Goal: Task Accomplishment & Management: Use online tool/utility

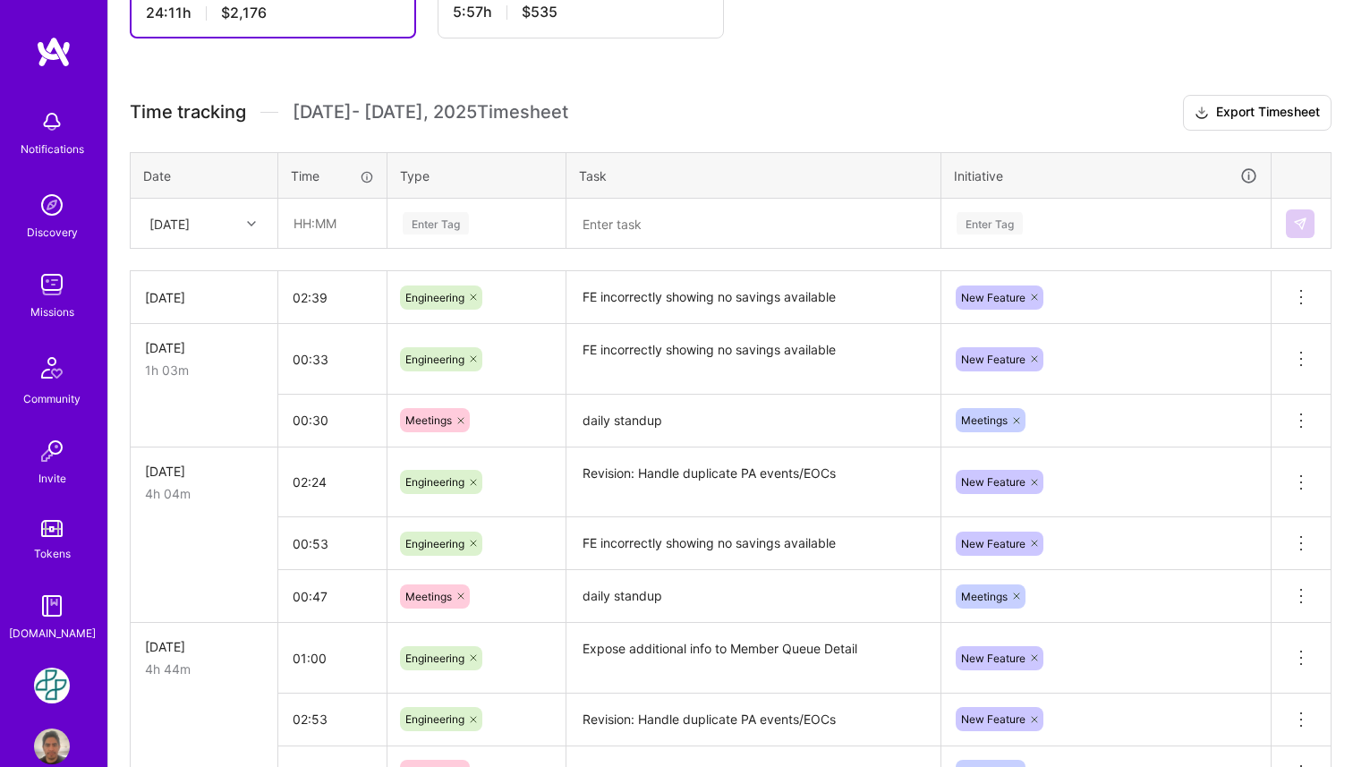
scroll to position [404, 0]
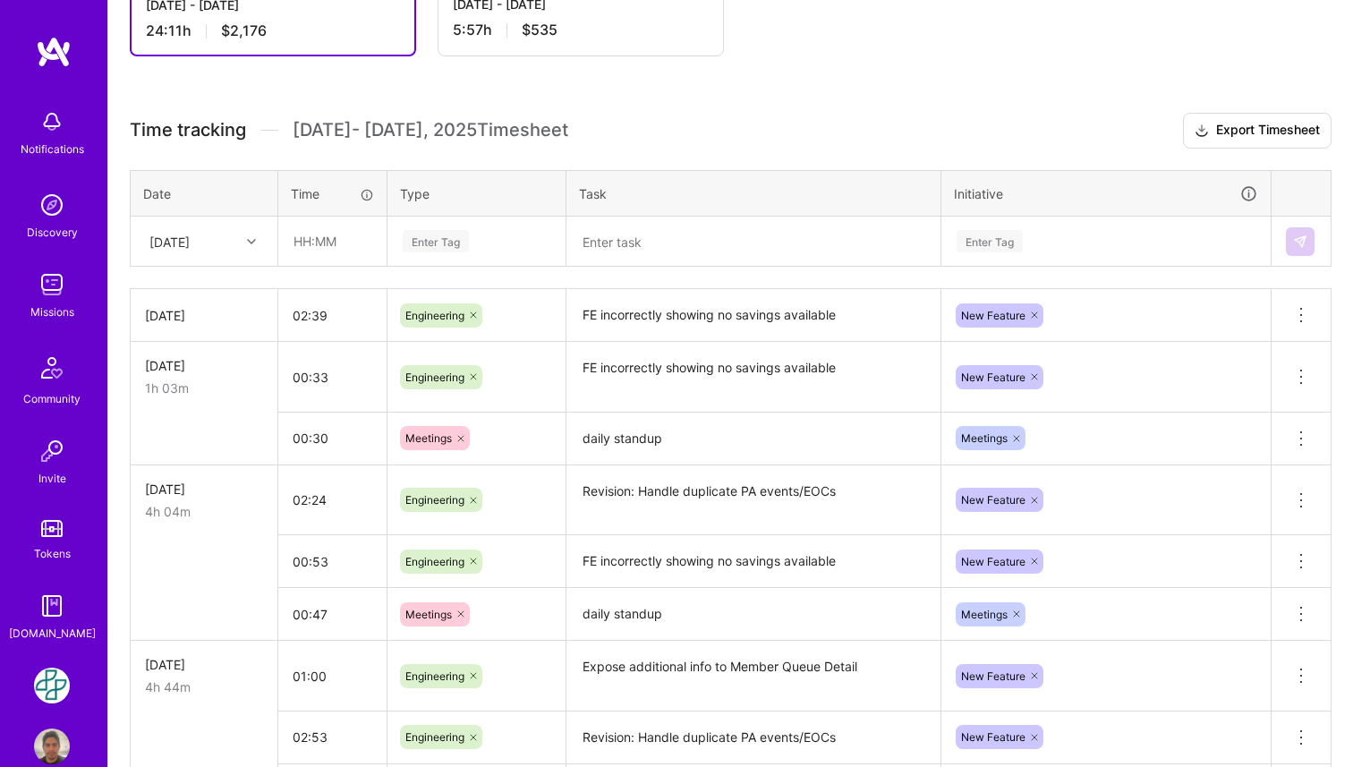
click at [242, 242] on div at bounding box center [254, 241] width 28 height 23
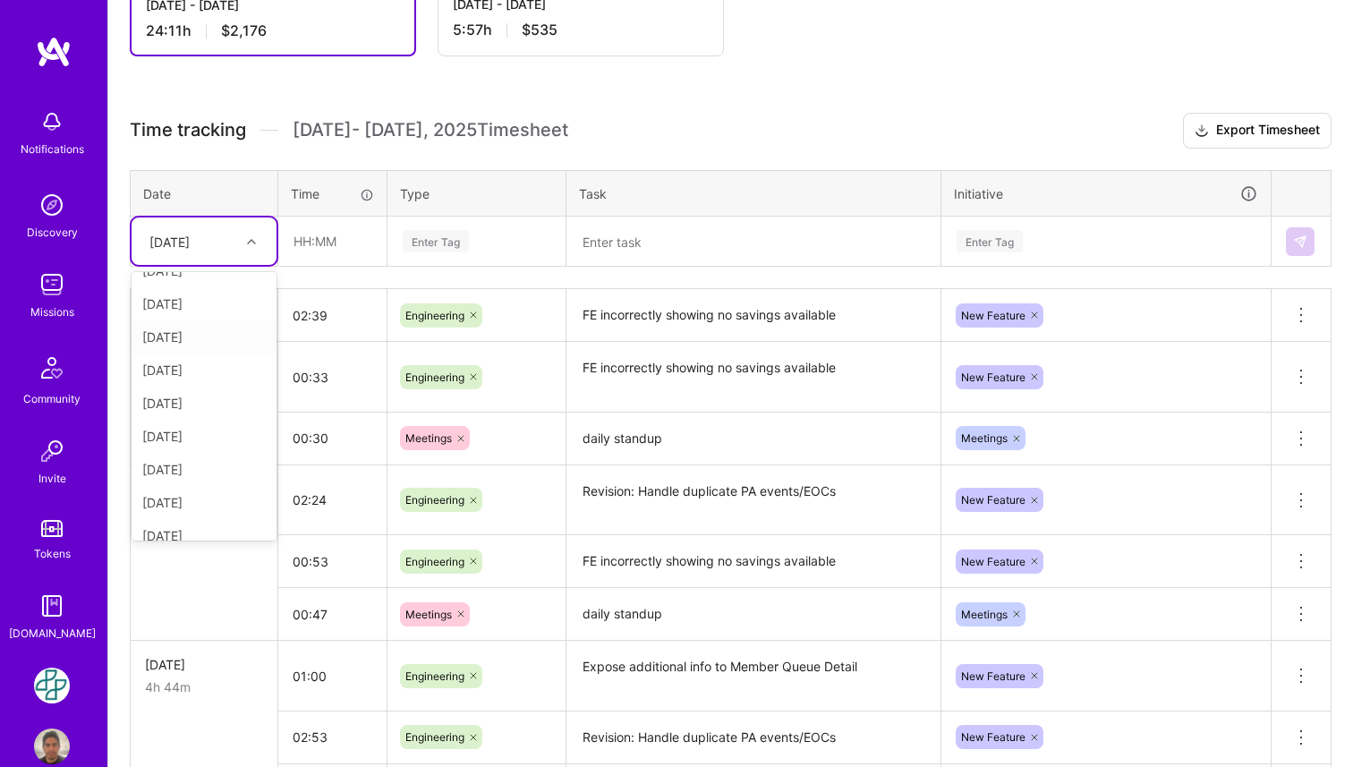
scroll to position [92, 0]
click at [247, 234] on div at bounding box center [254, 241] width 28 height 23
click at [222, 447] on div "[DATE]" at bounding box center [204, 453] width 145 height 33
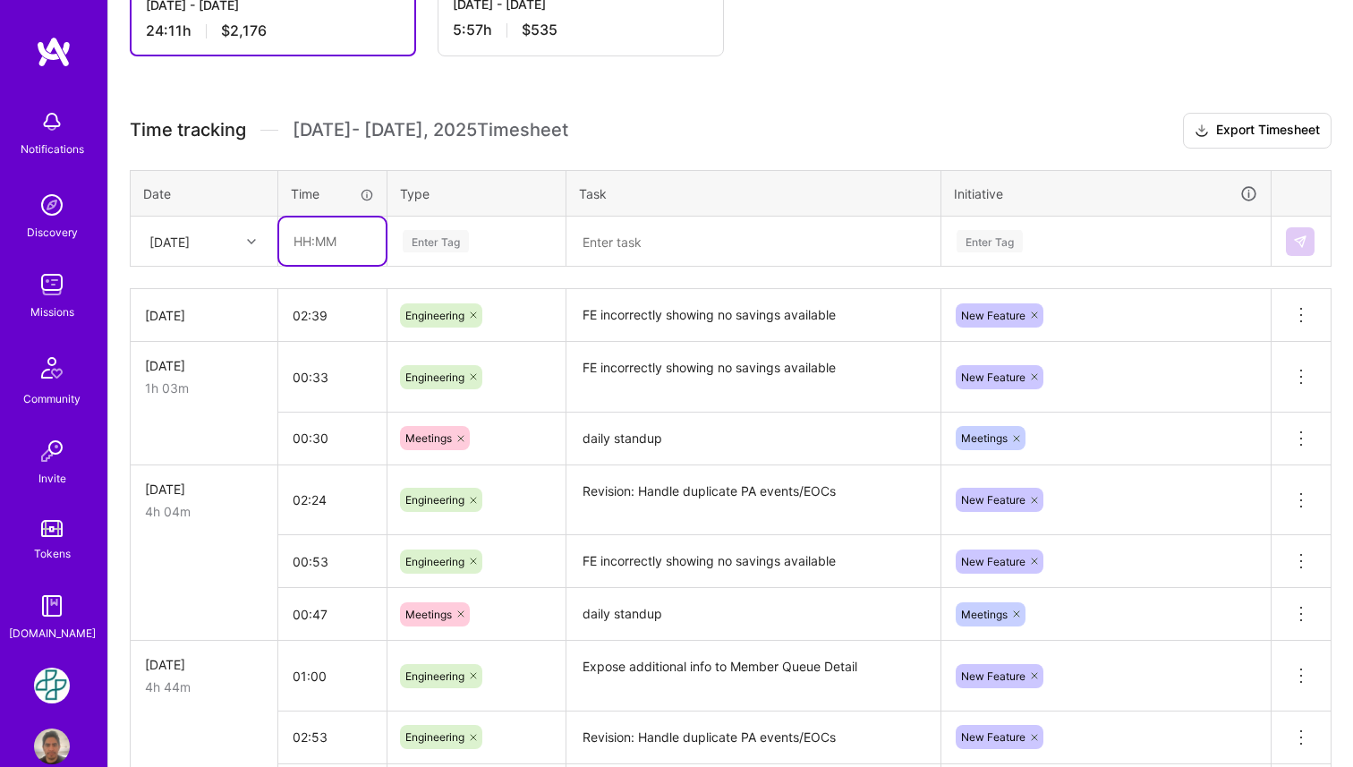
click at [333, 228] on input "text" at bounding box center [332, 240] width 106 height 47
type input "4"
type input ":"
type input "00:44"
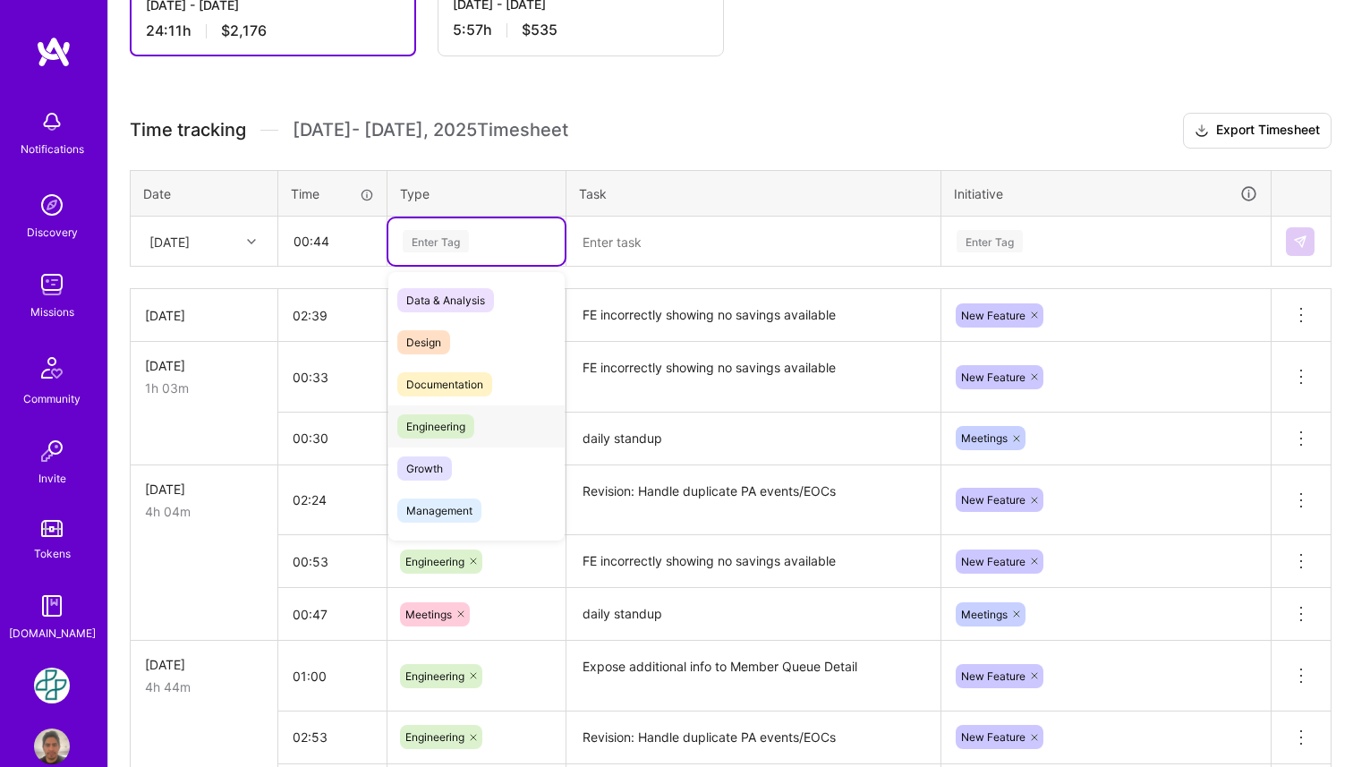
click at [457, 434] on span "Engineering" at bounding box center [435, 426] width 77 height 24
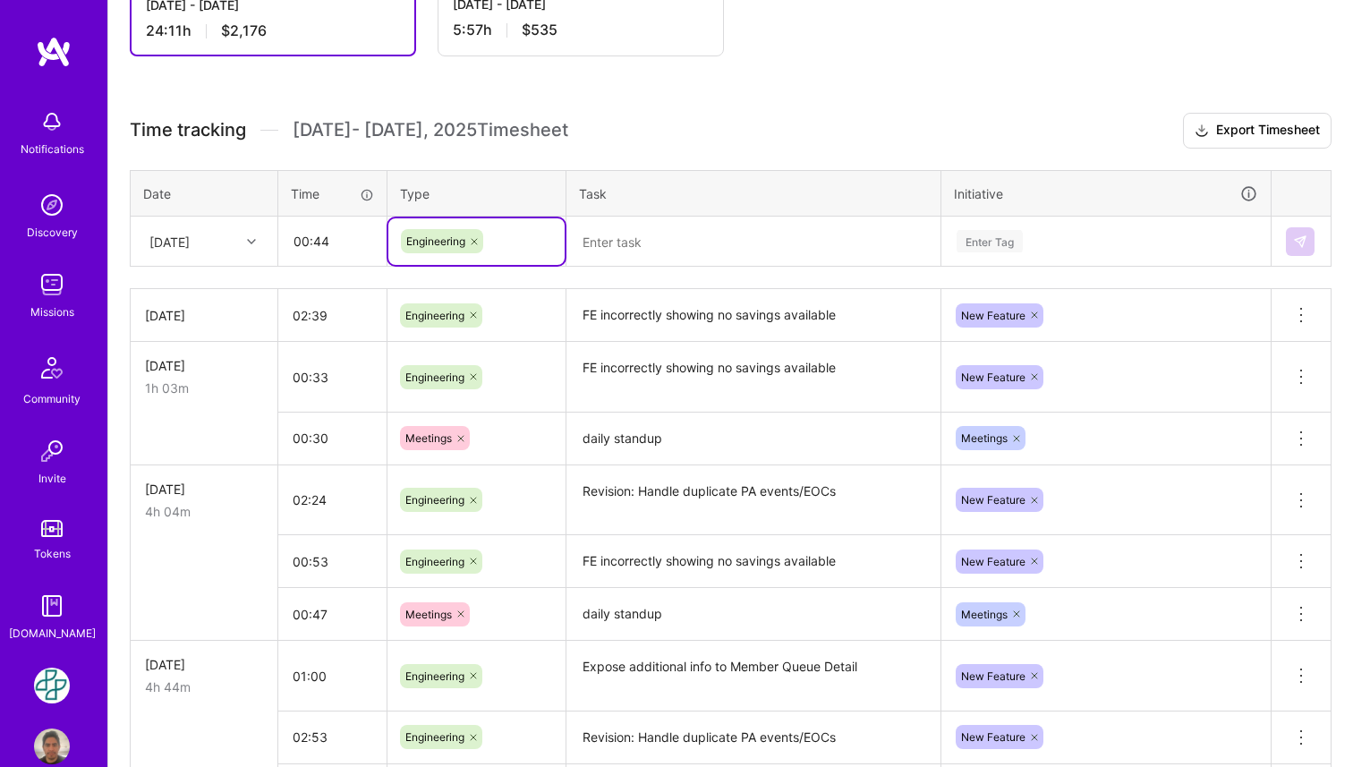
click at [699, 244] on textarea at bounding box center [753, 241] width 370 height 47
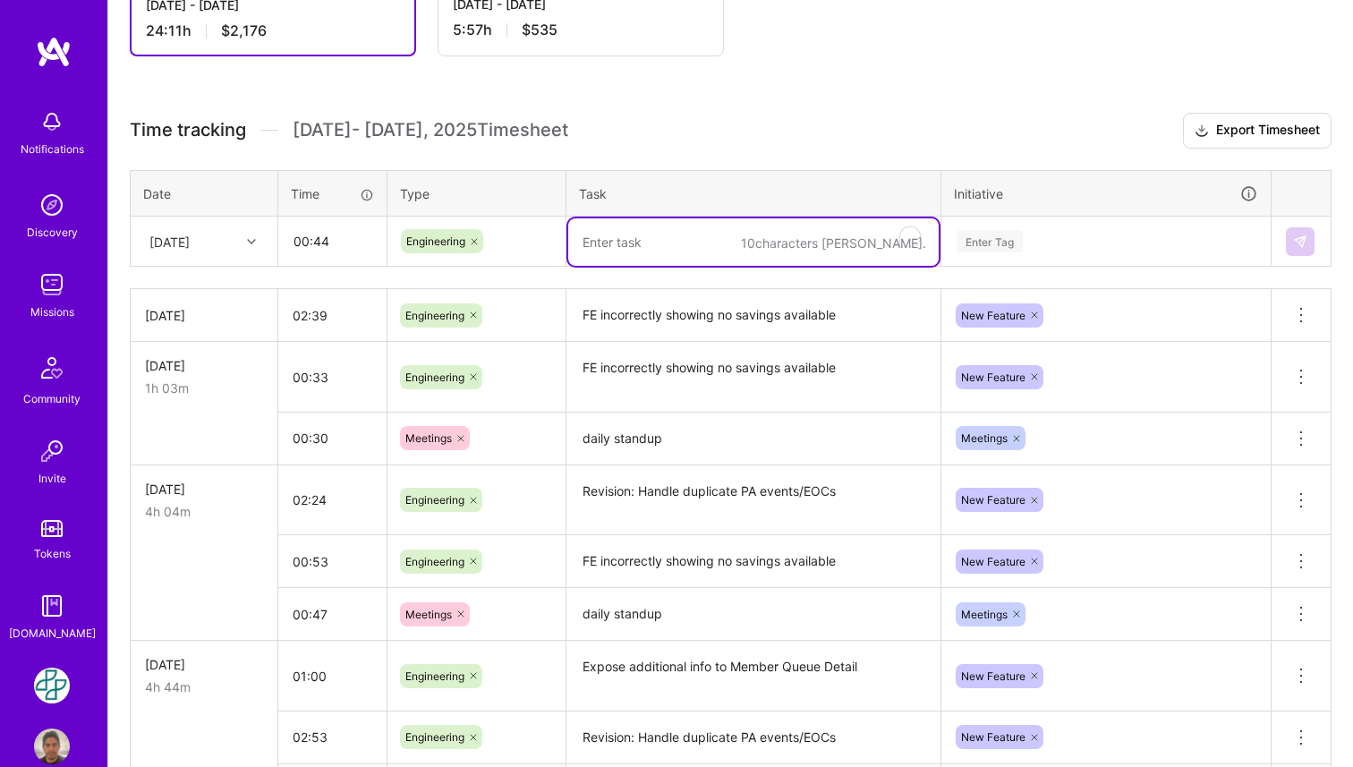
paste textarea "FE incorrectly showing no savings available"
type textarea "FE incorrectly showing no savings available"
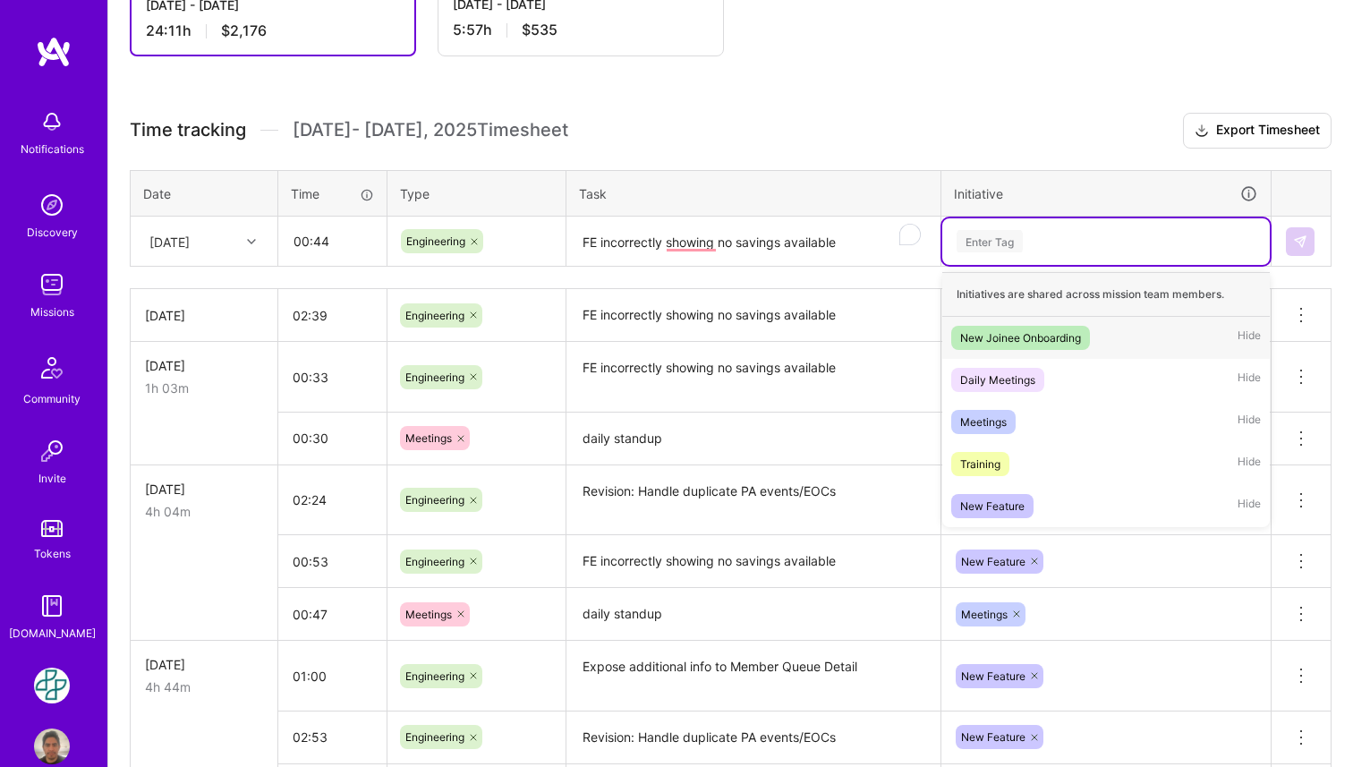
click at [991, 247] on div "Enter Tag" at bounding box center [989, 241] width 66 height 28
click at [994, 505] on div "New Feature" at bounding box center [992, 505] width 64 height 19
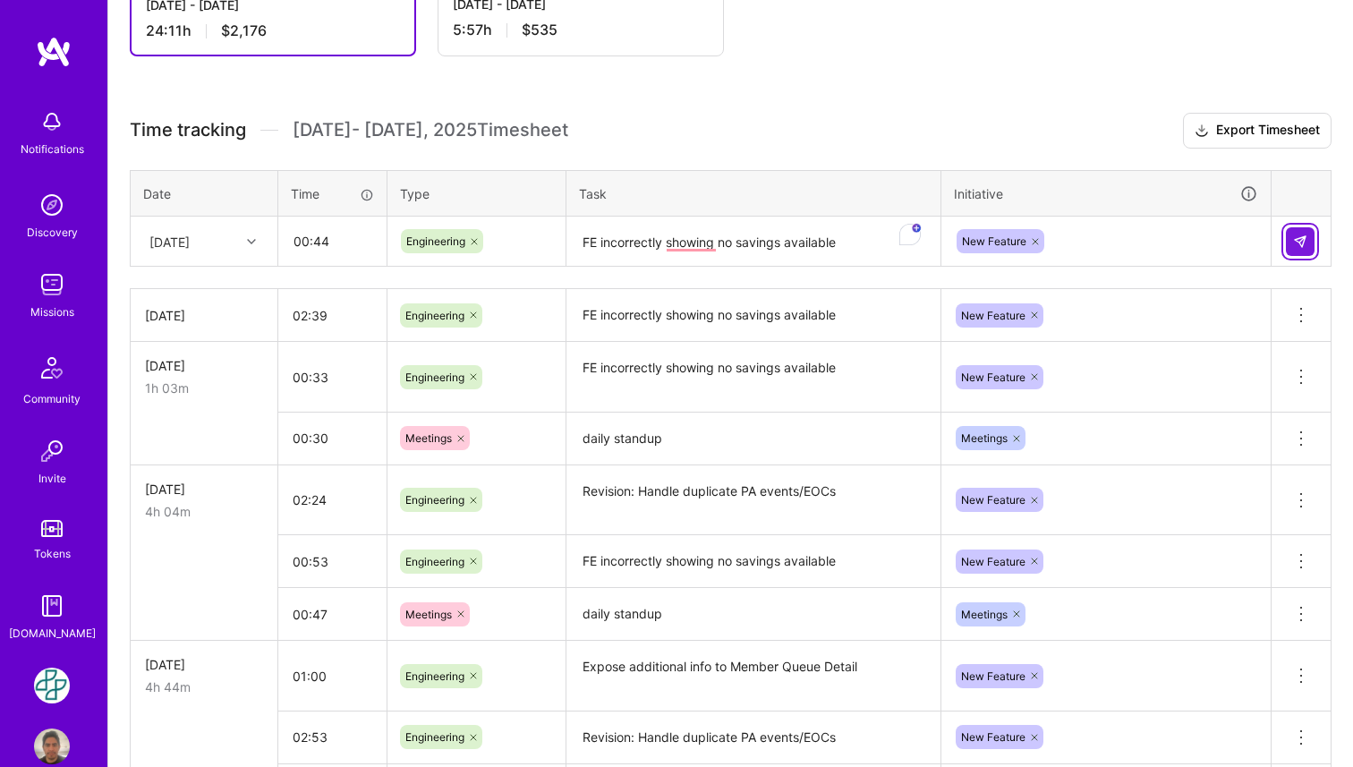
click at [1303, 241] on img at bounding box center [1300, 241] width 14 height 14
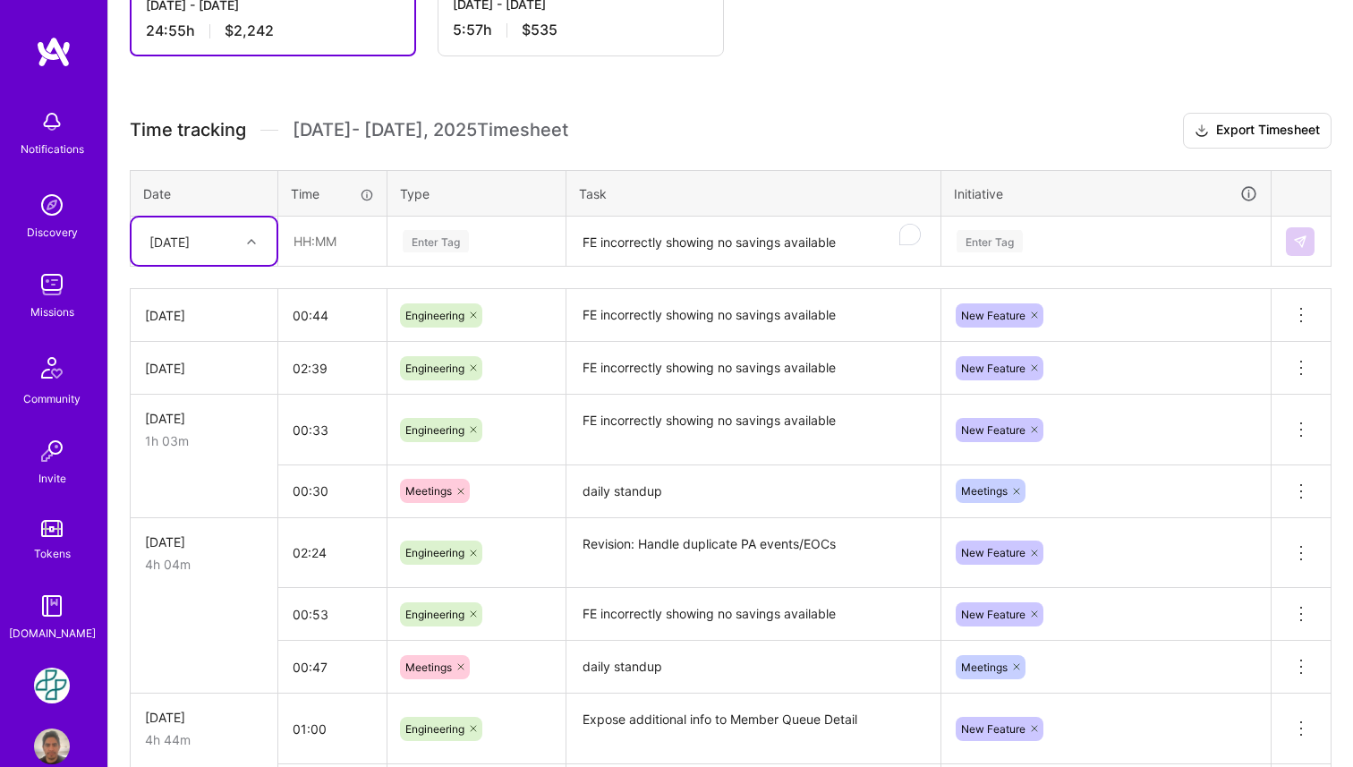
click at [246, 246] on div at bounding box center [254, 241] width 28 height 23
click at [210, 414] on div "[DATE]" at bounding box center [204, 420] width 145 height 33
click at [356, 238] on input "text" at bounding box center [332, 240] width 106 height 47
type input "00:35"
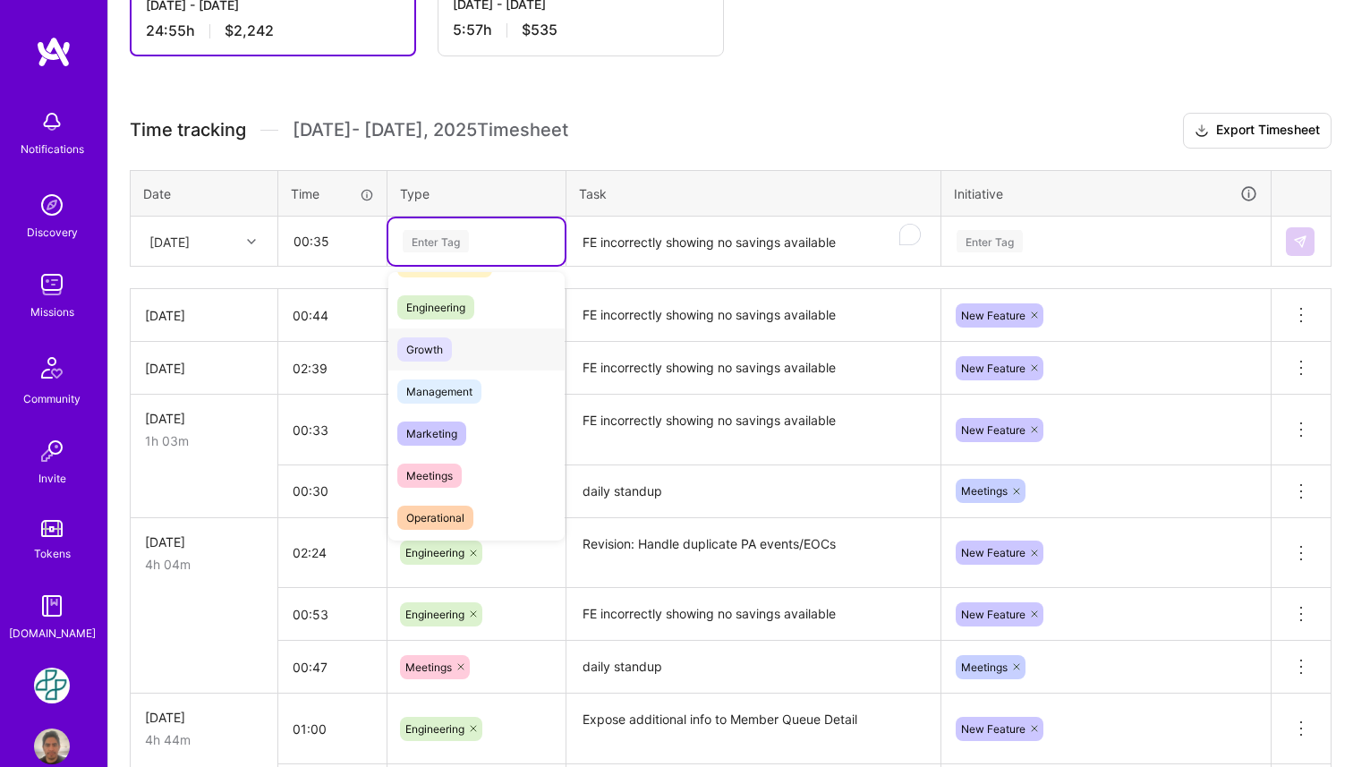
scroll to position [121, 0]
click at [480, 481] on div "Meetings" at bounding box center [476, 474] width 176 height 42
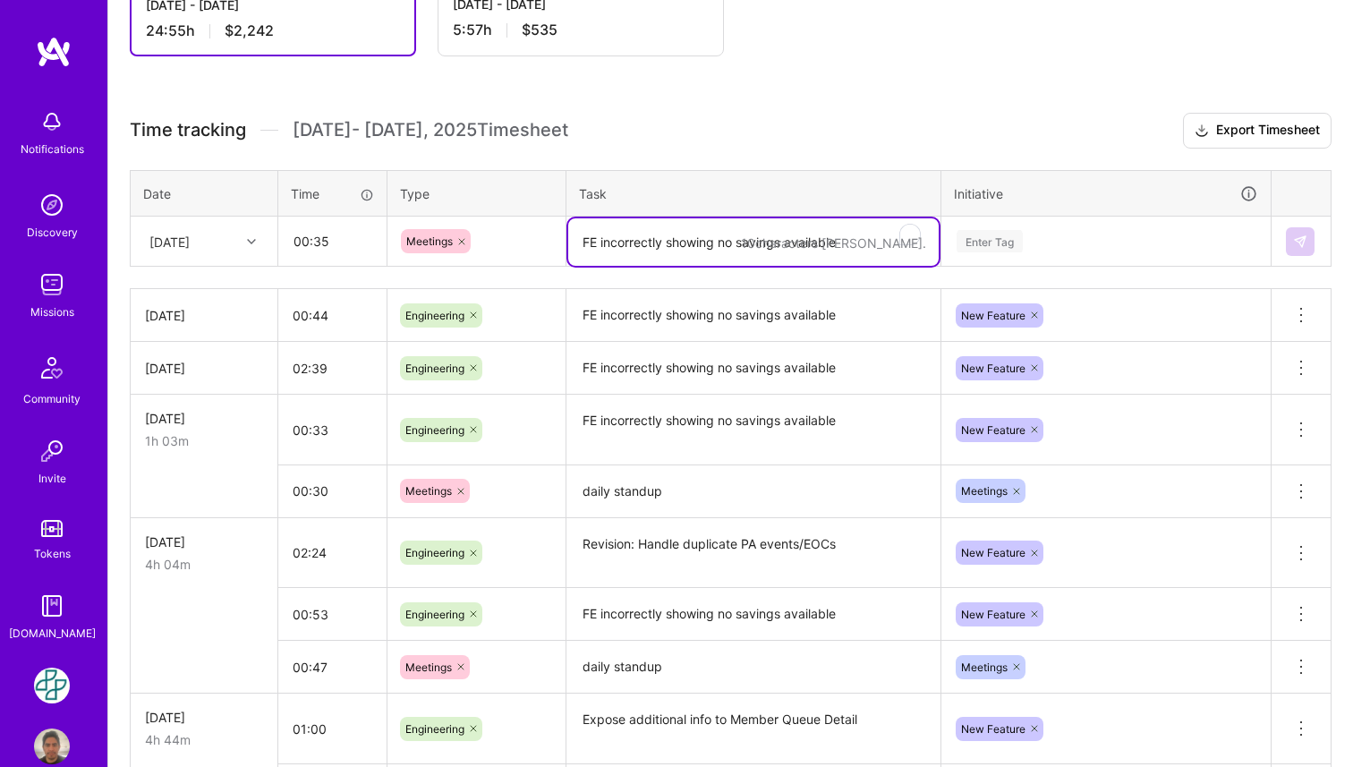
click at [648, 244] on textarea "FE incorrectly showing no savings available" at bounding box center [753, 241] width 370 height 47
paste textarea "FE incorrectly showing no savings available"
paste textarea "daily standup"
type textarea "daily standup"
click at [1094, 248] on div "Enter Tag" at bounding box center [1106, 241] width 302 height 22
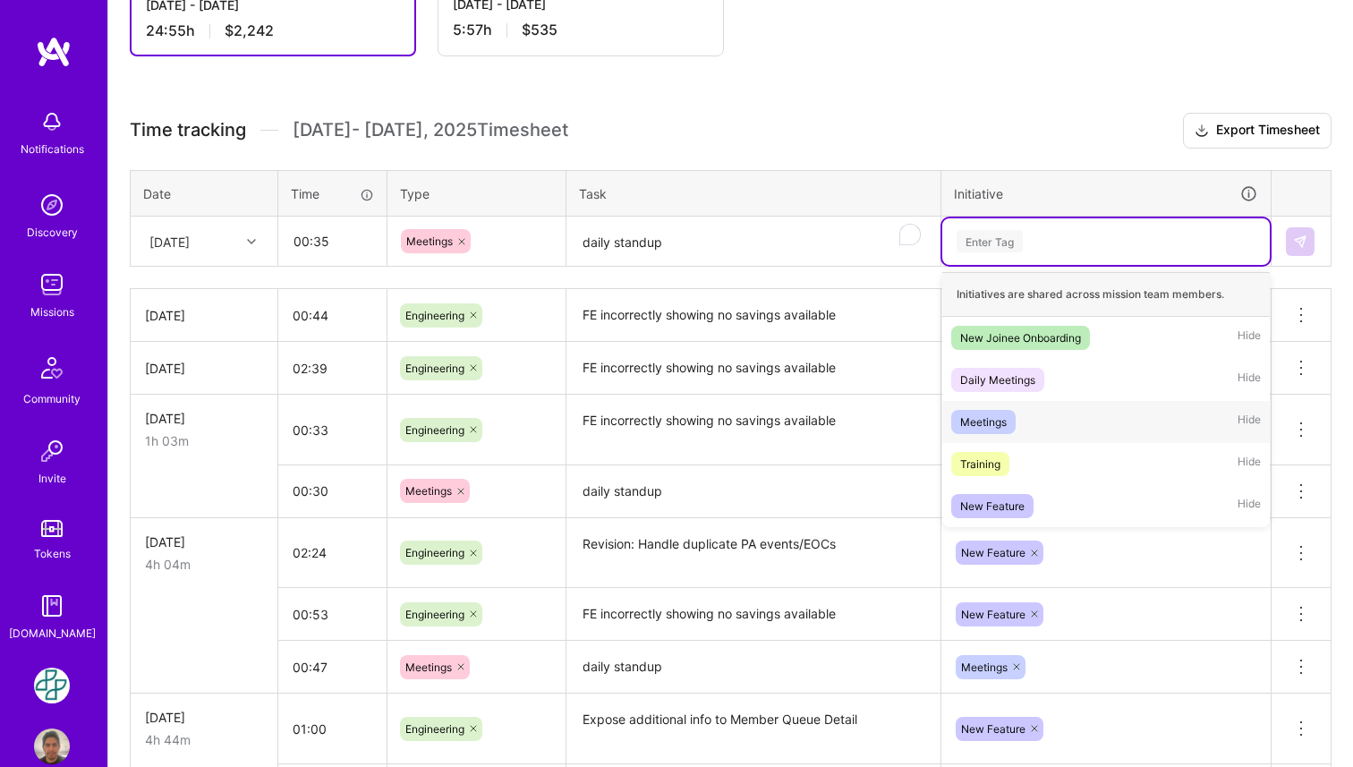
click at [1048, 417] on div "Meetings Hide" at bounding box center [1105, 422] width 327 height 42
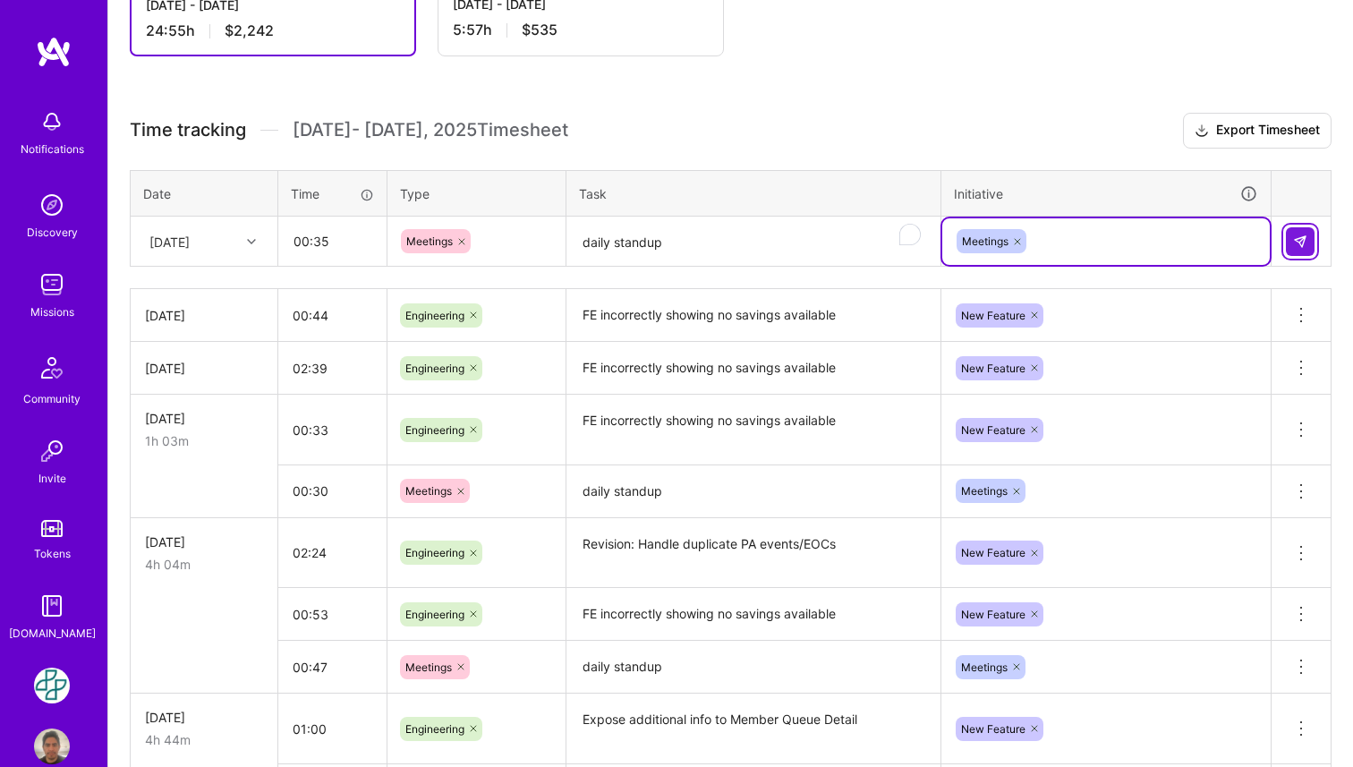
click at [1308, 236] on button at bounding box center [1300, 241] width 29 height 29
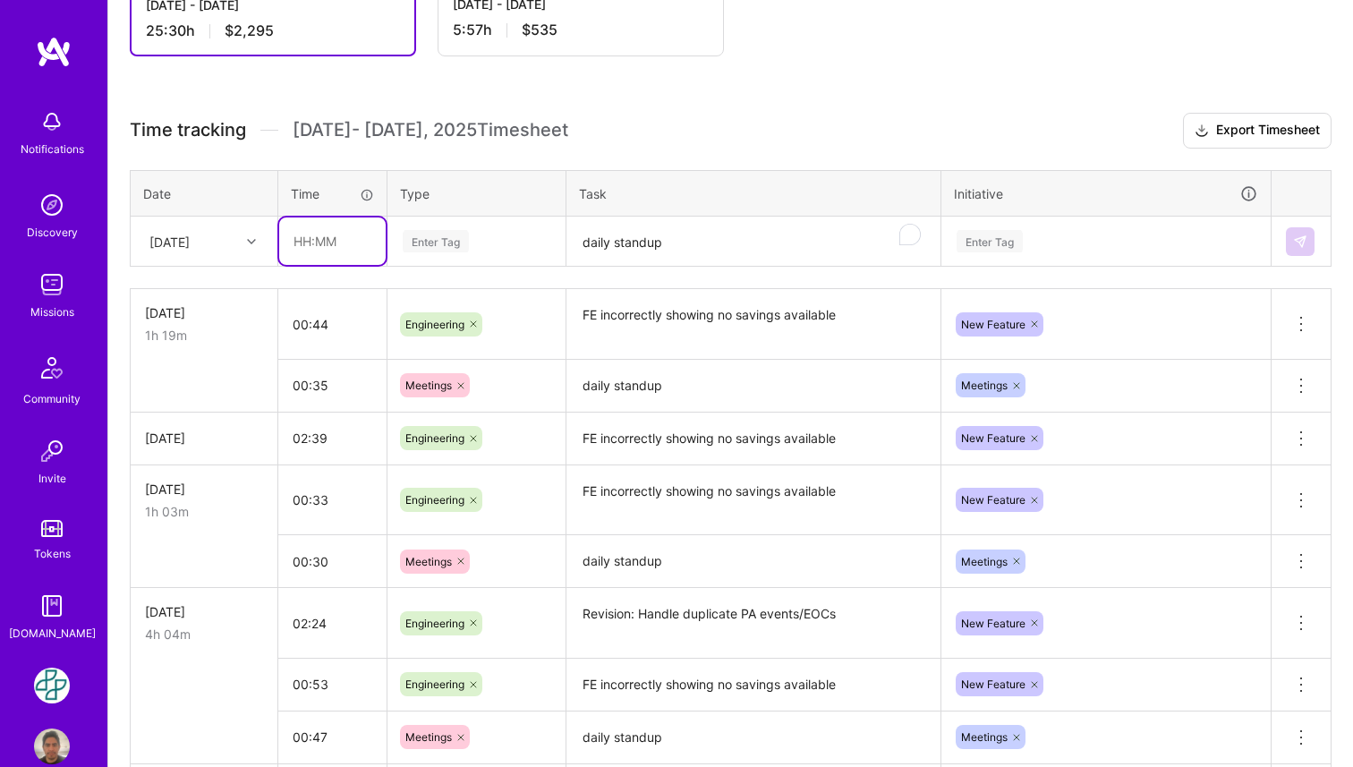
click at [314, 242] on input "text" at bounding box center [332, 240] width 106 height 47
click at [477, 186] on th "Type" at bounding box center [476, 193] width 179 height 47
click at [337, 239] on input "text" at bounding box center [332, 240] width 106 height 47
type input "02:31"
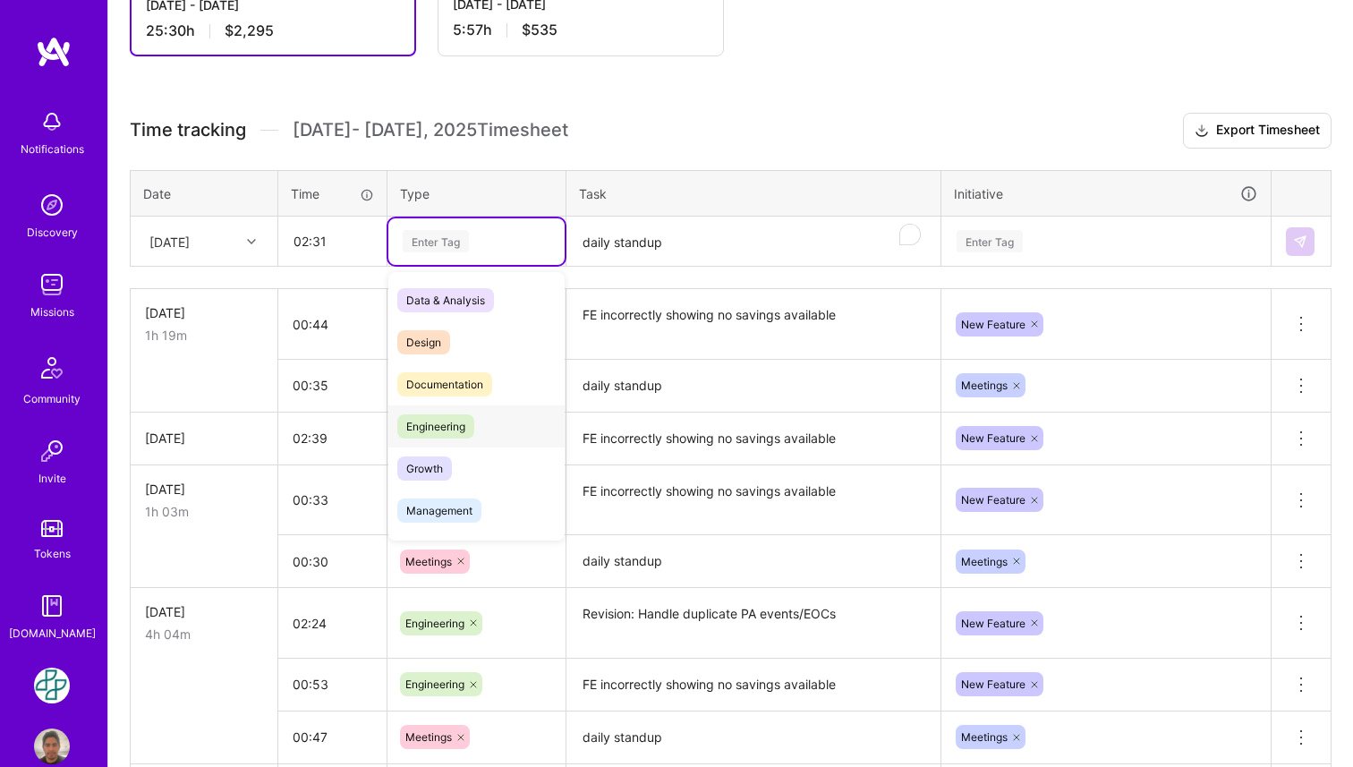
click at [437, 433] on span "Engineering" at bounding box center [435, 426] width 77 height 24
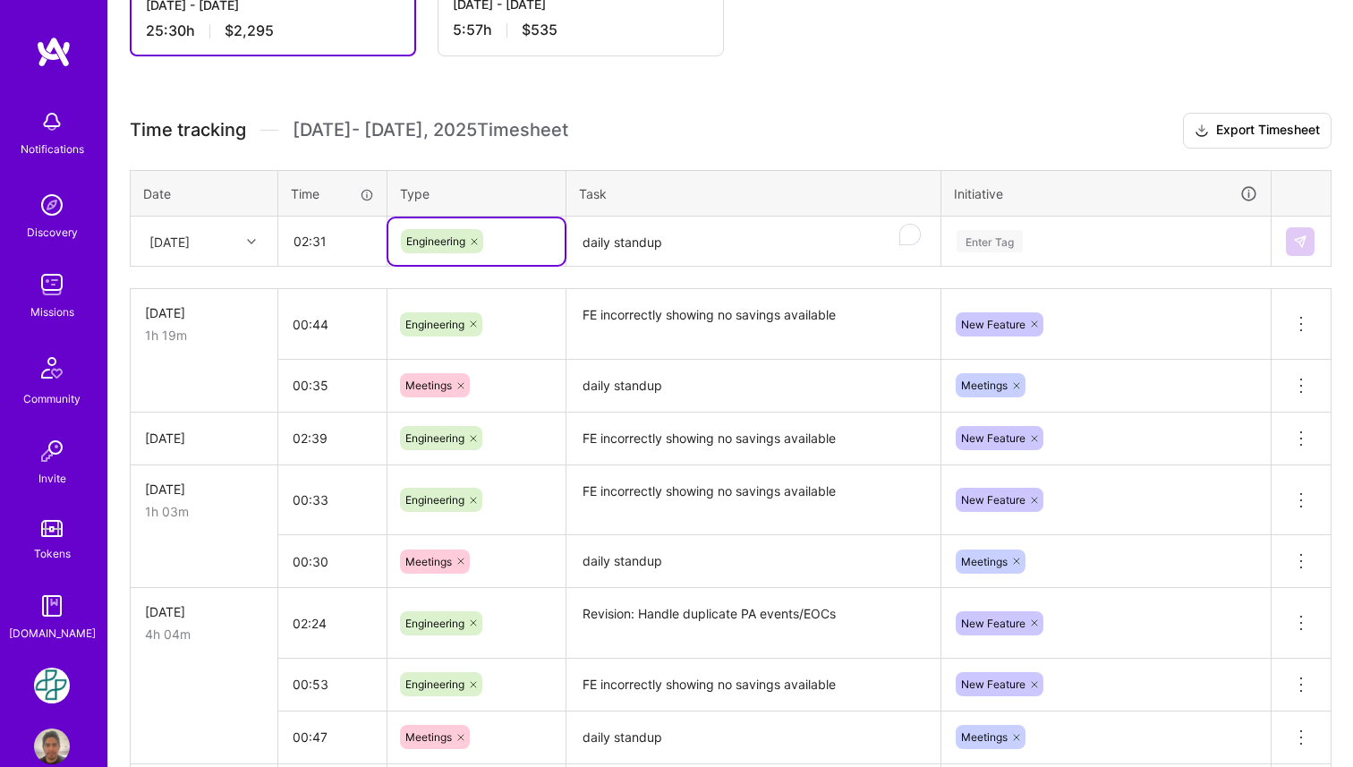
click at [651, 248] on textarea "daily standup" at bounding box center [753, 241] width 370 height 47
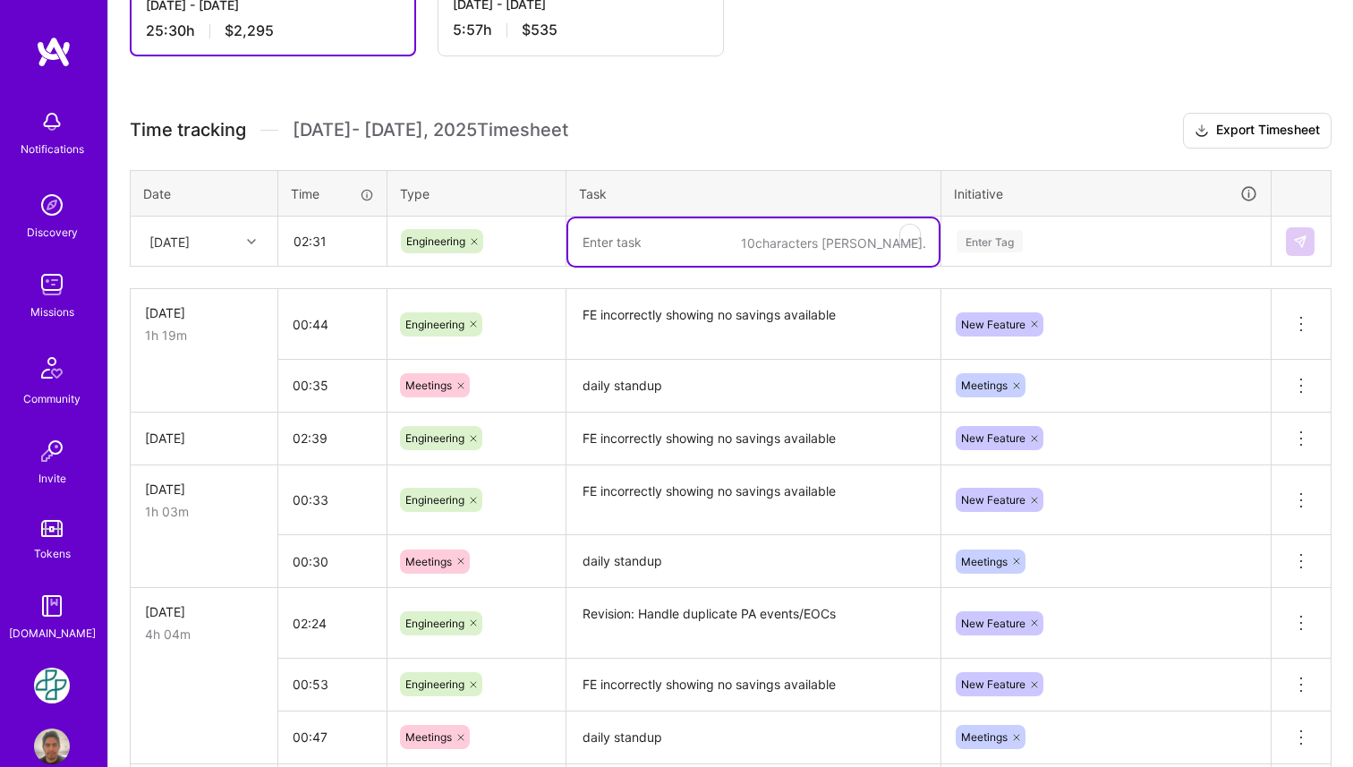
paste textarea "stalled queue query in metabase"
type textarea "stalled queue query in metabase"
click at [1012, 249] on div "Enter Tag" at bounding box center [989, 241] width 66 height 28
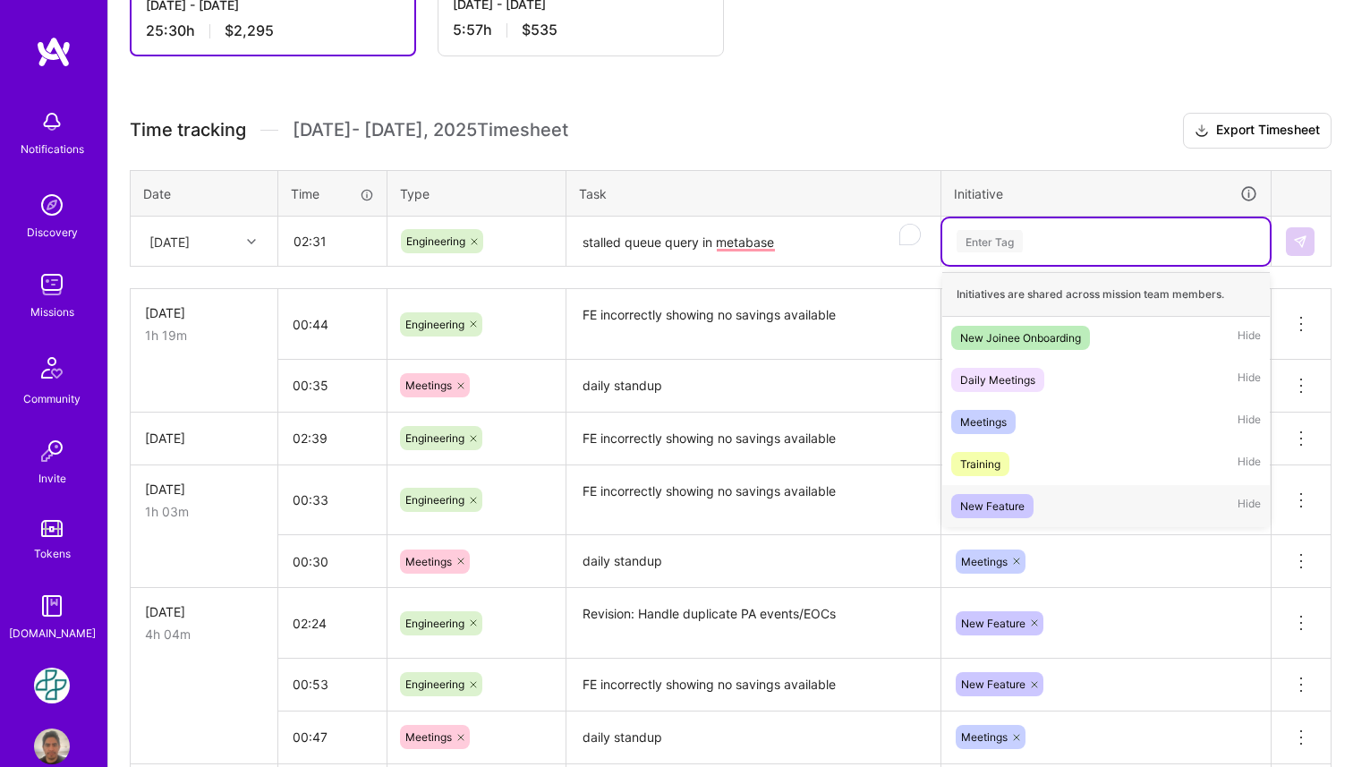
click at [1004, 505] on div "New Feature" at bounding box center [992, 505] width 64 height 19
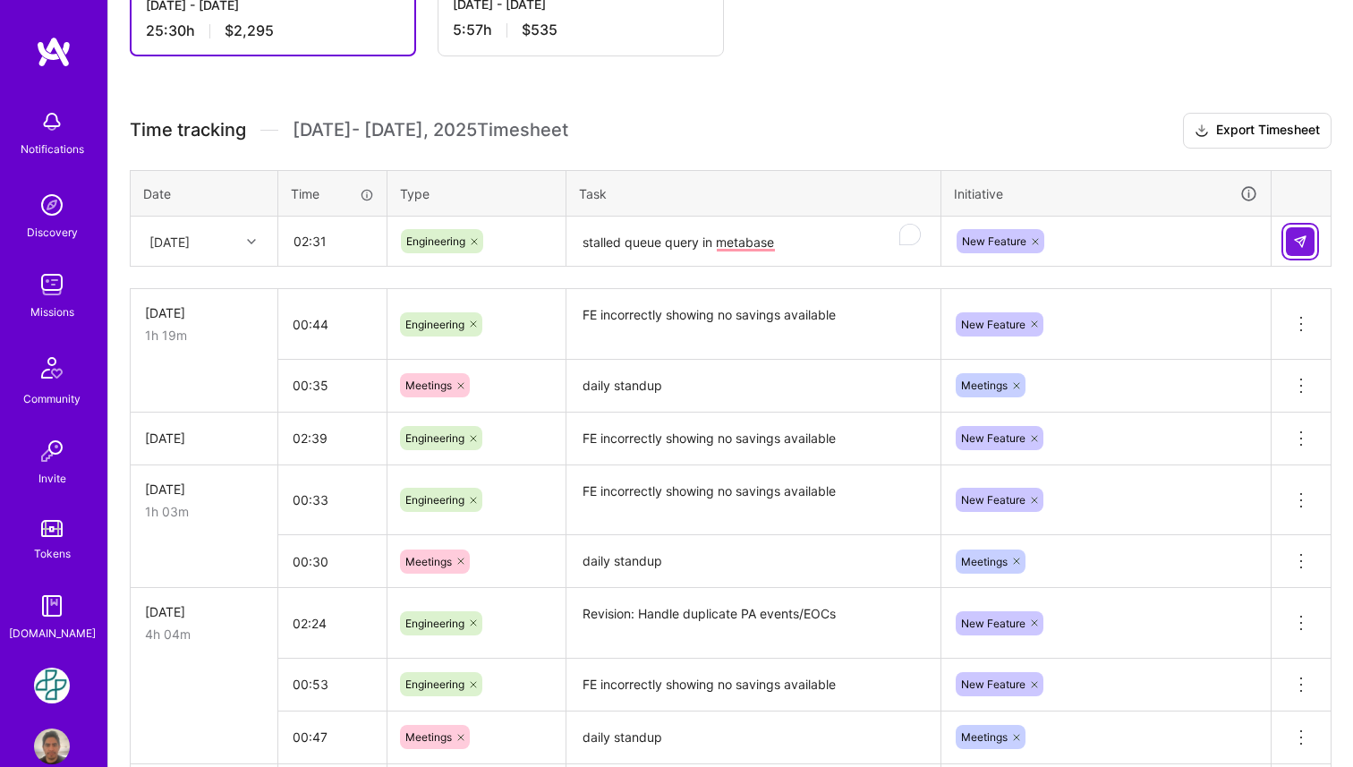
click at [1297, 237] on img at bounding box center [1300, 241] width 14 height 14
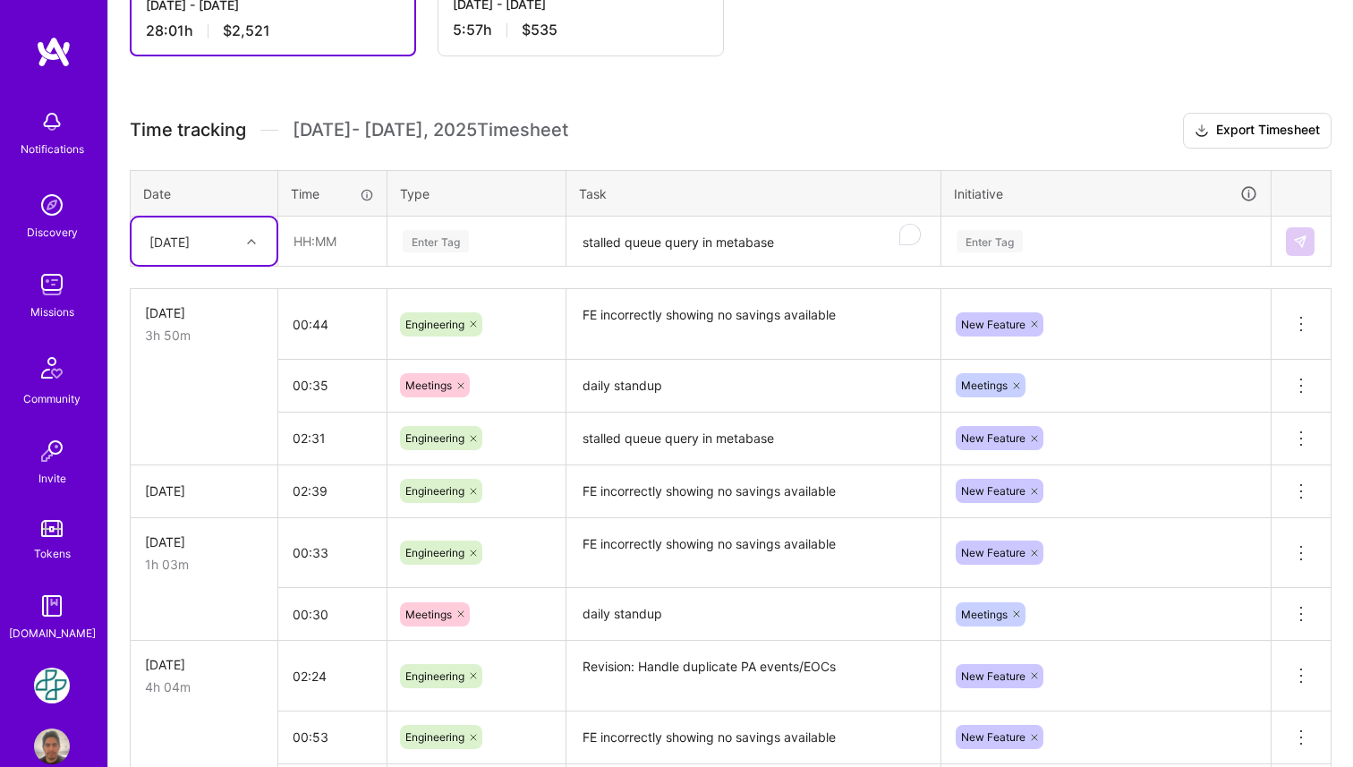
click at [259, 250] on div at bounding box center [254, 241] width 28 height 23
click at [207, 420] on div "[DATE]" at bounding box center [204, 420] width 145 height 33
click at [335, 233] on input "text" at bounding box center [332, 240] width 106 height 47
type input "02:31"
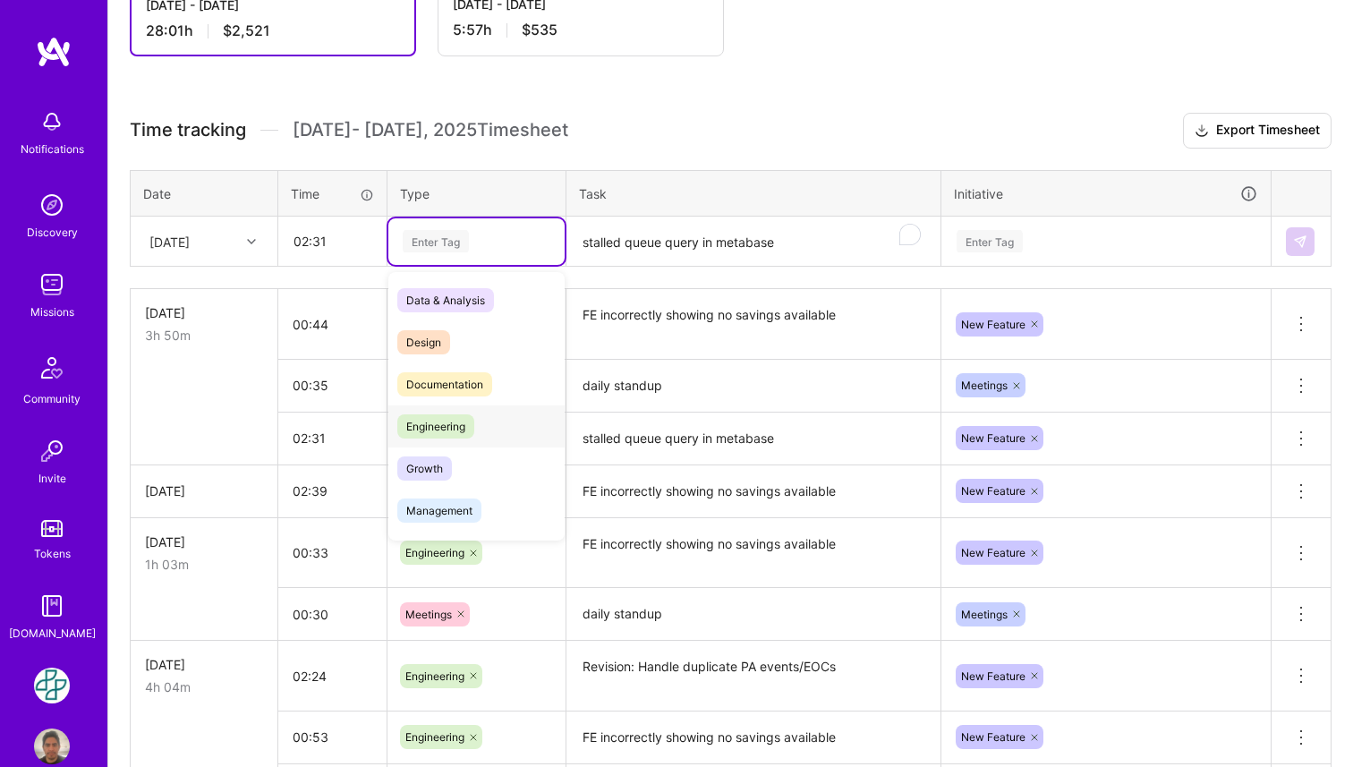
click at [437, 426] on span "Engineering" at bounding box center [435, 426] width 77 height 24
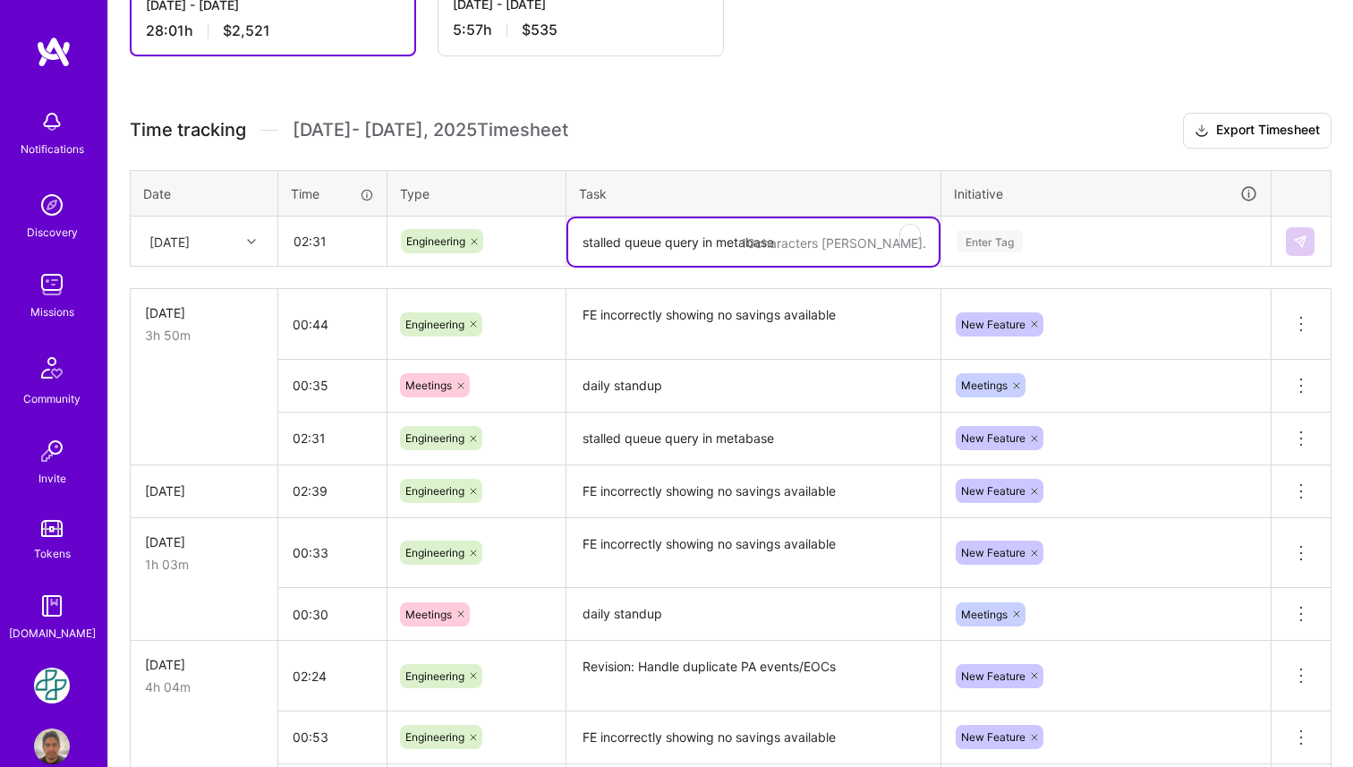
click at [641, 242] on textarea "stalled queue query in metabase" at bounding box center [753, 241] width 370 height 47
paste textarea "stalled queue query in metabase"
type textarea "stalled queue query in metabase"
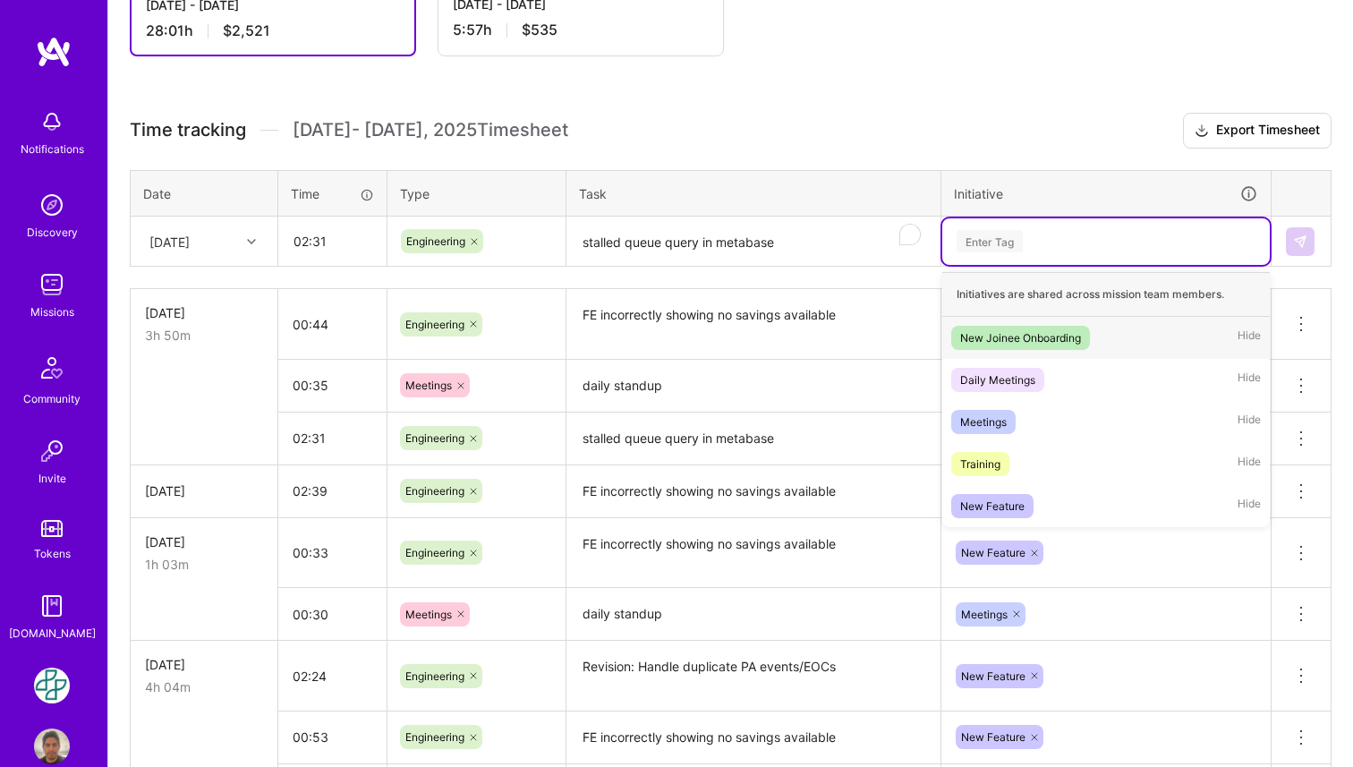
click at [1020, 234] on div "Enter Tag" at bounding box center [989, 241] width 66 height 28
click at [996, 494] on span "New Feature" at bounding box center [992, 506] width 82 height 24
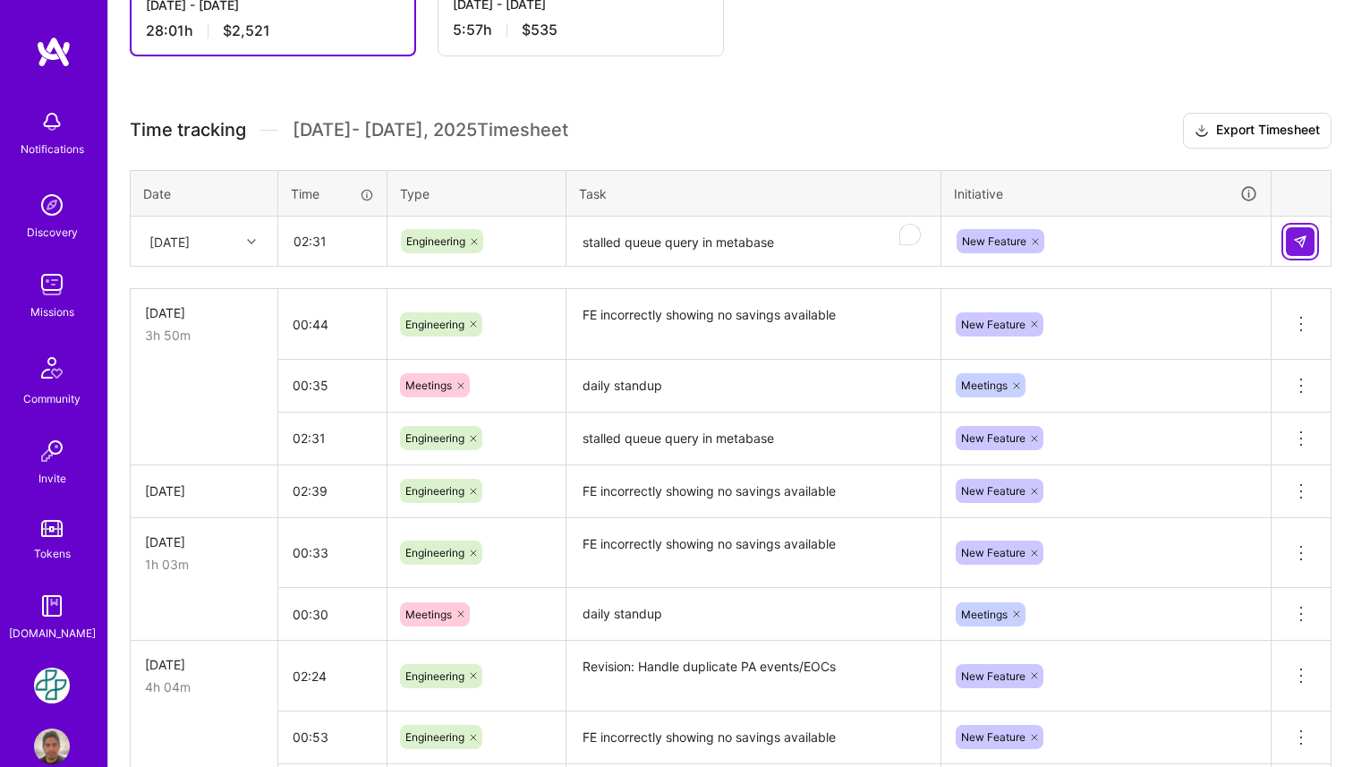
click at [1302, 237] on img at bounding box center [1300, 241] width 14 height 14
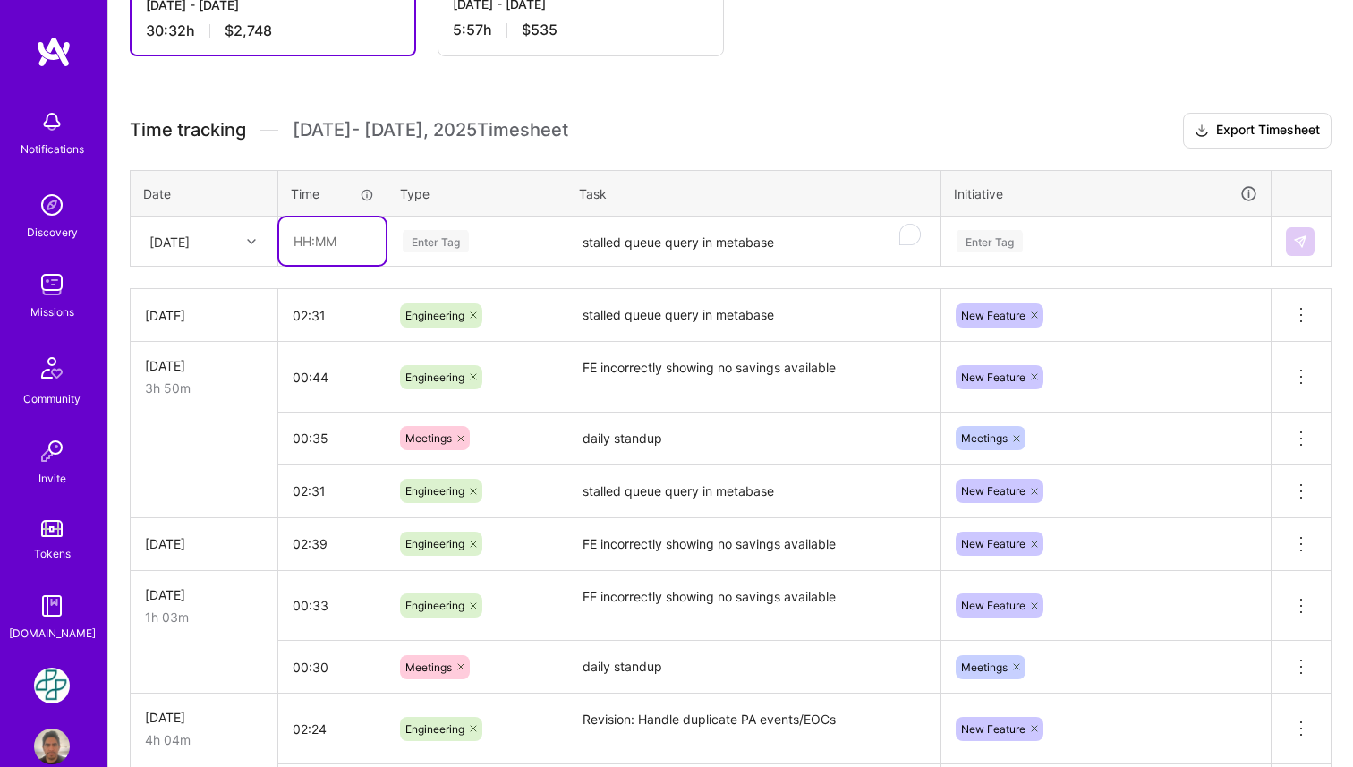
click at [330, 242] on input "text" at bounding box center [332, 240] width 106 height 47
type input "01:32"
click at [454, 240] on div "Enter Tag" at bounding box center [436, 241] width 66 height 28
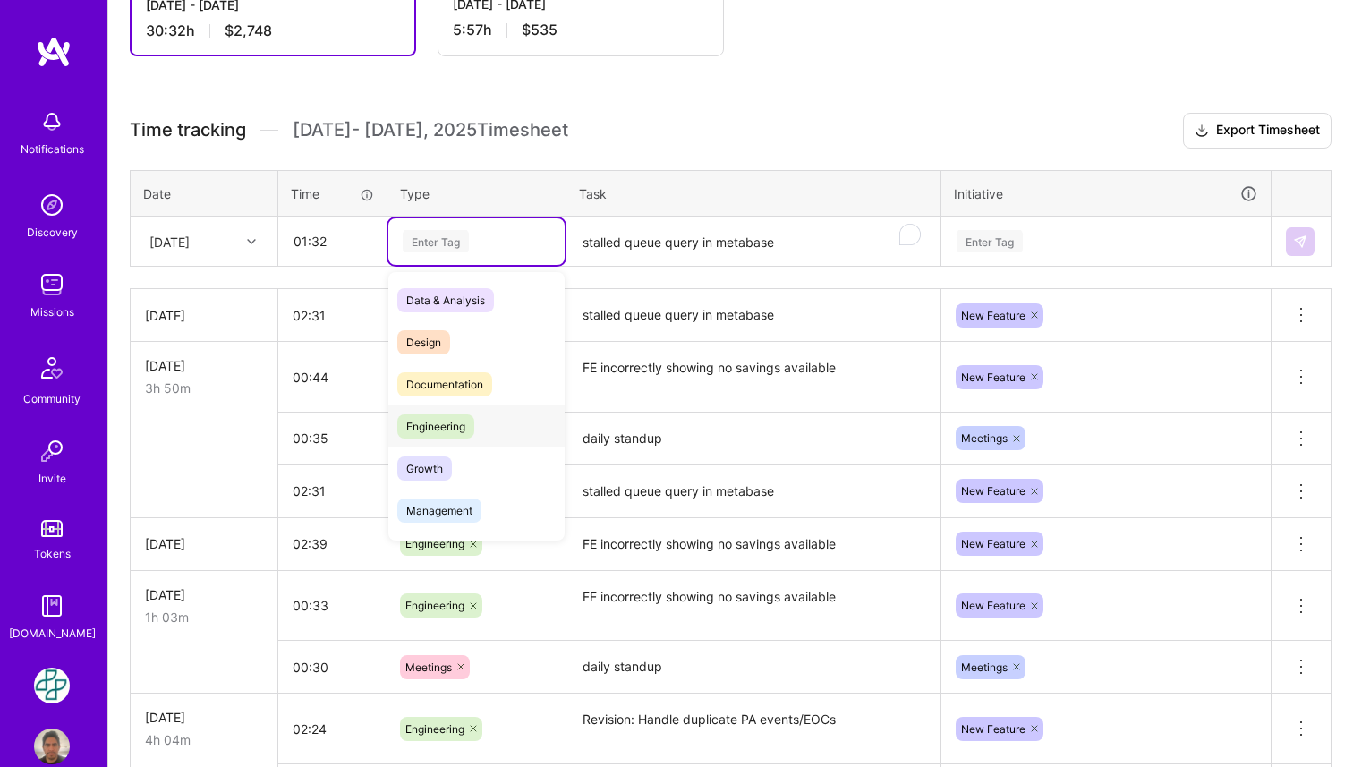
click at [471, 409] on div "Engineering" at bounding box center [476, 426] width 176 height 42
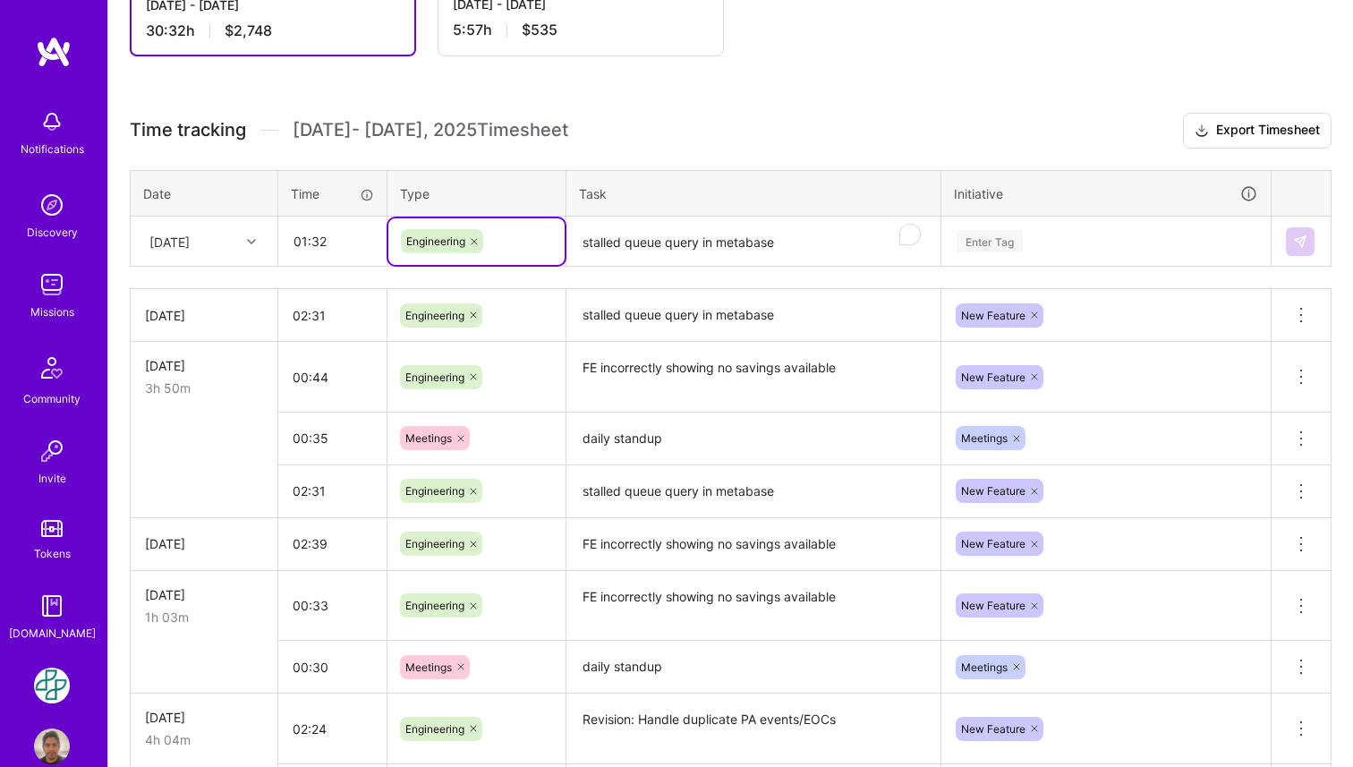
click at [632, 237] on textarea "stalled queue query in metabase" at bounding box center [753, 241] width 370 height 47
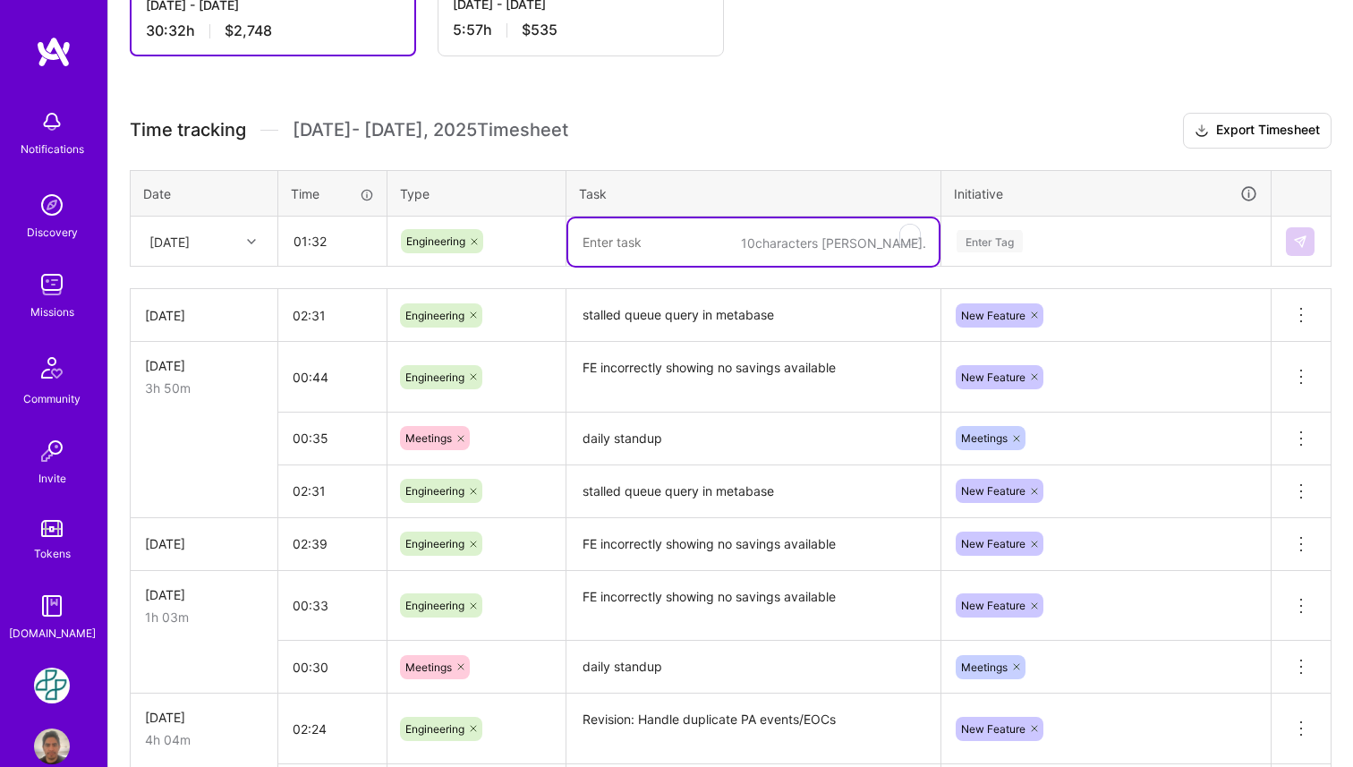
paste textarea "bug: bad funnel substage preventing change"
type textarea "bug: bad funnel substage preventing change"
click at [1003, 239] on div "Enter Tag" at bounding box center [989, 241] width 66 height 28
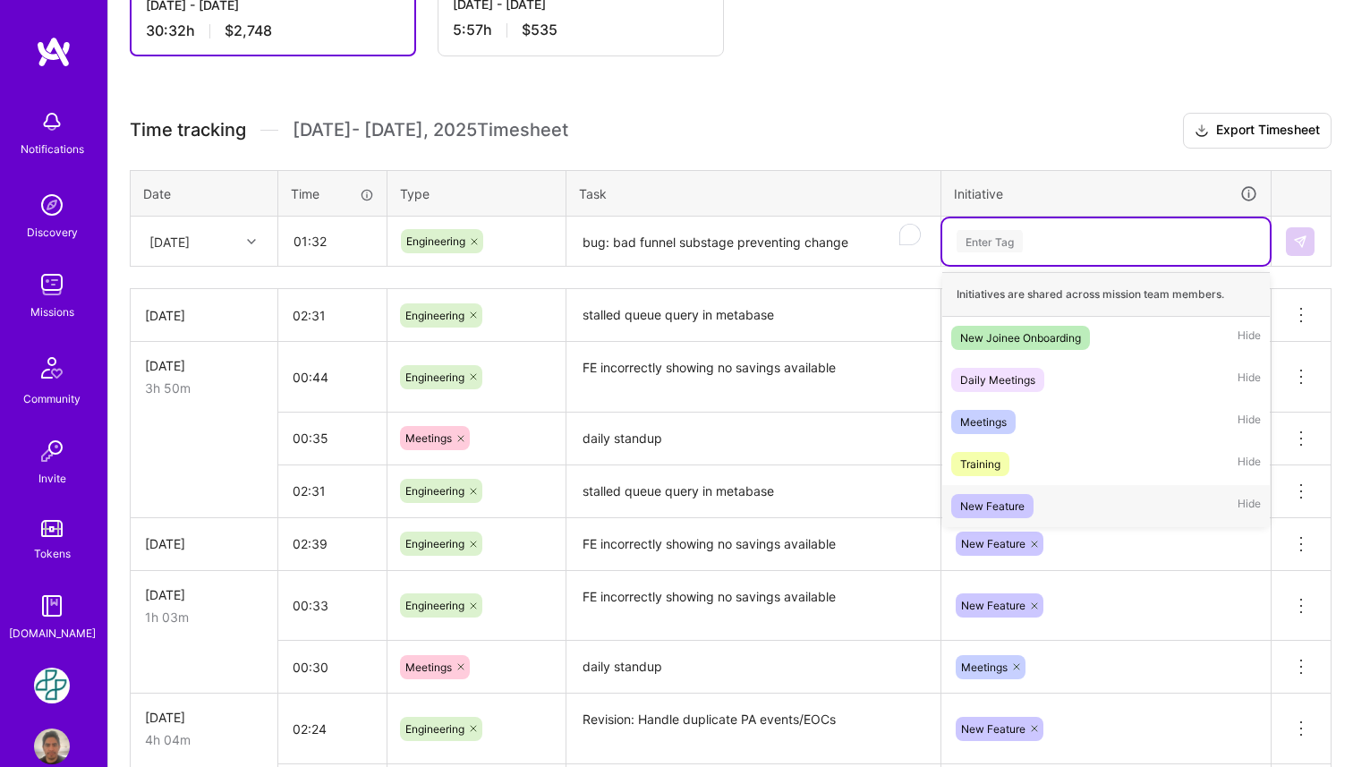
click at [1004, 505] on div "New Feature" at bounding box center [992, 505] width 64 height 19
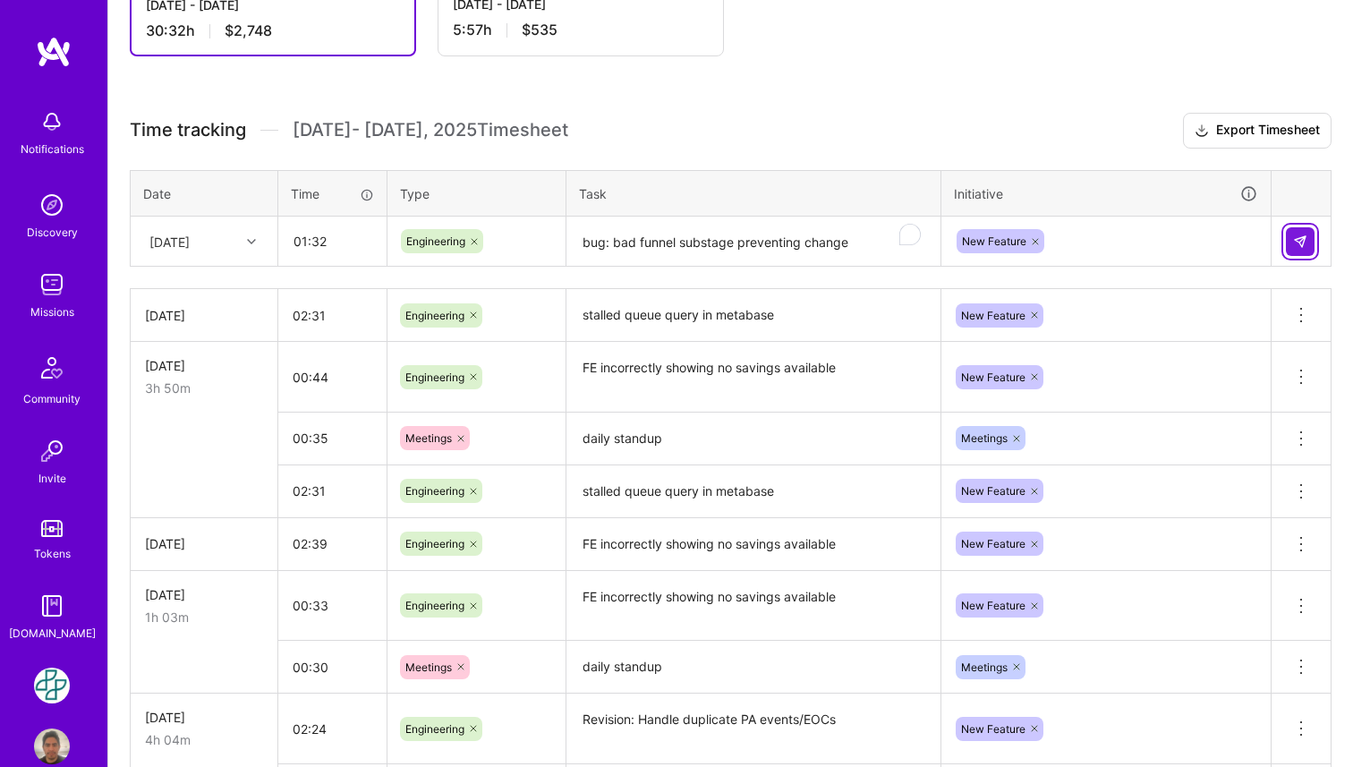
click at [1294, 243] on img at bounding box center [1300, 241] width 14 height 14
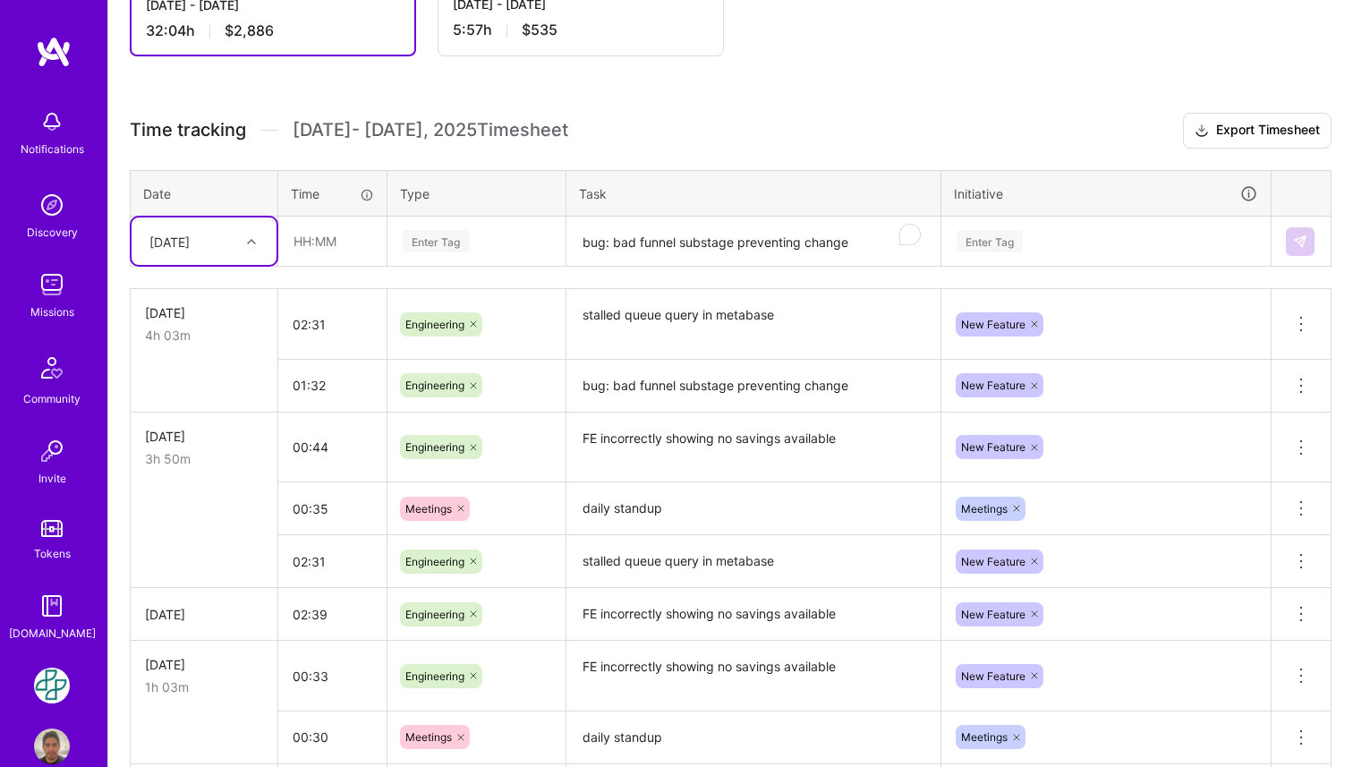
click at [254, 247] on div at bounding box center [254, 241] width 28 height 23
click at [217, 445] on div "[DATE]" at bounding box center [204, 453] width 145 height 33
click at [325, 246] on input "text" at bounding box center [332, 240] width 106 height 47
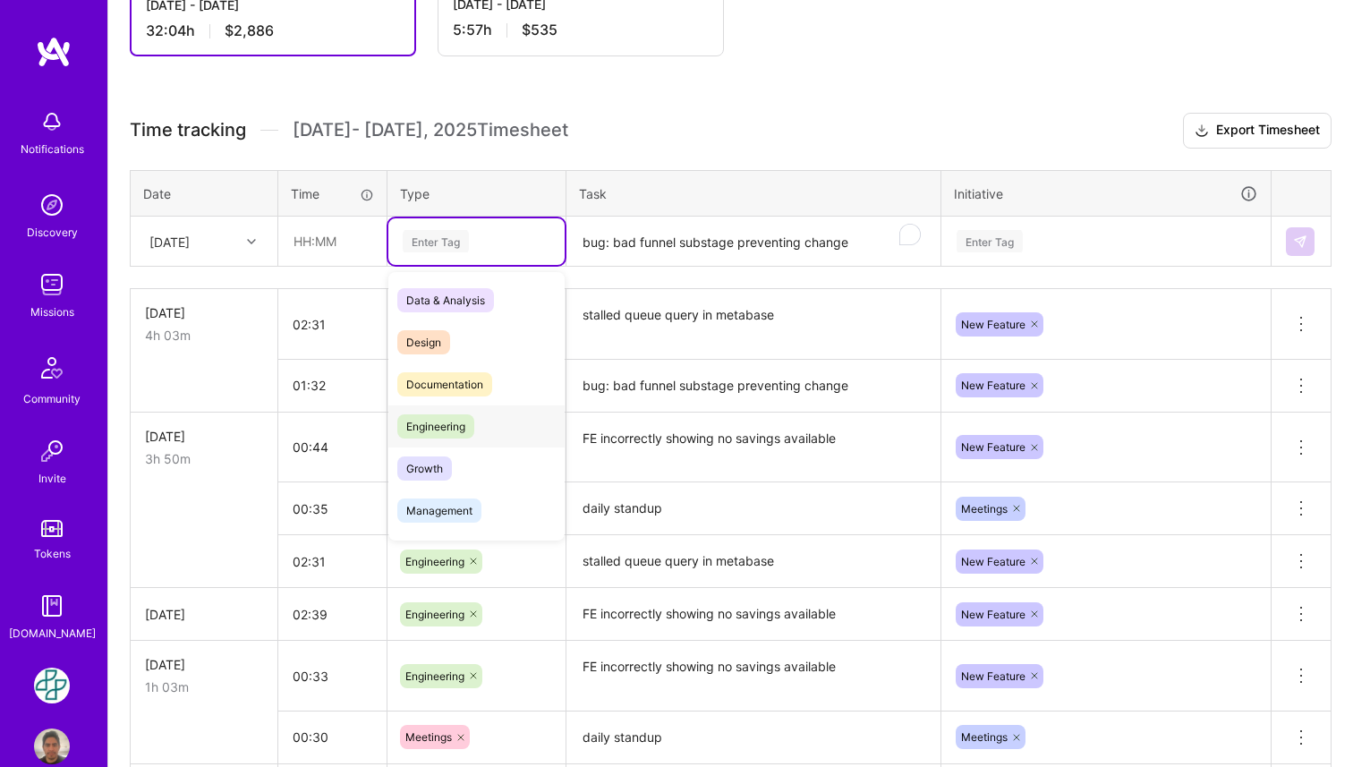
click at [475, 431] on div "Engineering" at bounding box center [476, 426] width 176 height 42
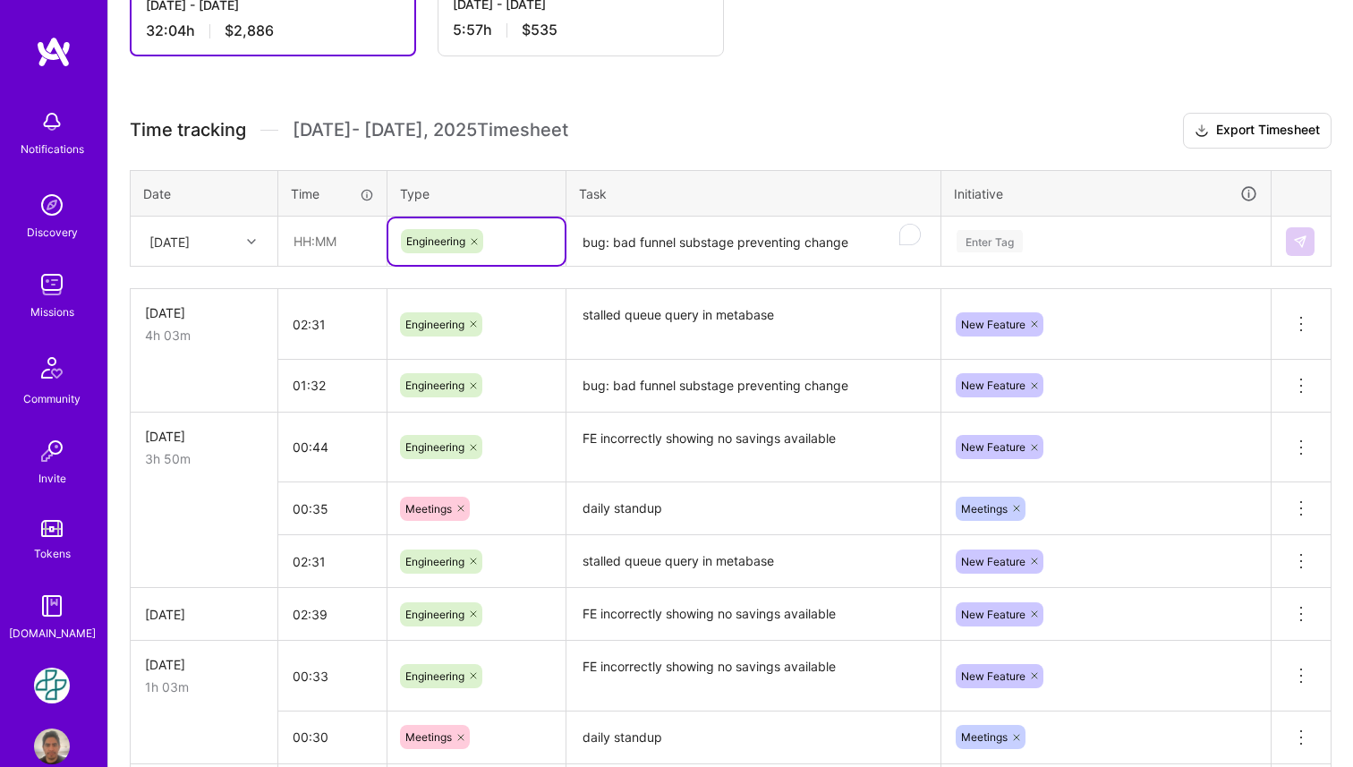
click at [639, 255] on textarea "bug: bad funnel substage preventing change" at bounding box center [753, 241] width 370 height 47
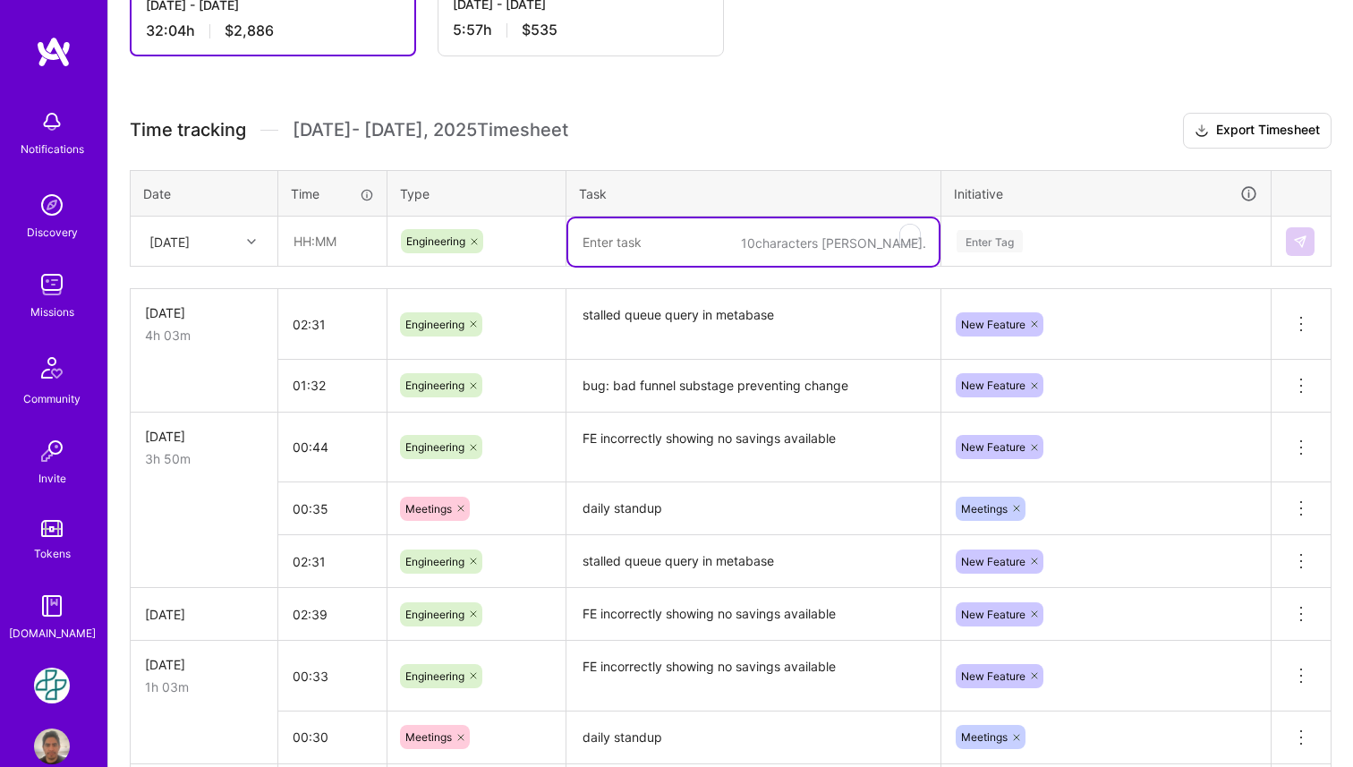
paste textarea "bug: bad funnel substage preventing change"
type textarea "bug: bad funnel substage preventing change"
click at [1034, 240] on div "Enter Tag" at bounding box center [1106, 241] width 302 height 22
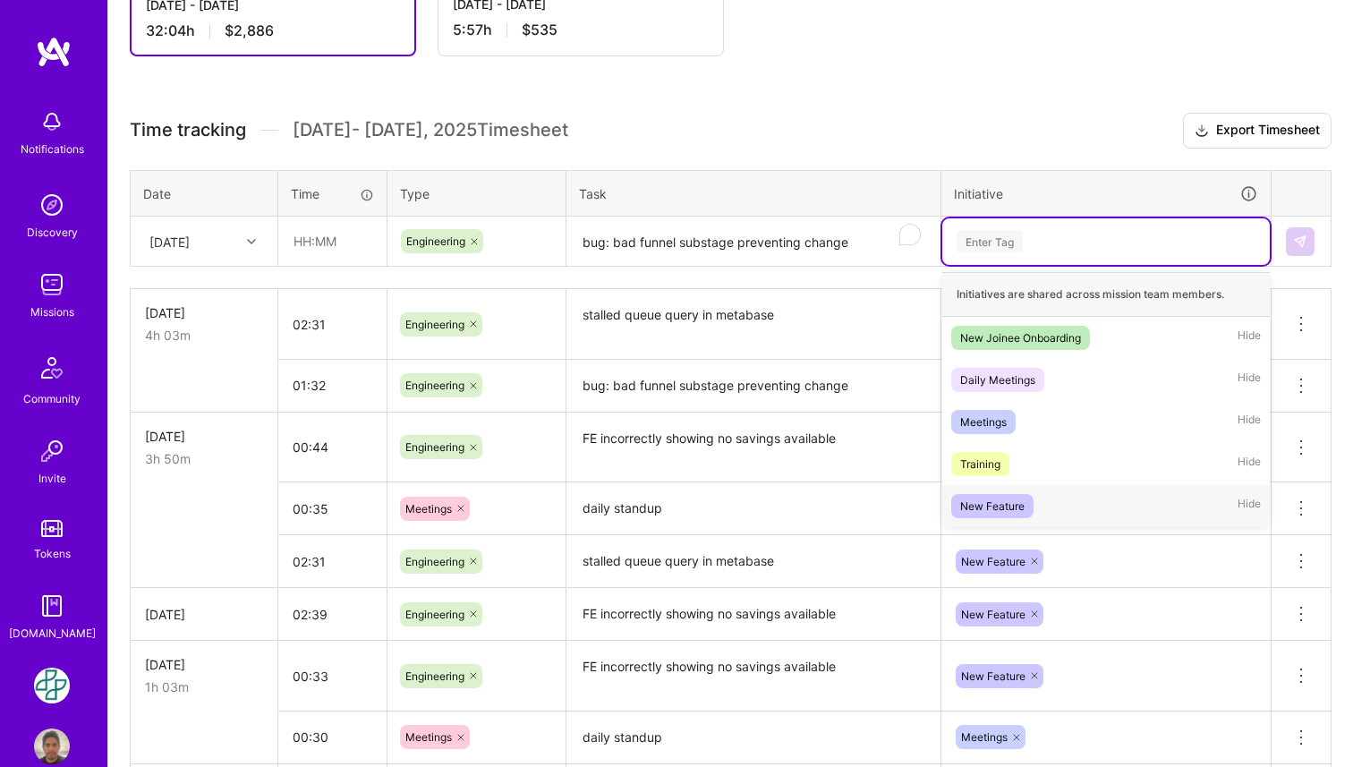
click at [1006, 494] on span "New Feature" at bounding box center [992, 506] width 82 height 24
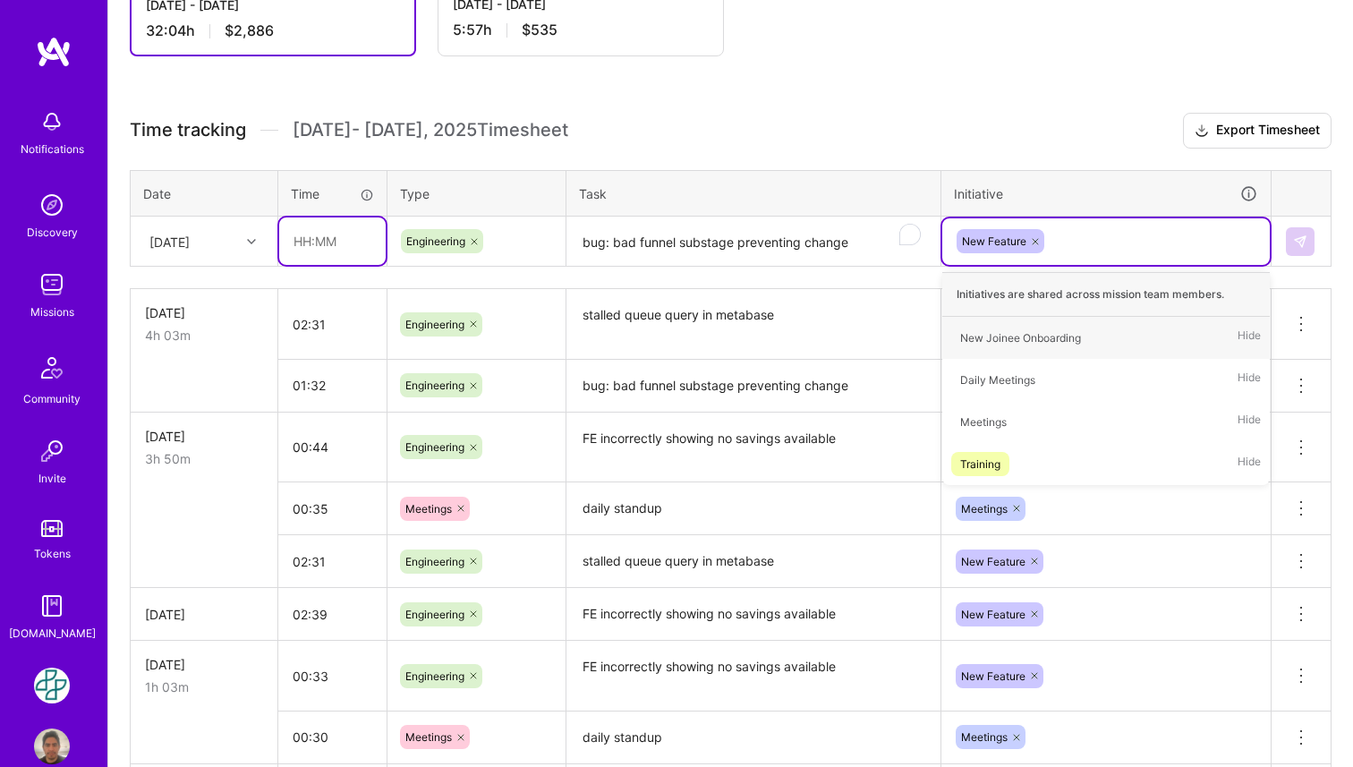
click at [323, 250] on input "text" at bounding box center [332, 240] width 106 height 47
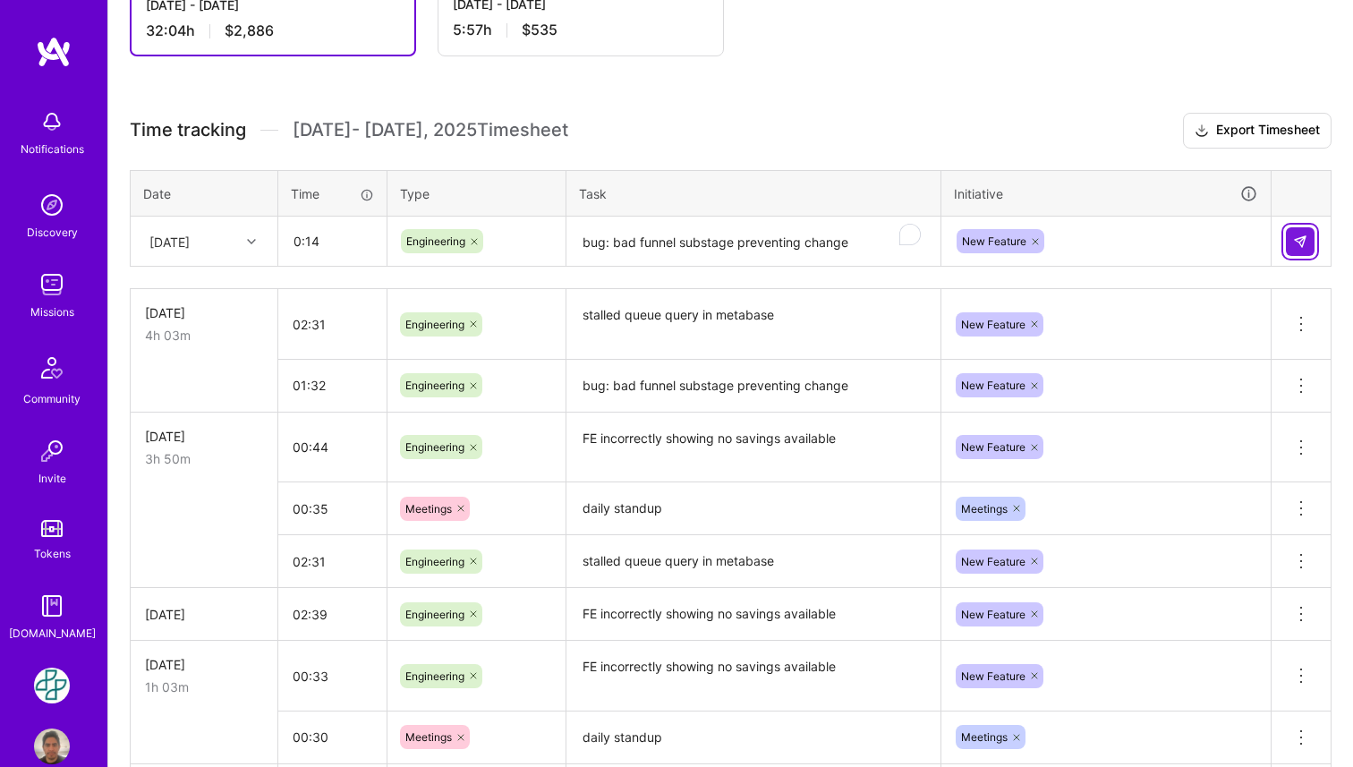
type input "00:14"
click at [1300, 243] on img at bounding box center [1300, 241] width 14 height 14
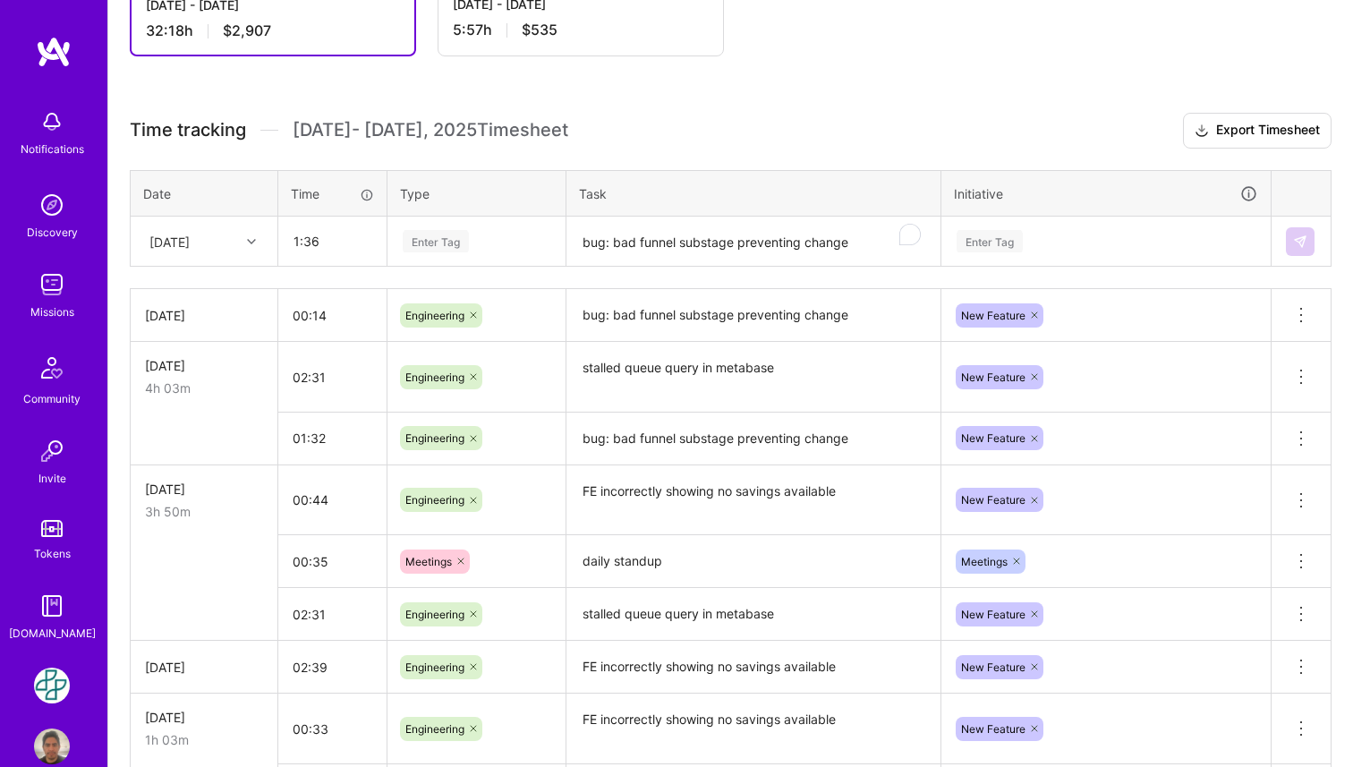
type input "01:36"
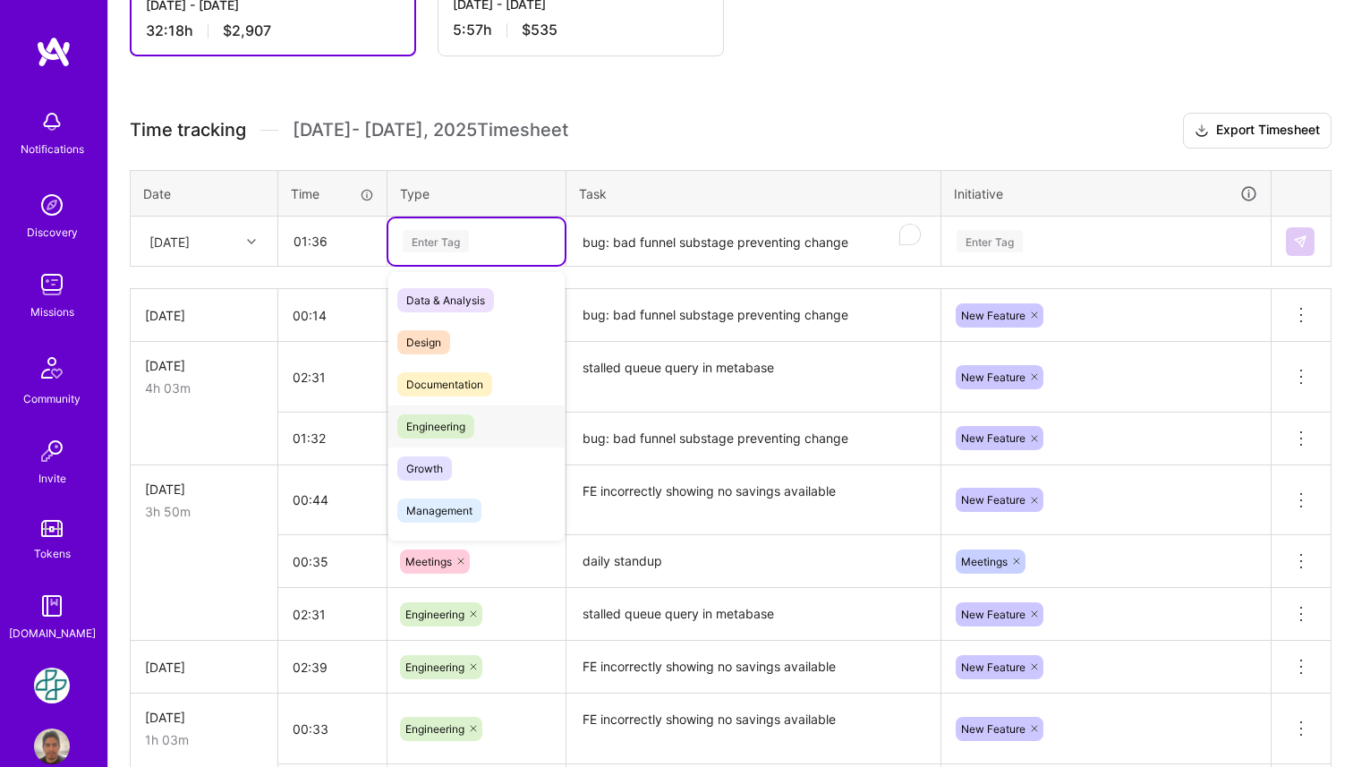
click at [439, 435] on span "Engineering" at bounding box center [435, 426] width 77 height 24
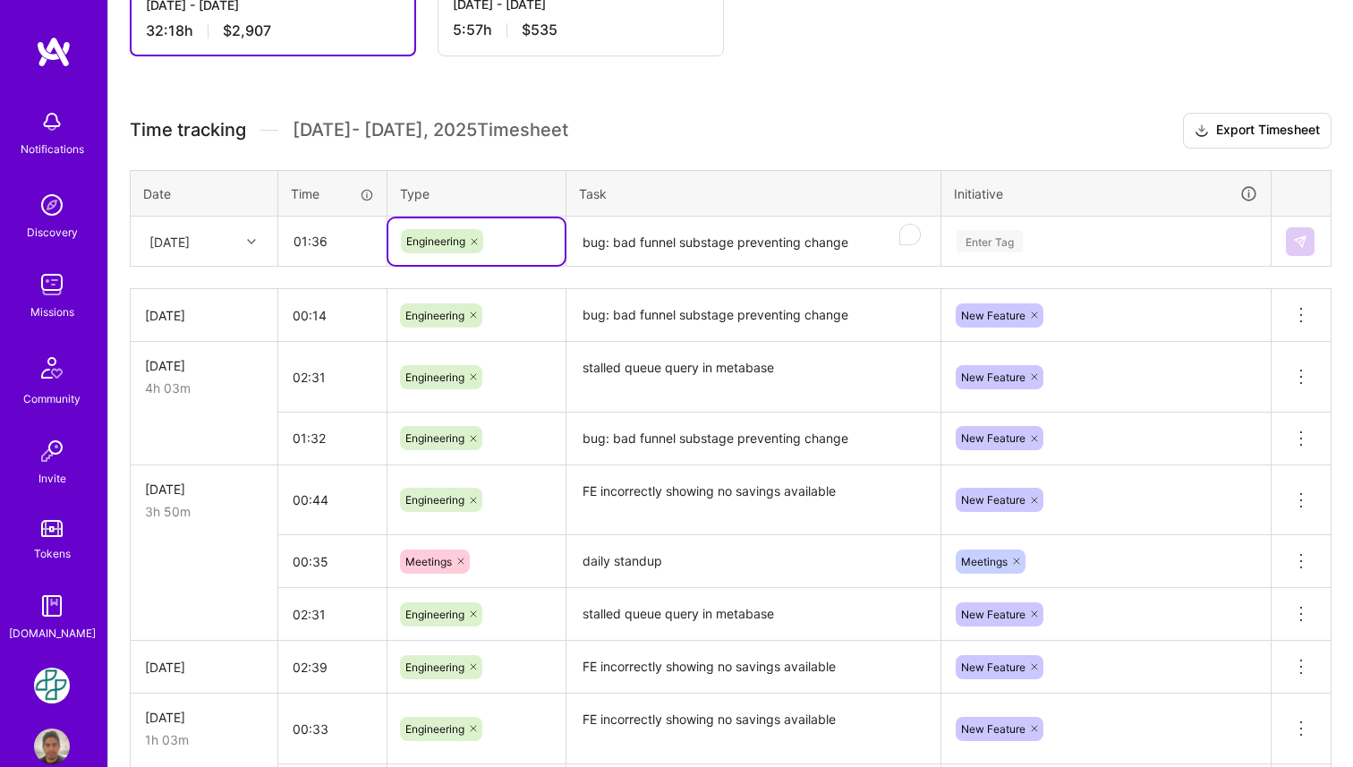
click at [672, 248] on textarea "bug: bad funnel substage preventing change" at bounding box center [753, 241] width 370 height 47
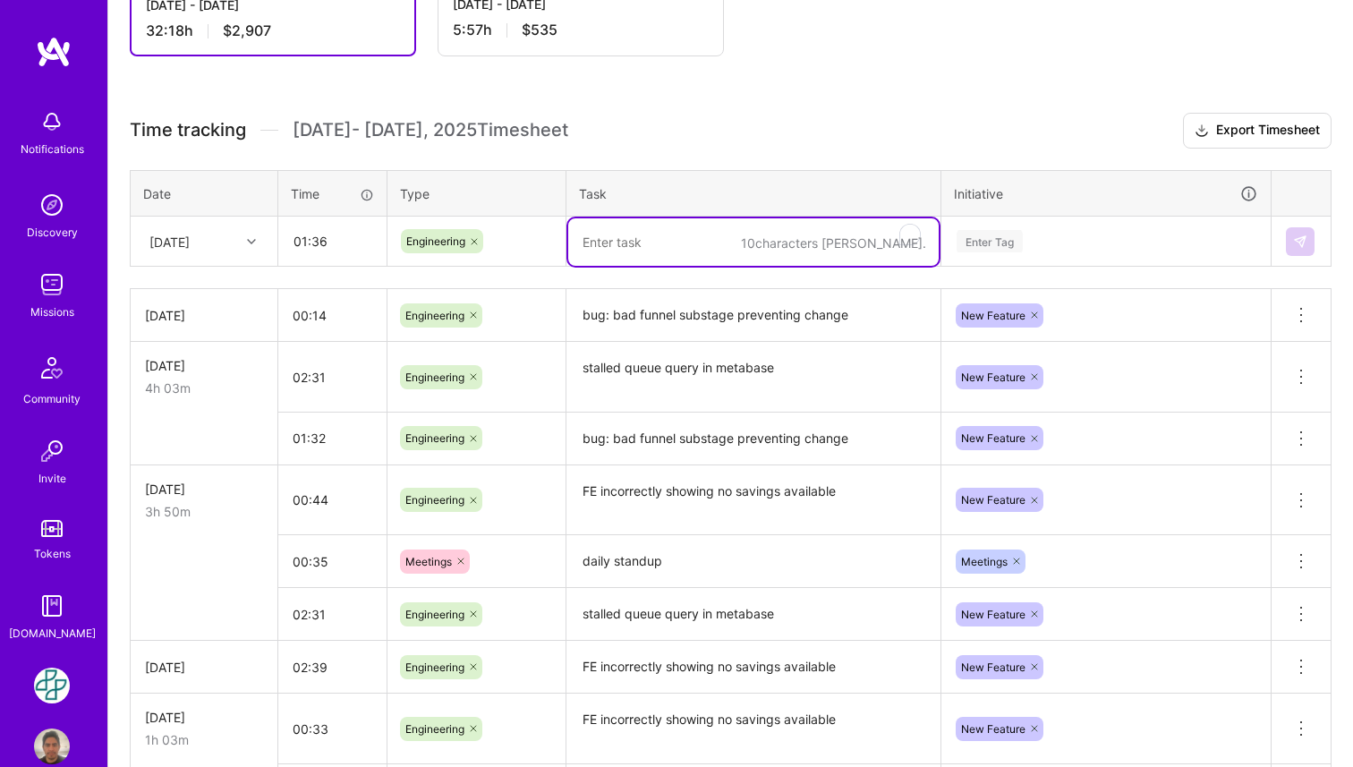
paste textarea "stalled queue query in metabase"
type textarea "stalled queue query in metabase"
click at [1030, 233] on div "Enter Tag" at bounding box center [1106, 241] width 302 height 22
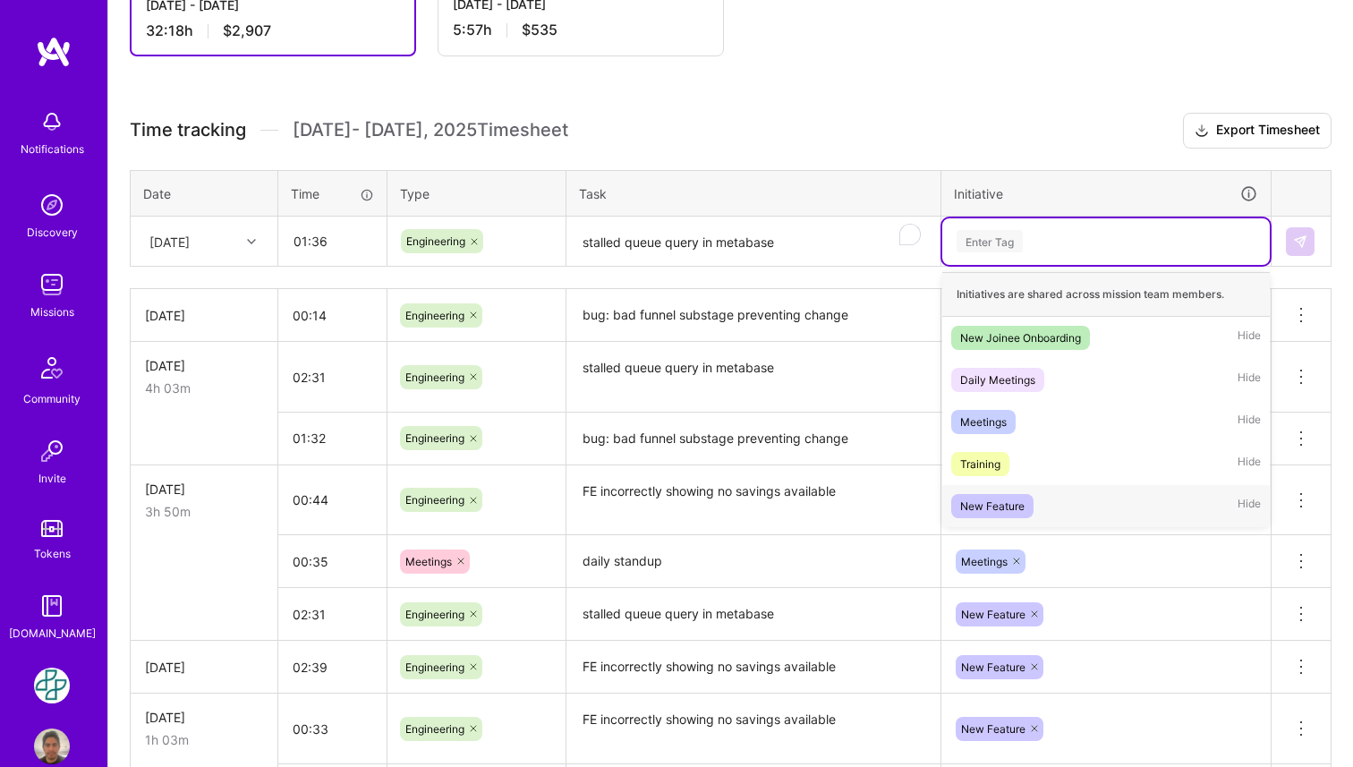
click at [1015, 494] on span "New Feature" at bounding box center [992, 506] width 82 height 24
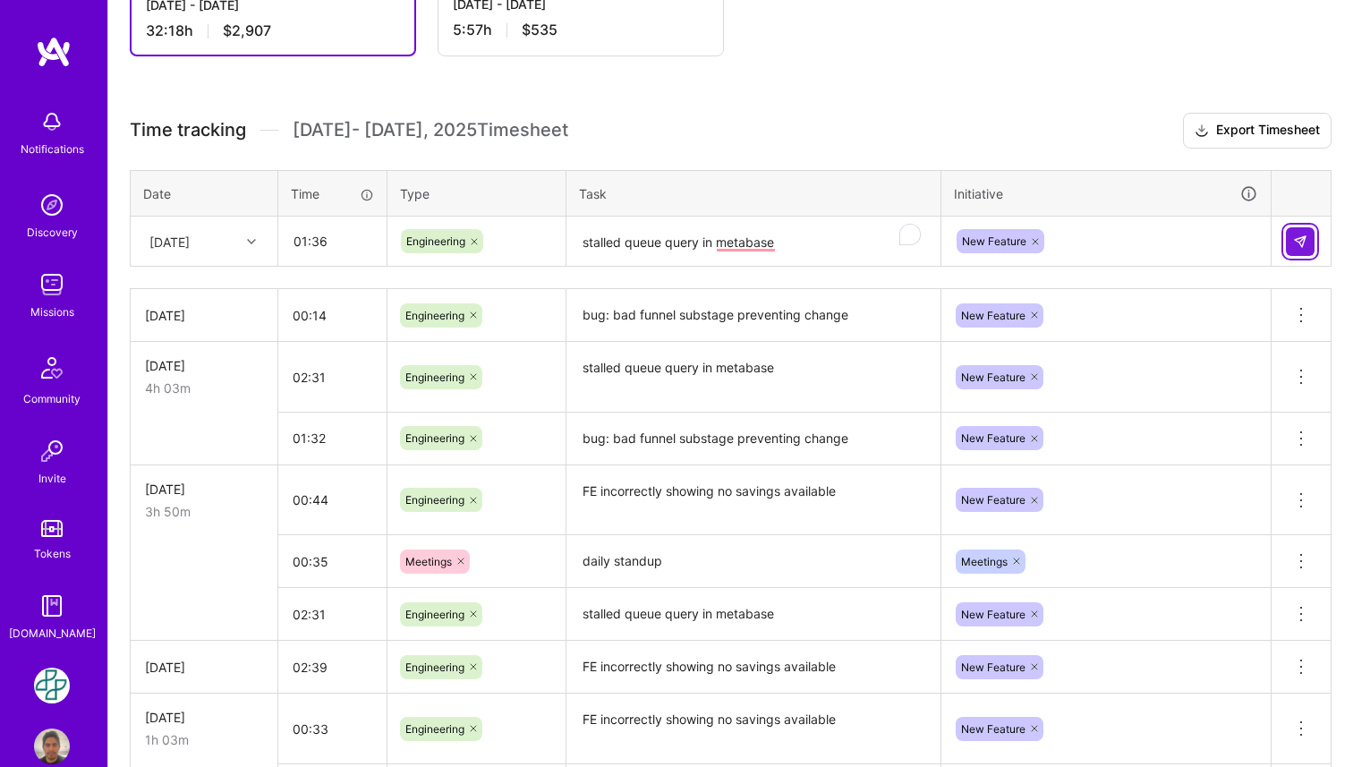
click at [1292, 241] on button at bounding box center [1300, 241] width 29 height 29
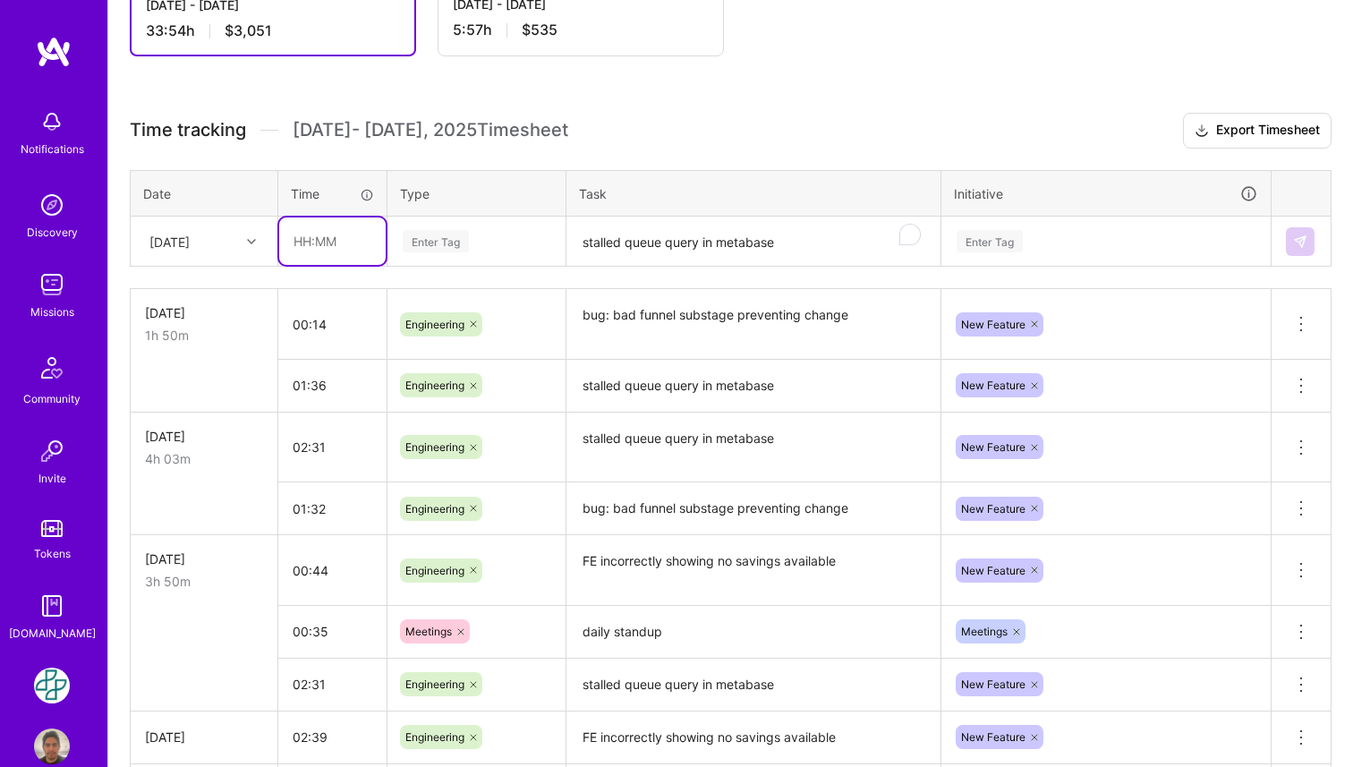
click at [336, 250] on input "text" at bounding box center [332, 240] width 106 height 47
type input "00:06"
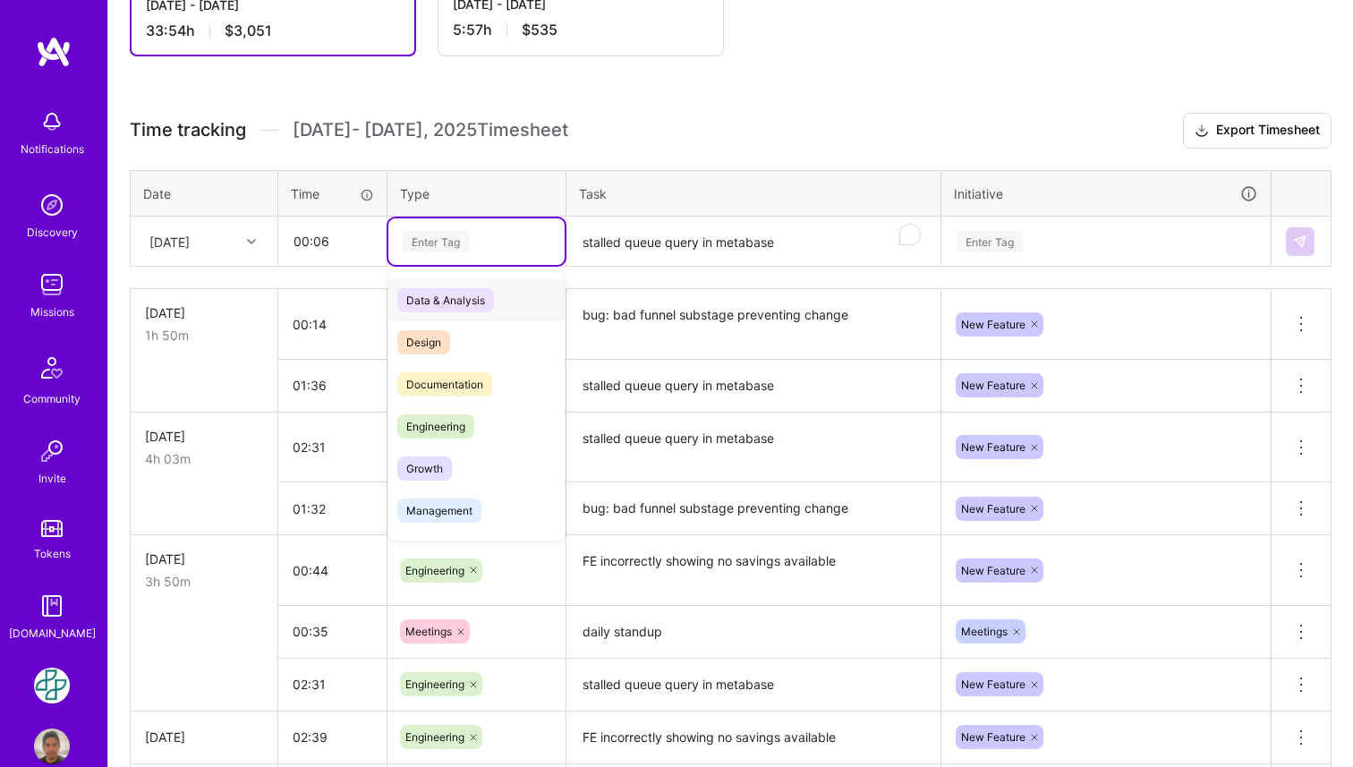
paste input "Create PAP vendor"
type input "Create PAP vendor"
type input "en"
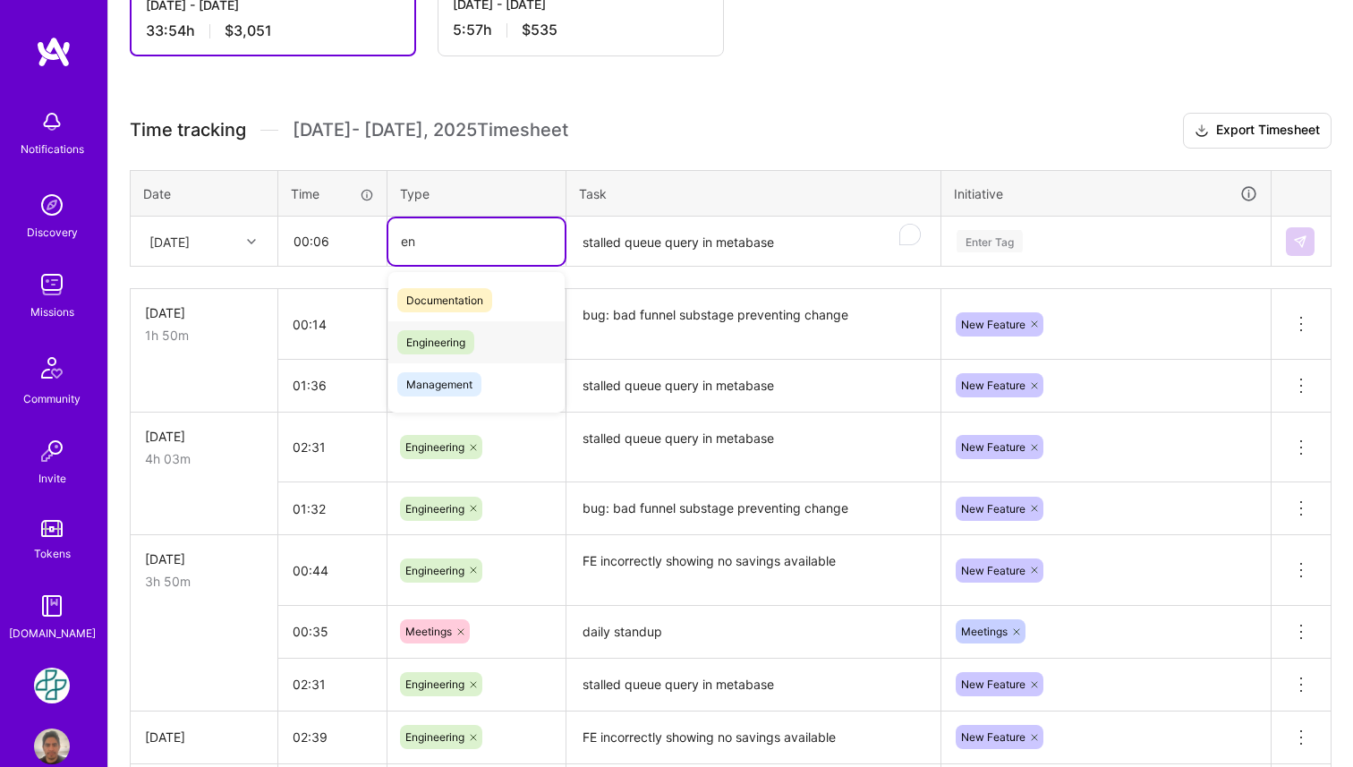
click at [435, 343] on span "Engineering" at bounding box center [435, 342] width 77 height 24
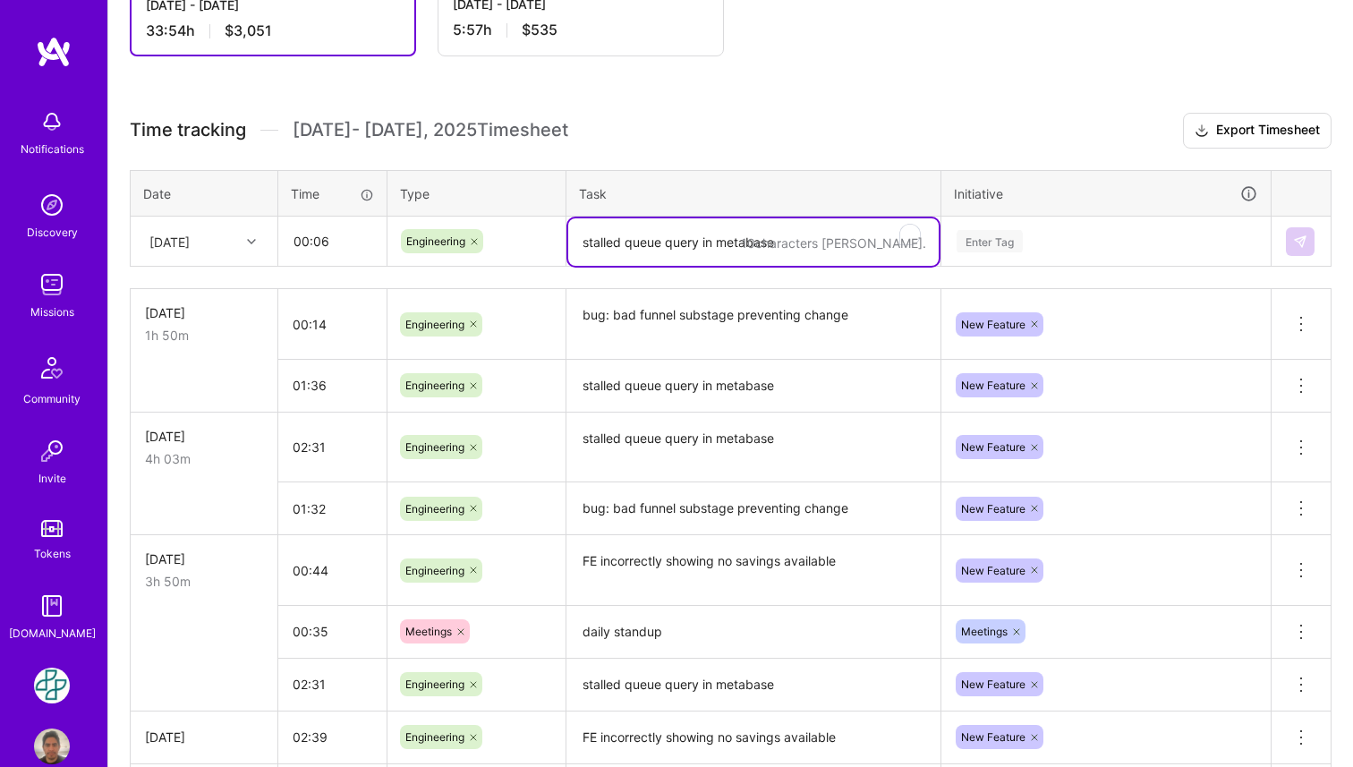
click at [674, 237] on textarea "stalled queue query in metabase" at bounding box center [753, 241] width 370 height 47
paste textarea "Create PAP vendor"
type textarea "Create PAP vendor"
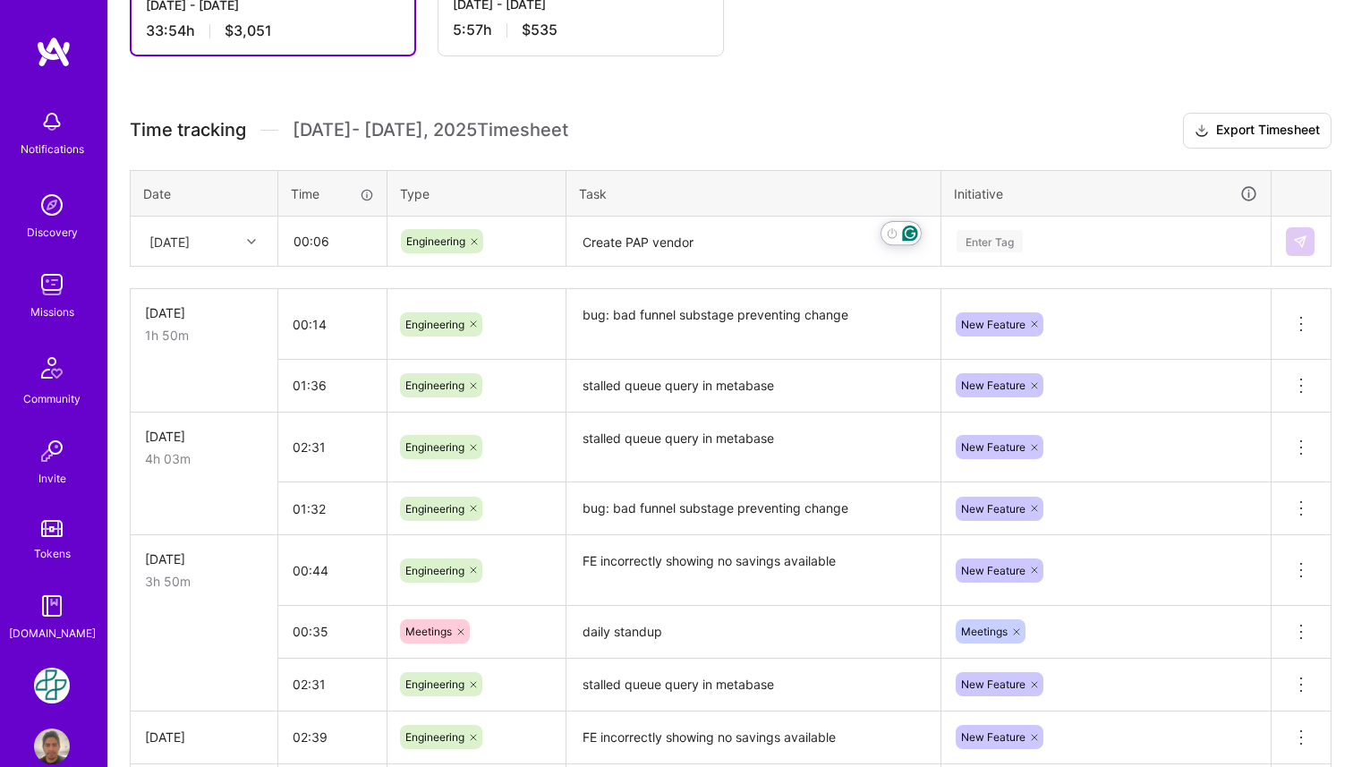
click at [1017, 242] on div "Enter Tag" at bounding box center [989, 241] width 66 height 28
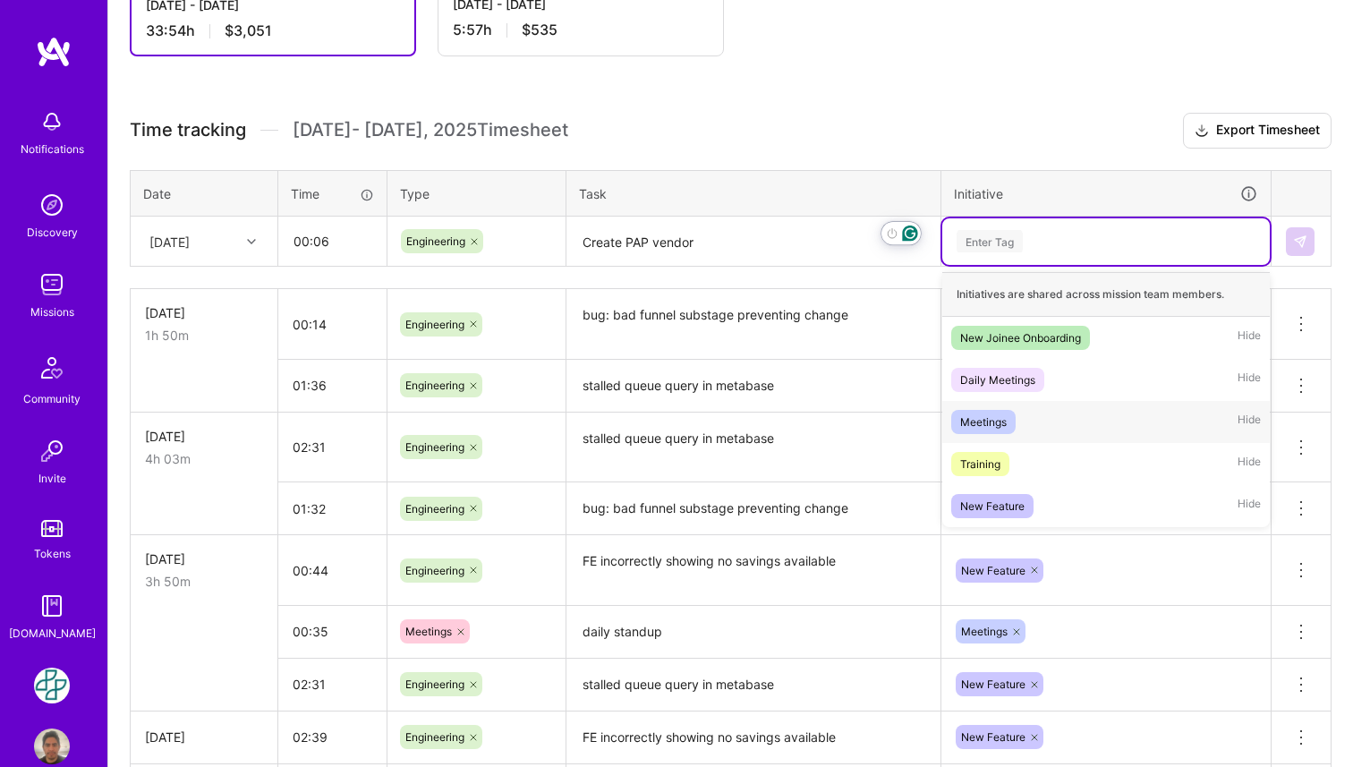
click at [1023, 425] on div "Meetings Hide" at bounding box center [1105, 422] width 327 height 42
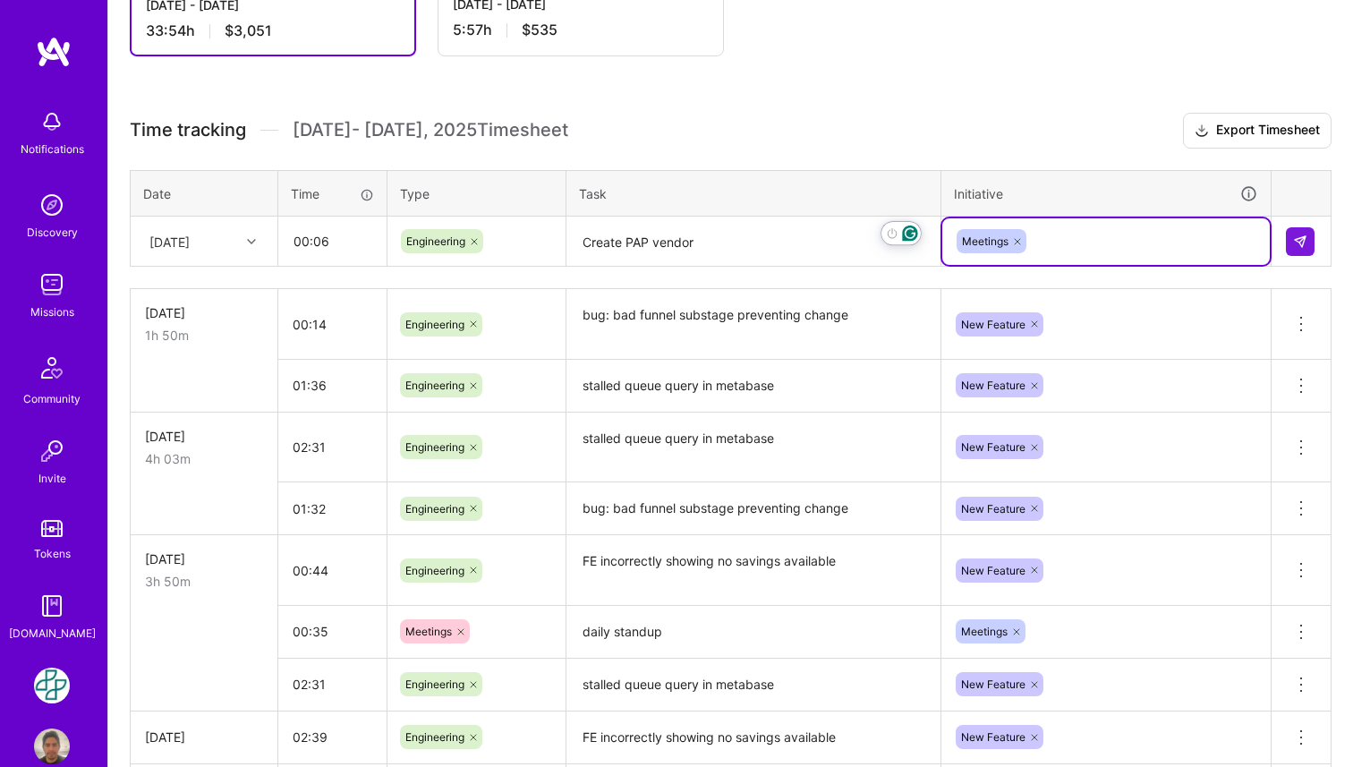
click at [1020, 240] on icon at bounding box center [1017, 241] width 11 height 11
click at [1017, 244] on div "Enter Tag" at bounding box center [989, 241] width 66 height 28
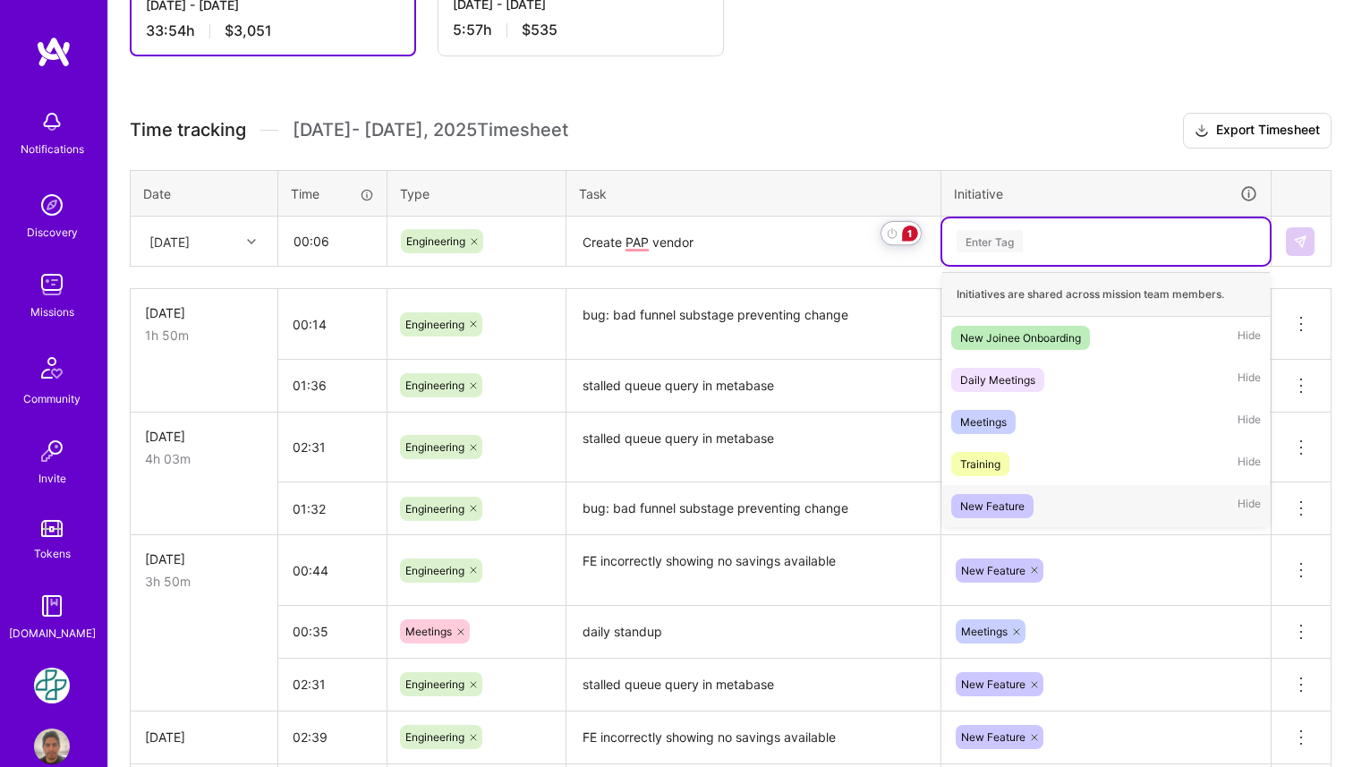
click at [1002, 512] on div "New Feature" at bounding box center [992, 505] width 64 height 19
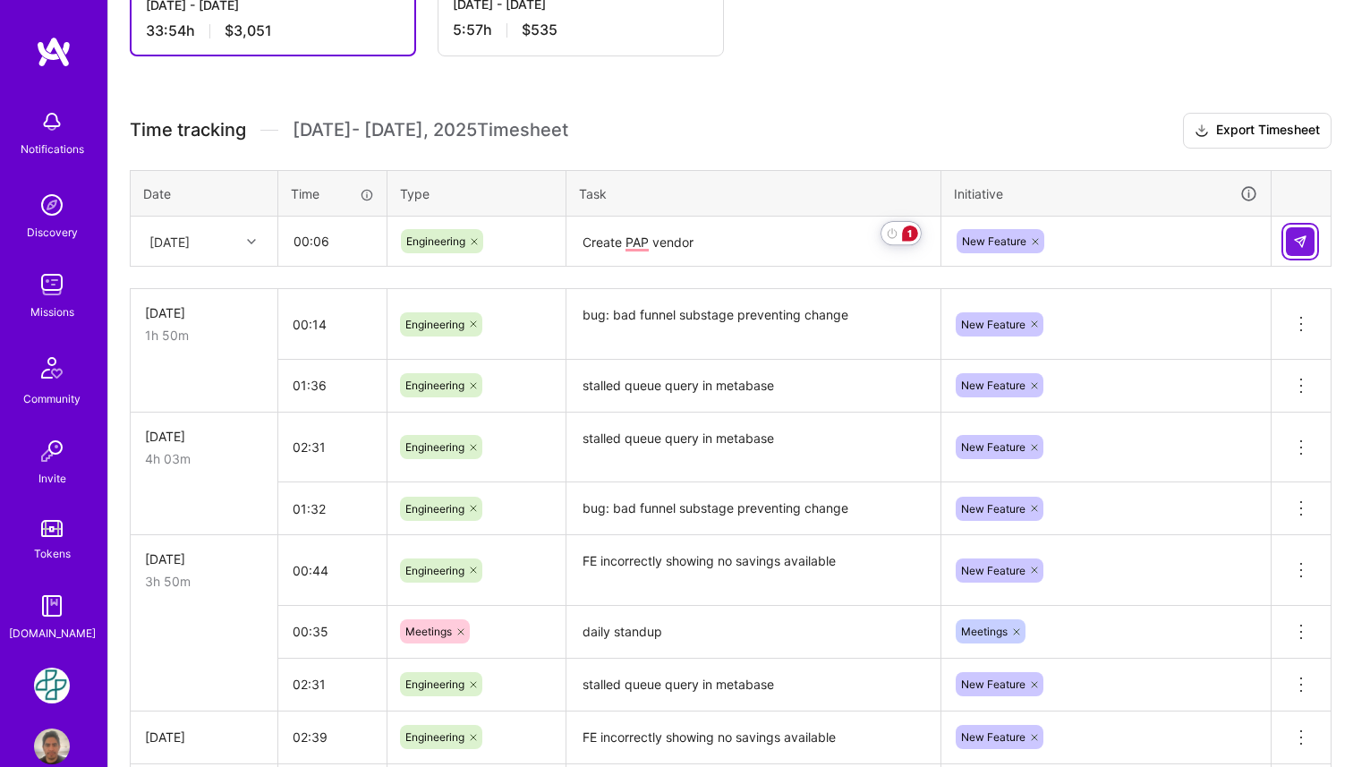
click at [1298, 232] on button at bounding box center [1300, 241] width 29 height 29
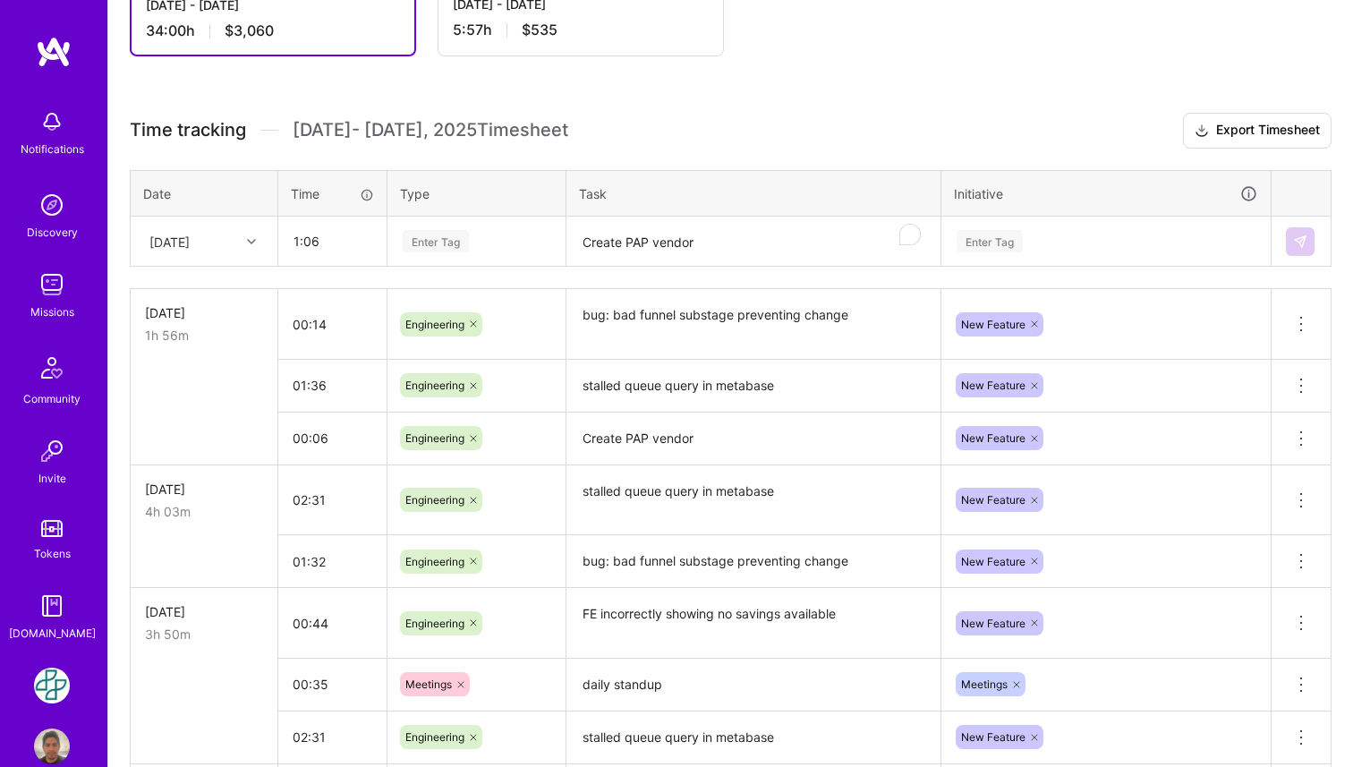
type input "01:06"
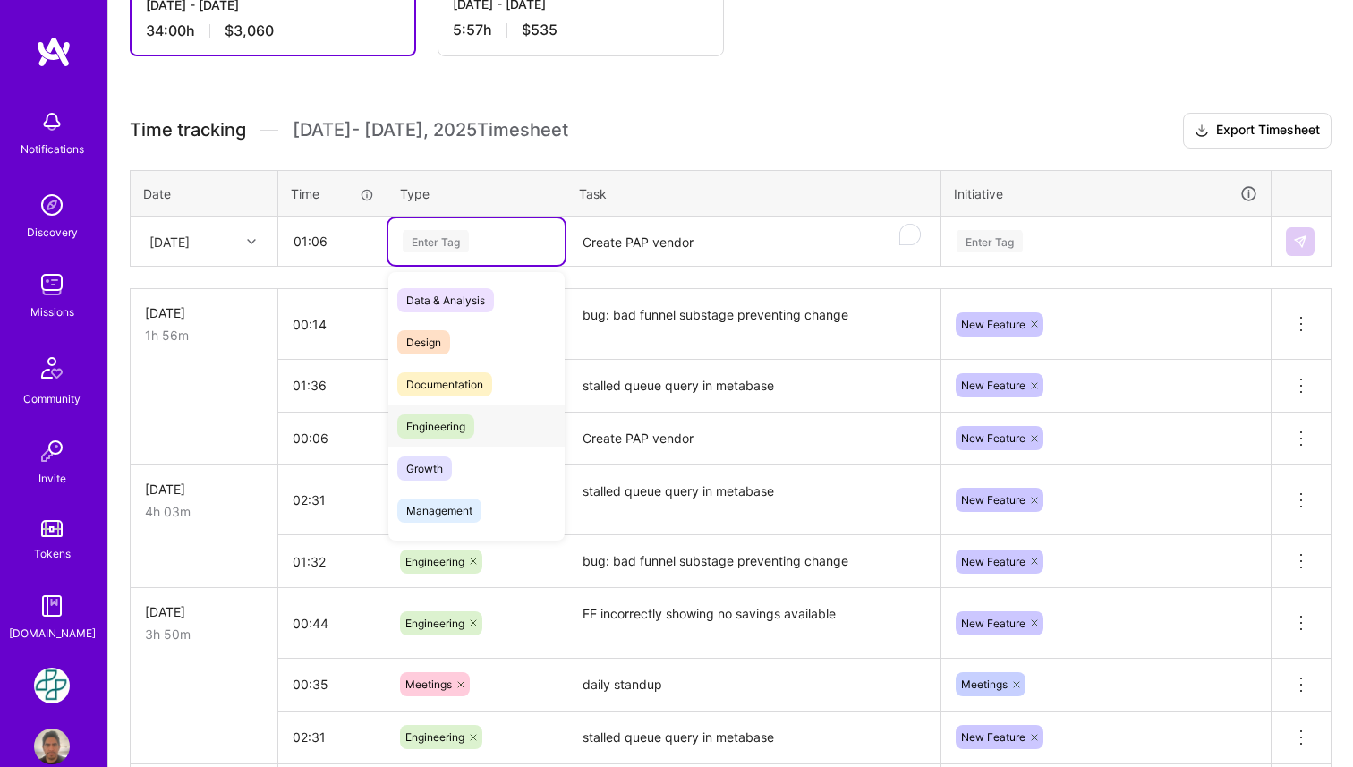
click at [435, 430] on span "Engineering" at bounding box center [435, 426] width 77 height 24
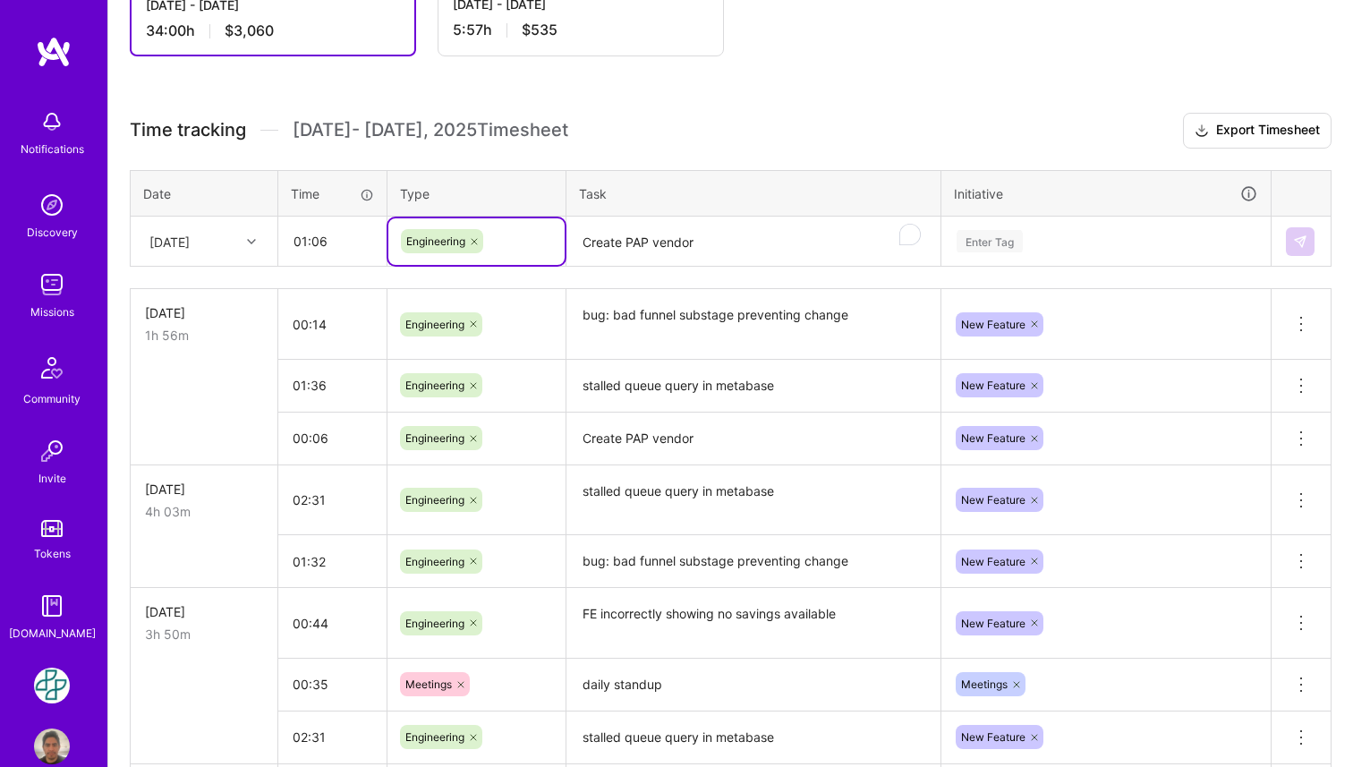
click at [657, 237] on textarea "Create PAP vendor" at bounding box center [753, 241] width 370 height 47
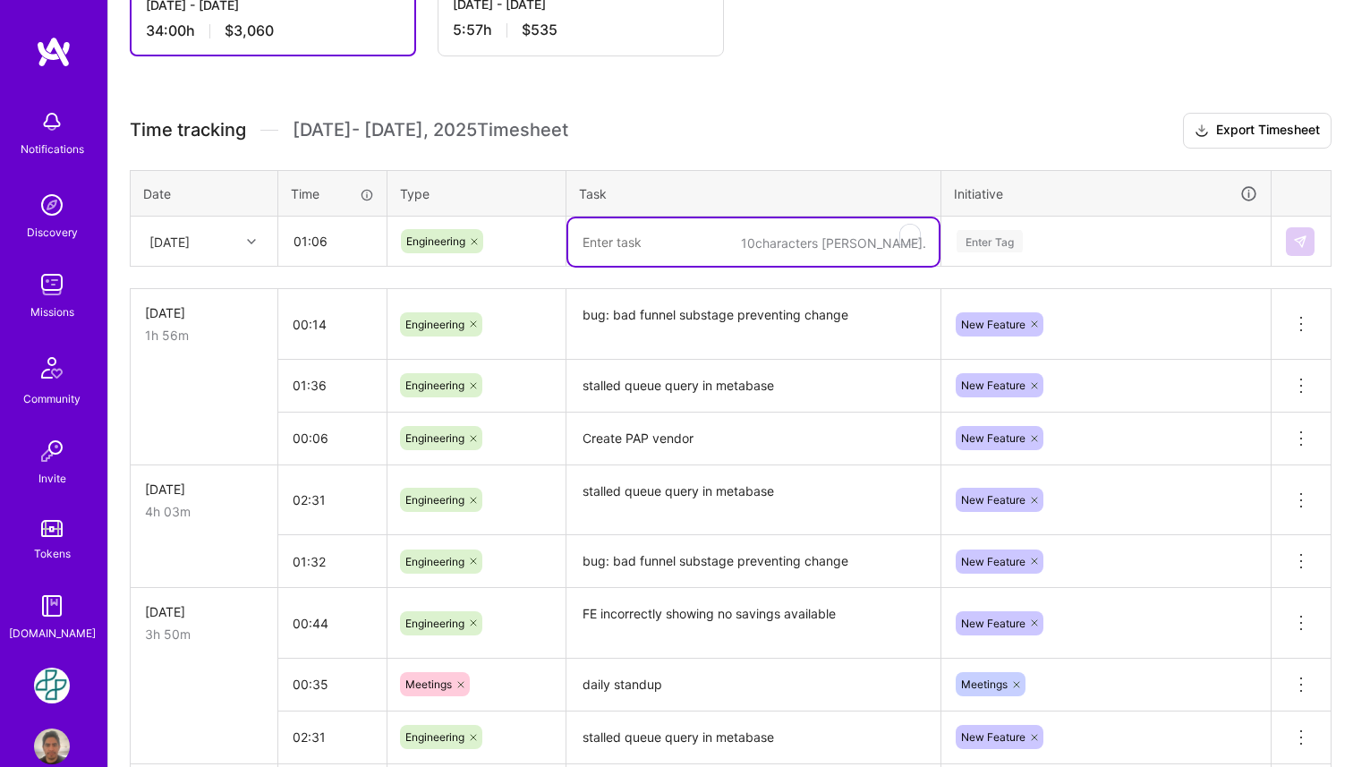
paste textarea "FE incorrectly showing no savings available"
type textarea "FE incorrectly showing no savings available"
click at [1224, 244] on div "Enter Tag" at bounding box center [1106, 241] width 302 height 22
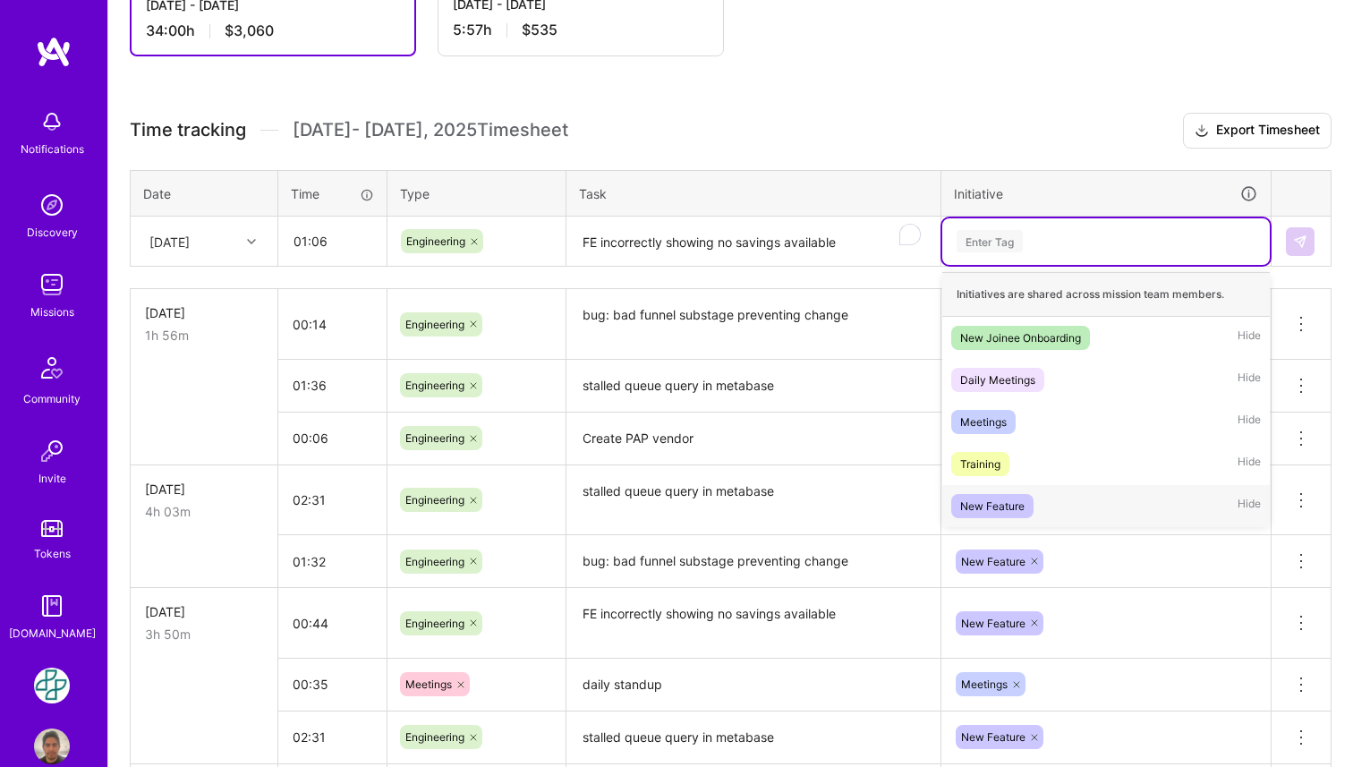
click at [1021, 489] on div "New Feature Hide" at bounding box center [1105, 506] width 327 height 42
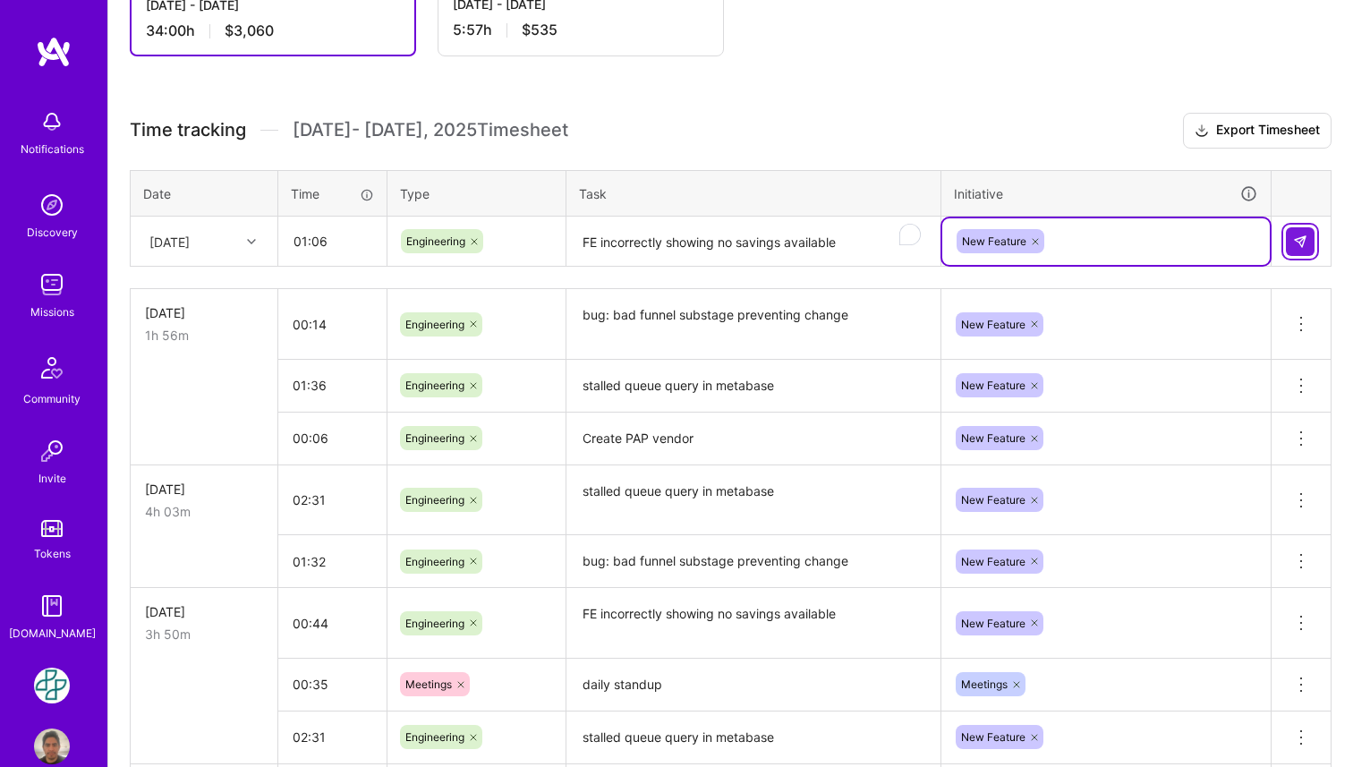
click at [1291, 242] on button at bounding box center [1300, 241] width 29 height 29
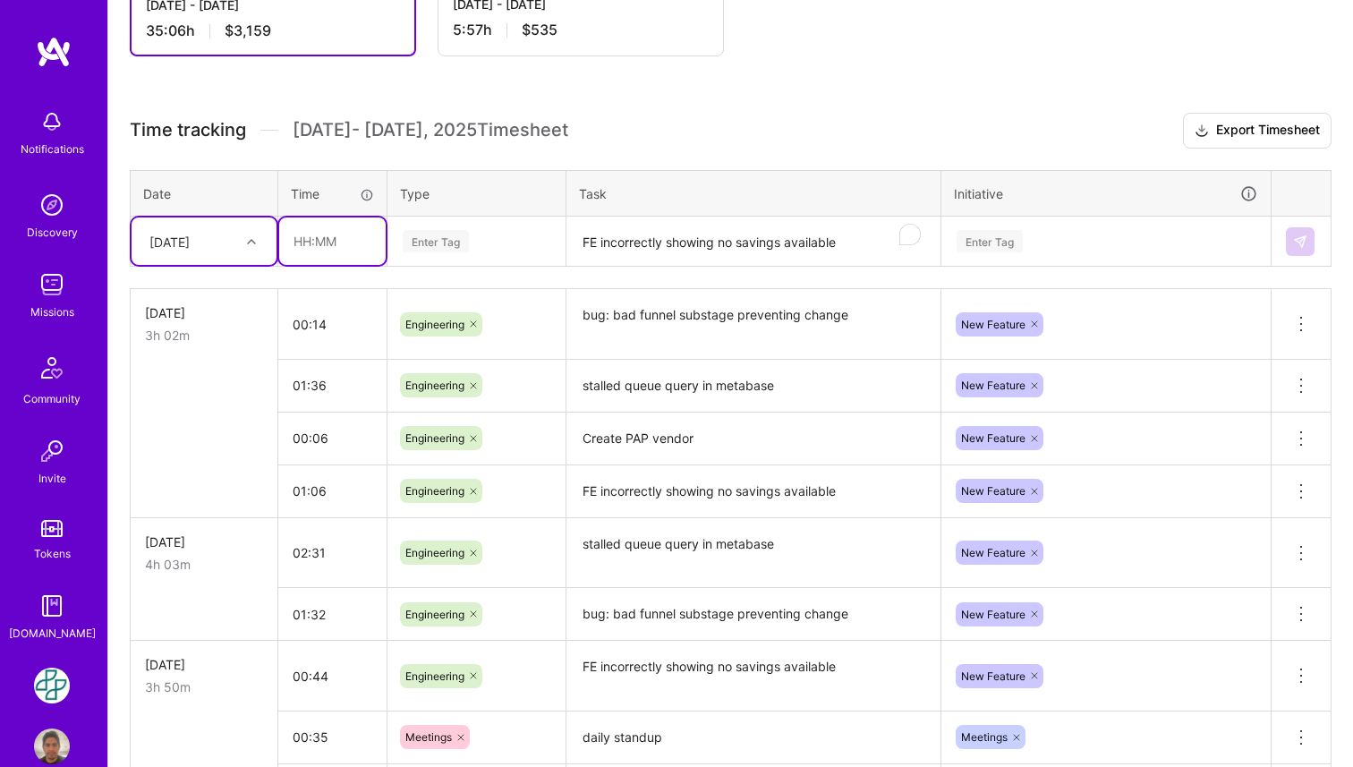
click at [313, 245] on input "text" at bounding box center [332, 240] width 106 height 47
type input "00:14"
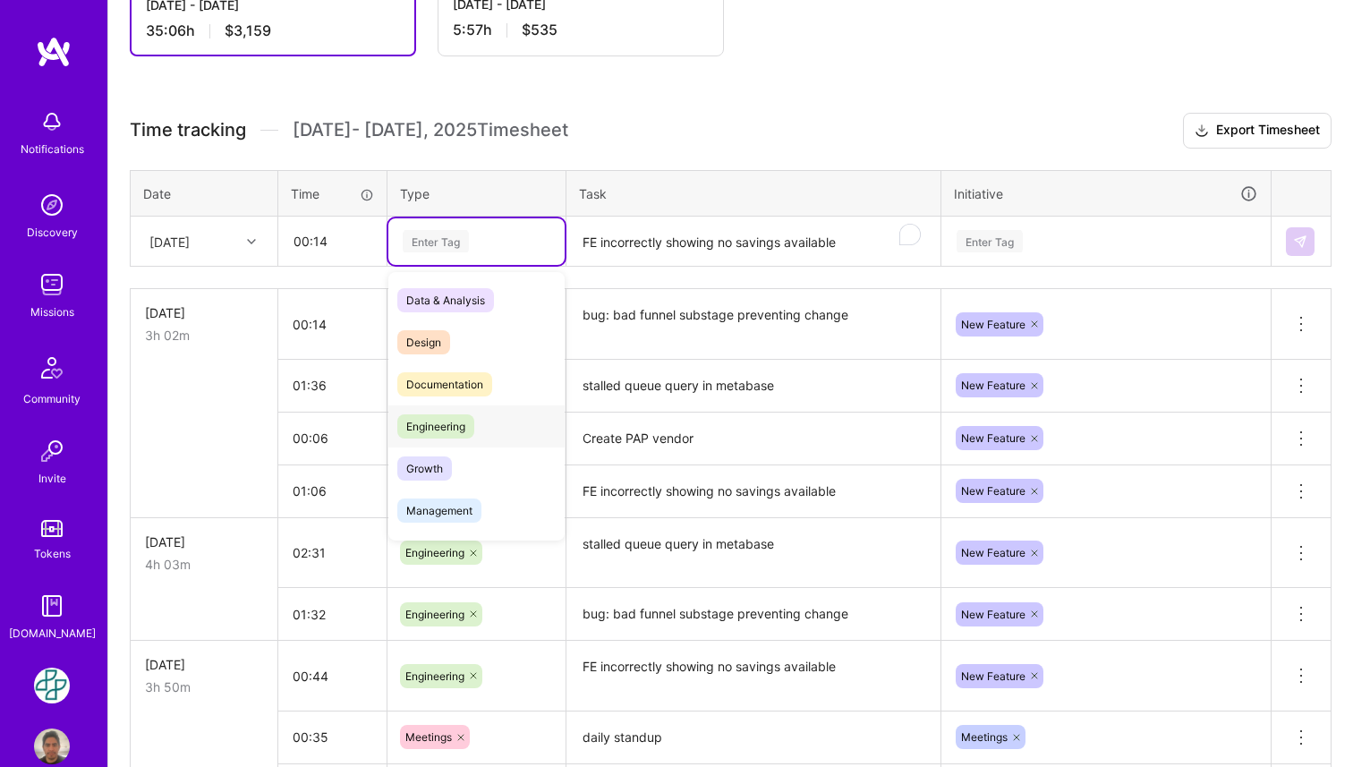
click at [437, 426] on span "Engineering" at bounding box center [435, 426] width 77 height 24
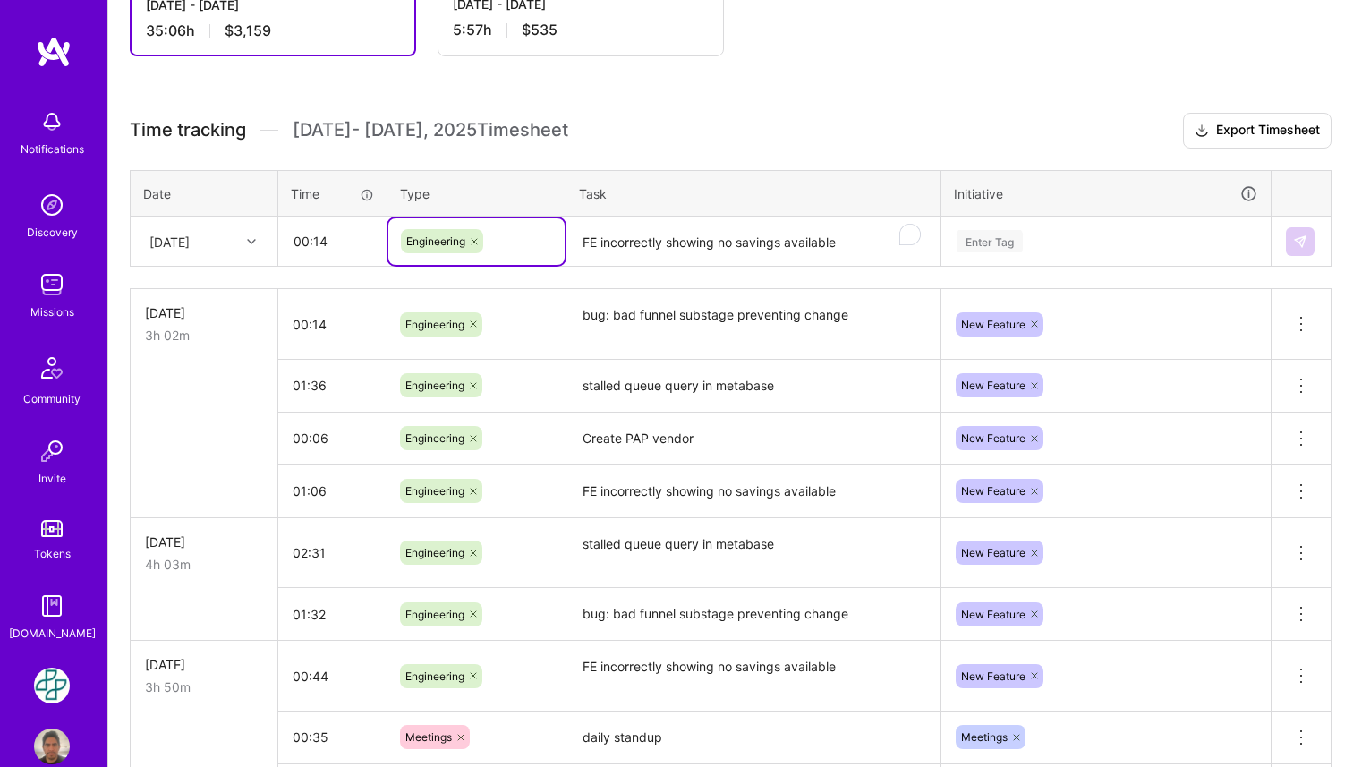
click at [474, 238] on icon at bounding box center [474, 241] width 11 height 11
click at [488, 242] on div "Enter Tag" at bounding box center [476, 241] width 151 height 22
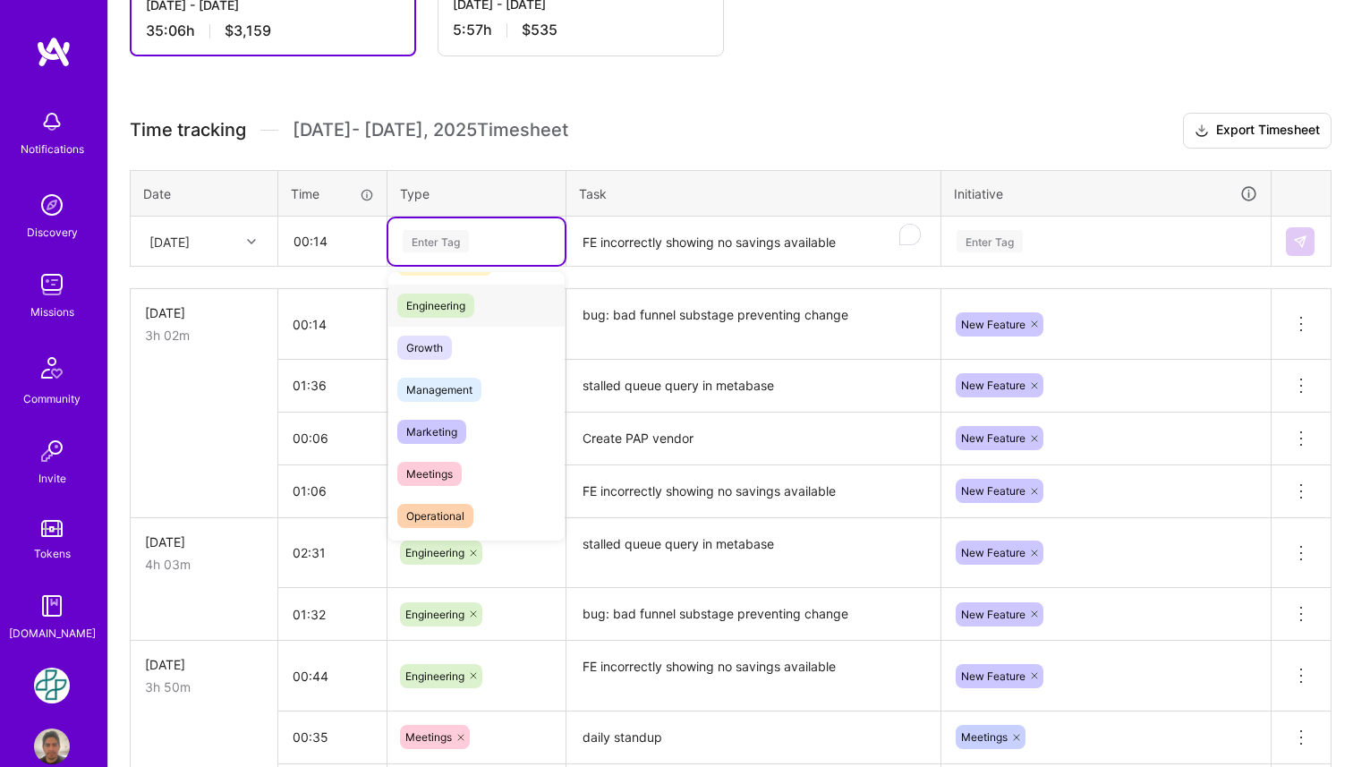
scroll to position [123, 0]
click at [466, 469] on div "Meetings" at bounding box center [476, 471] width 176 height 42
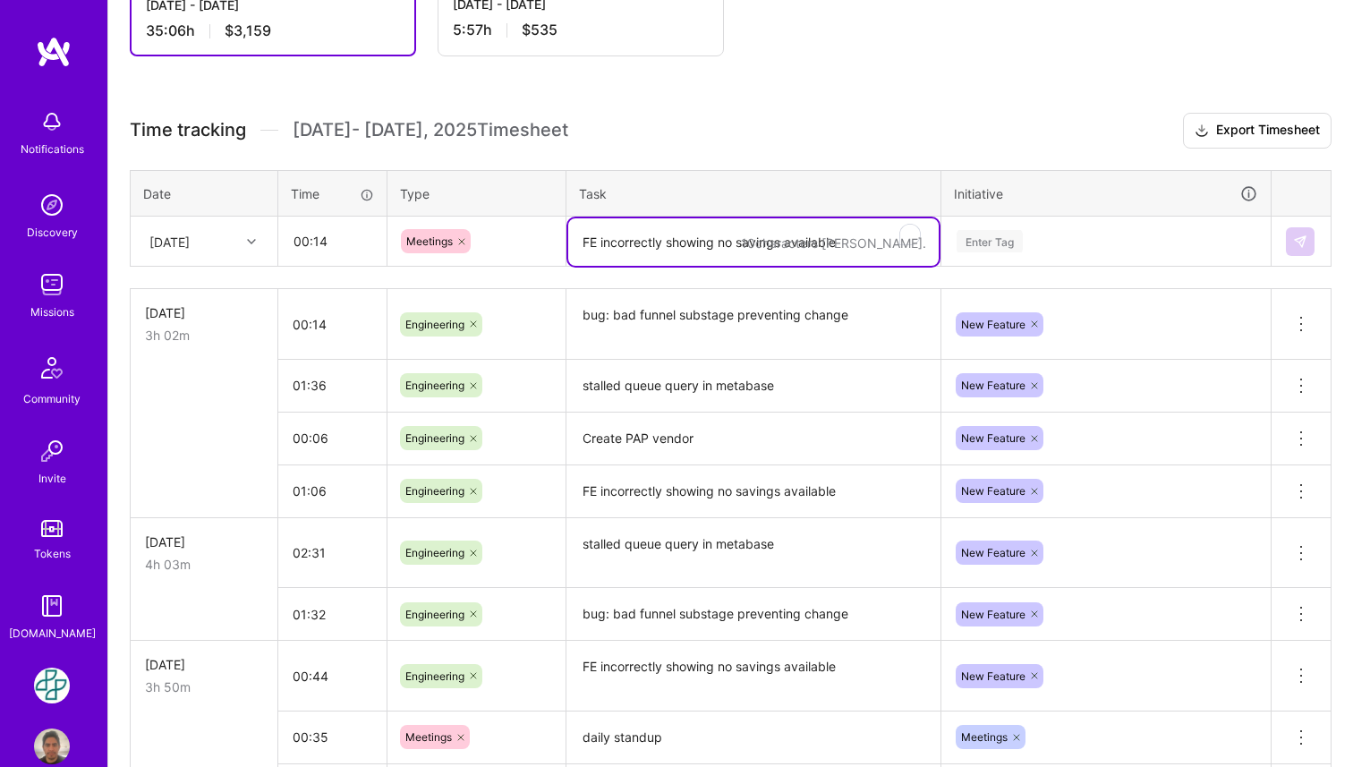
click at [698, 234] on textarea "FE incorrectly showing no savings available" at bounding box center [753, 241] width 370 height 47
paste textarea "daily standup"
type textarea "daily standup"
click at [993, 253] on div "Enter Tag" at bounding box center [1105, 241] width 327 height 47
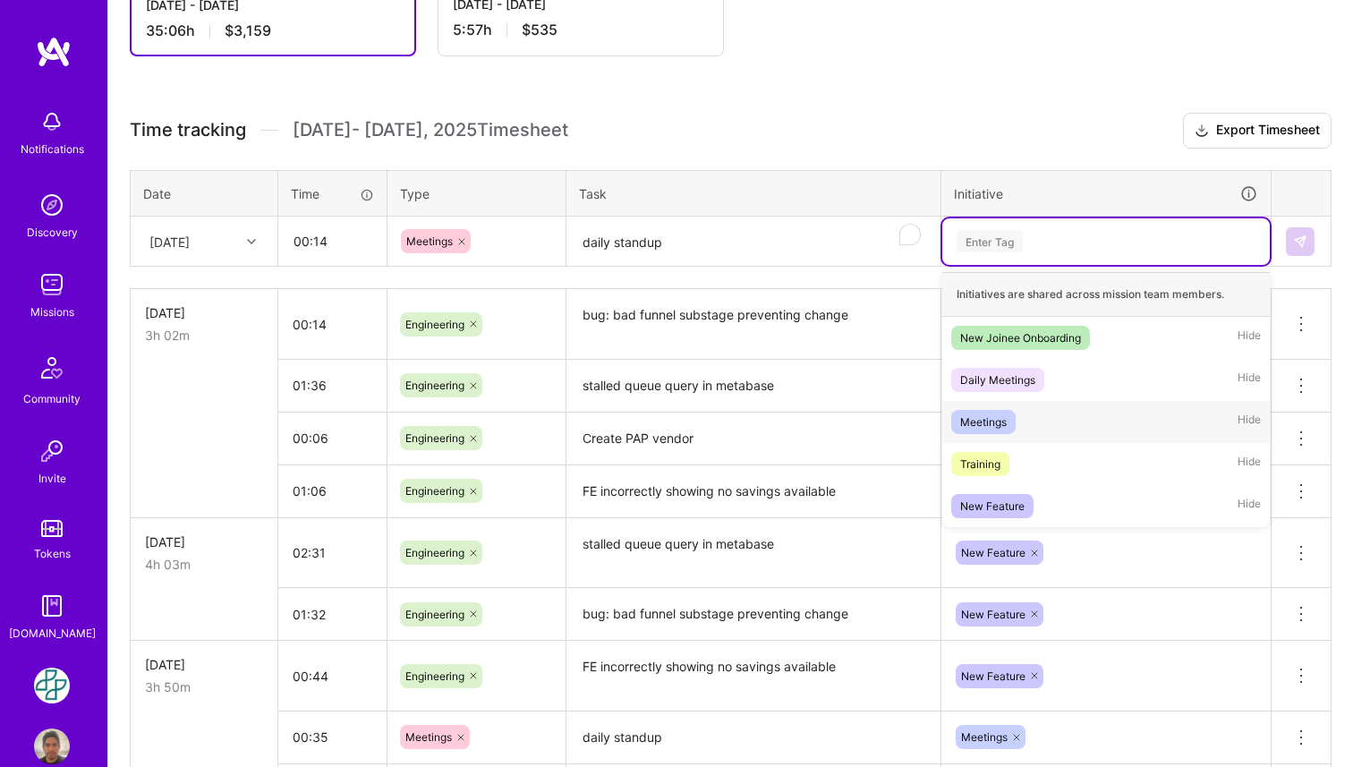
click at [997, 421] on div "Meetings" at bounding box center [983, 421] width 47 height 19
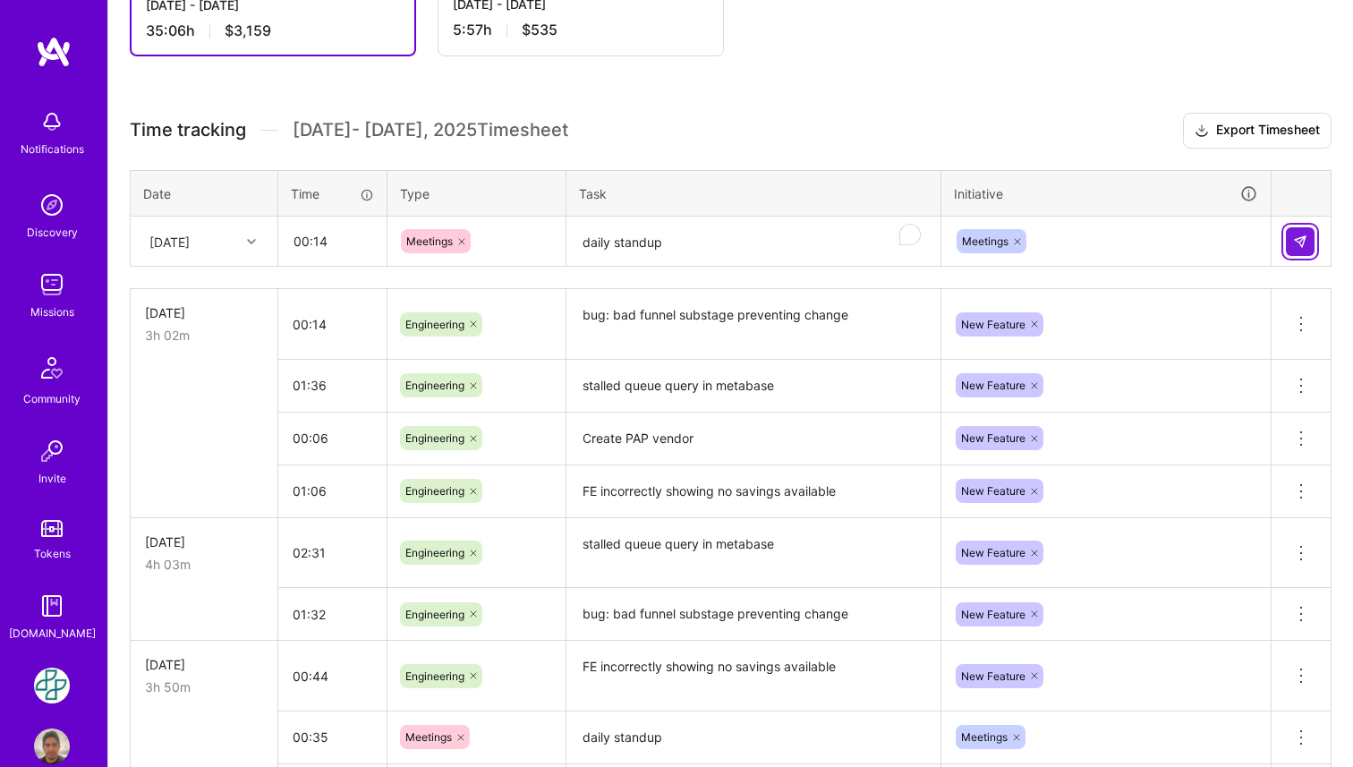
click at [1302, 245] on img at bounding box center [1300, 241] width 14 height 14
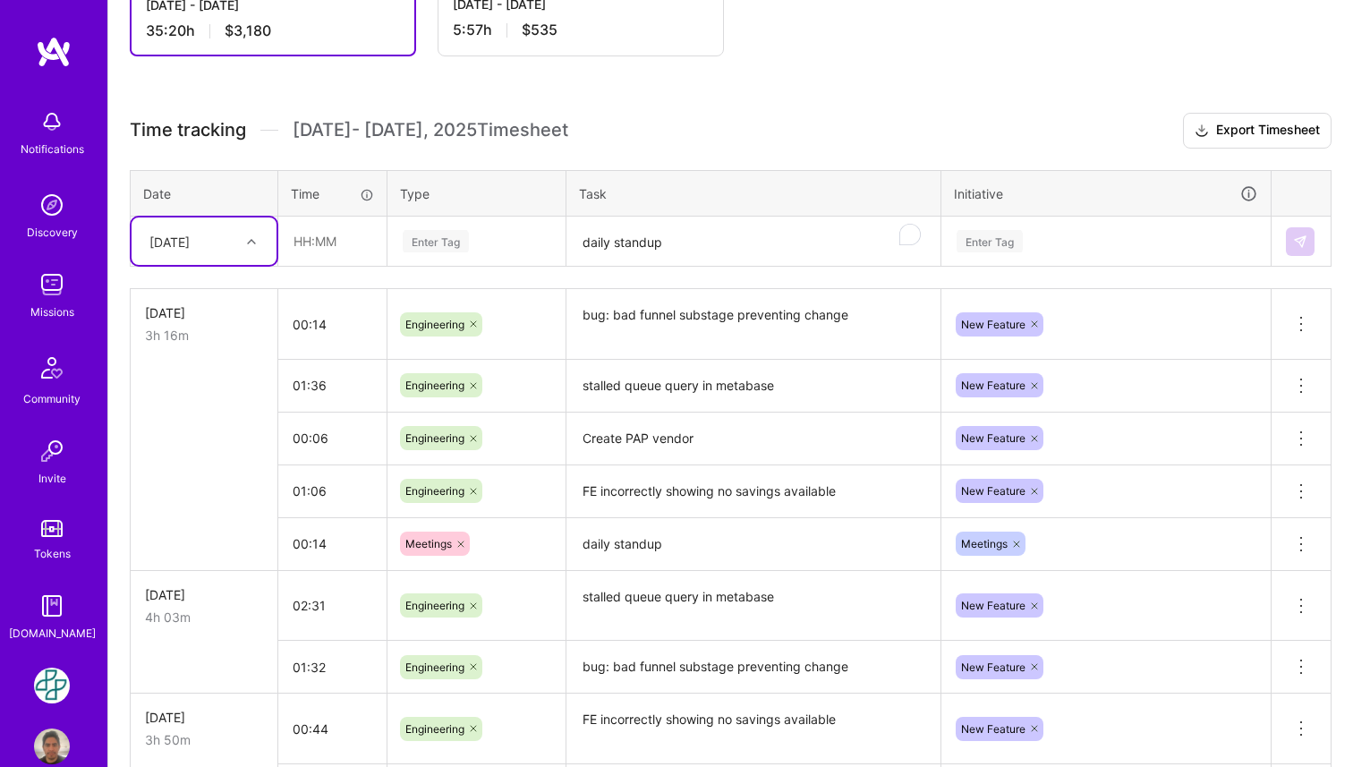
click at [259, 234] on div at bounding box center [254, 241] width 28 height 23
click at [217, 492] on div "[DATE]" at bounding box center [204, 487] width 145 height 33
click at [332, 246] on input "text" at bounding box center [332, 240] width 106 height 47
type input "02:35"
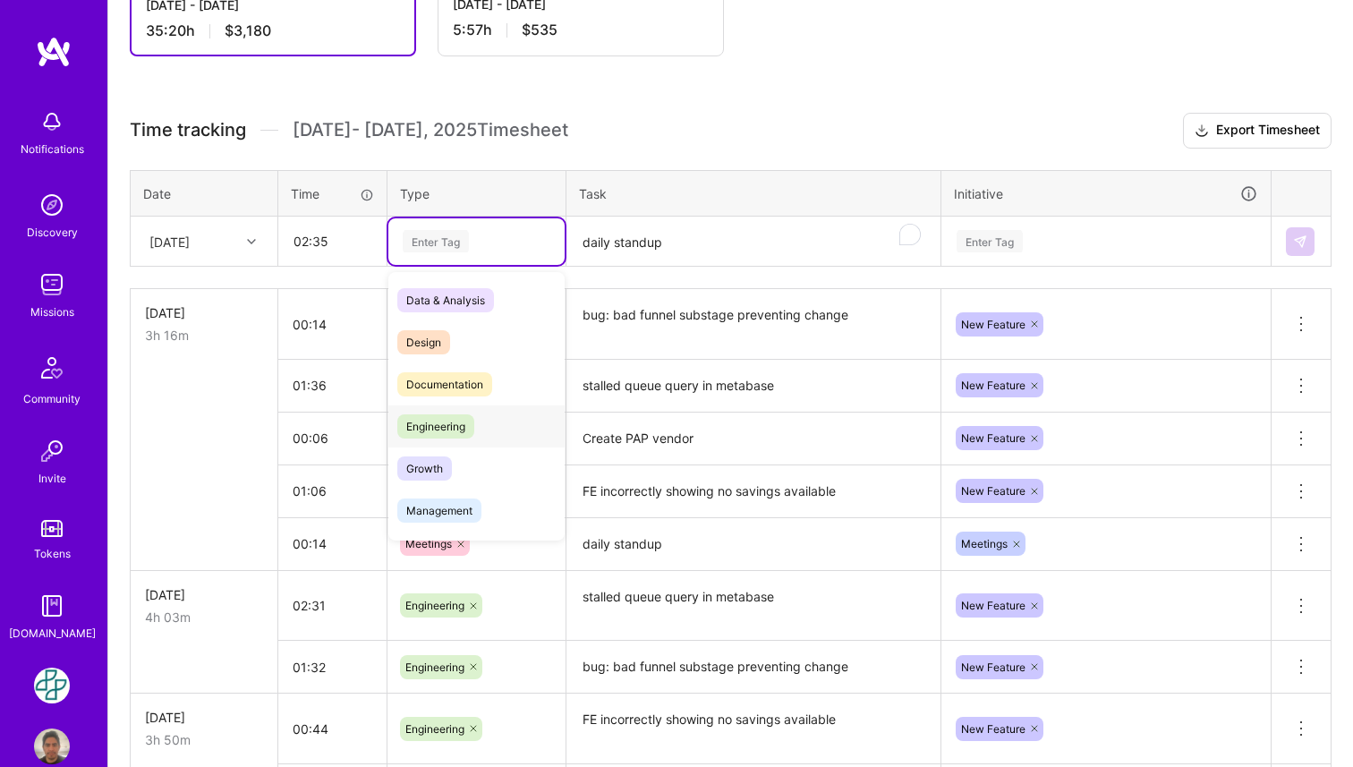
click at [442, 429] on span "Engineering" at bounding box center [435, 426] width 77 height 24
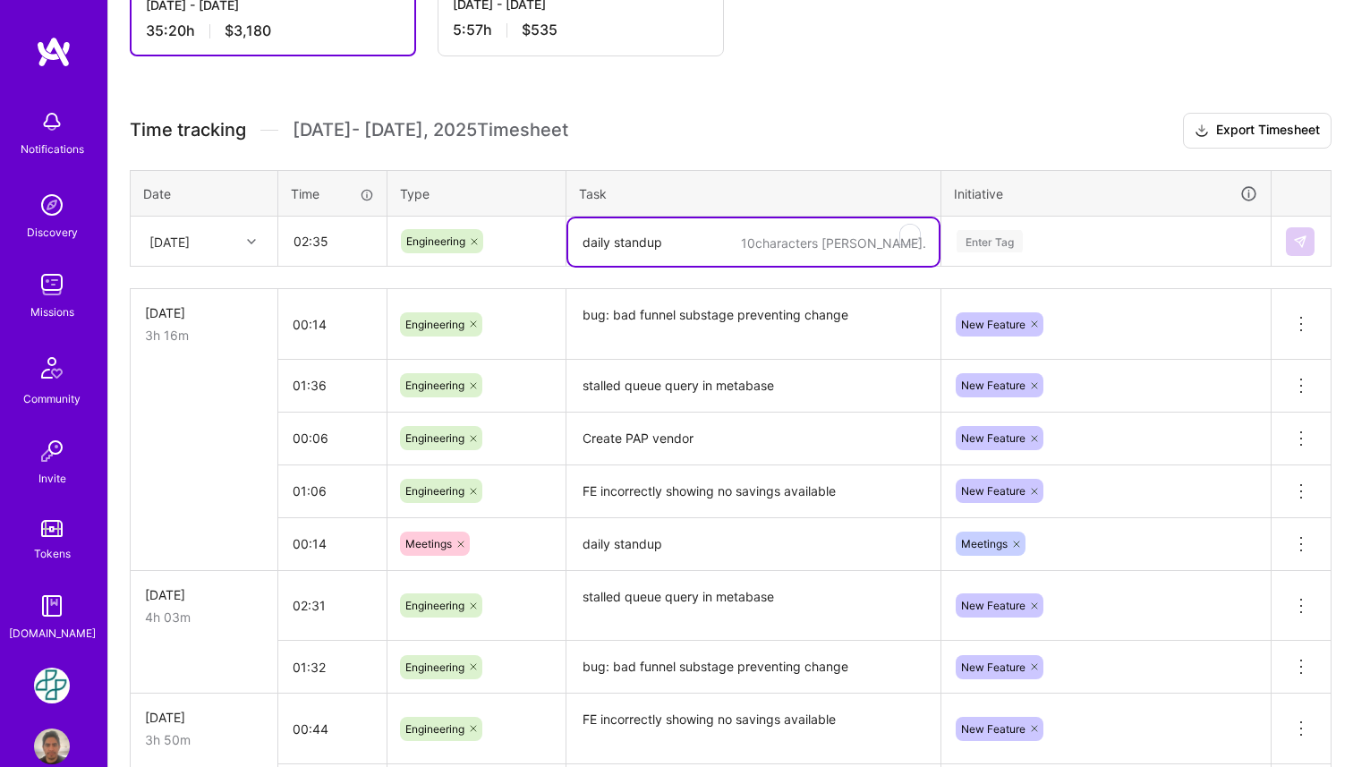
click at [626, 241] on textarea "daily standup" at bounding box center [753, 241] width 370 height 47
paste textarea "Create PAP vendor"
type textarea "Create PAP vendor"
click at [1039, 228] on div "Enter Tag" at bounding box center [1105, 241] width 327 height 47
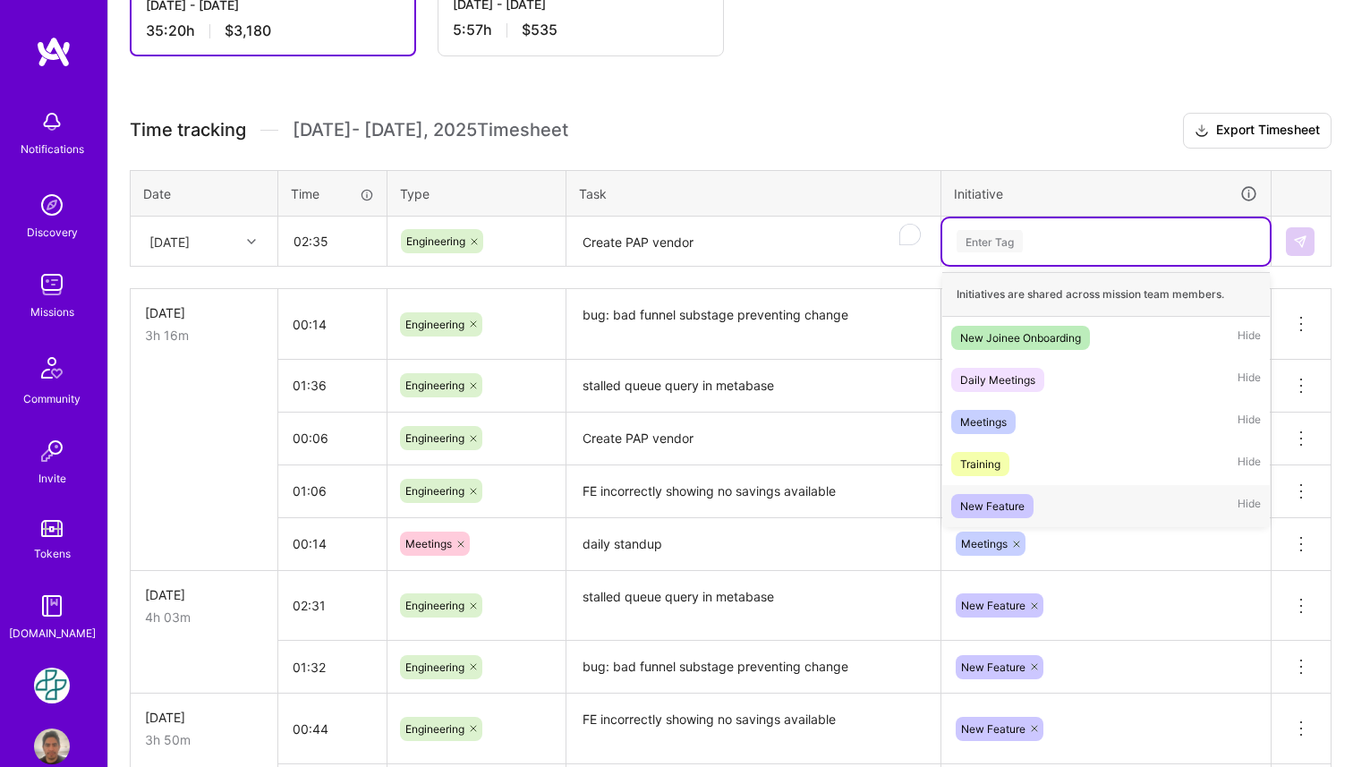
click at [1015, 503] on div "New Feature" at bounding box center [992, 505] width 64 height 19
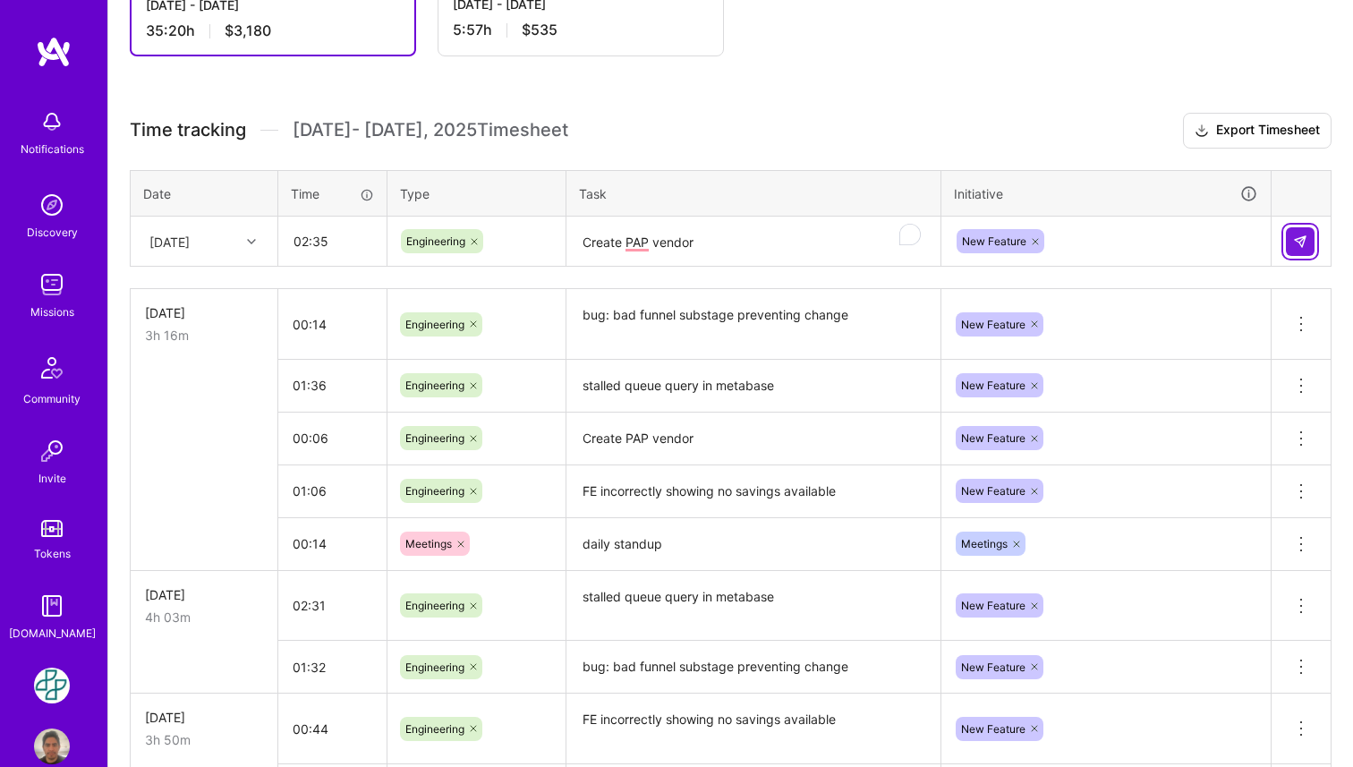
click at [1293, 240] on img at bounding box center [1300, 241] width 14 height 14
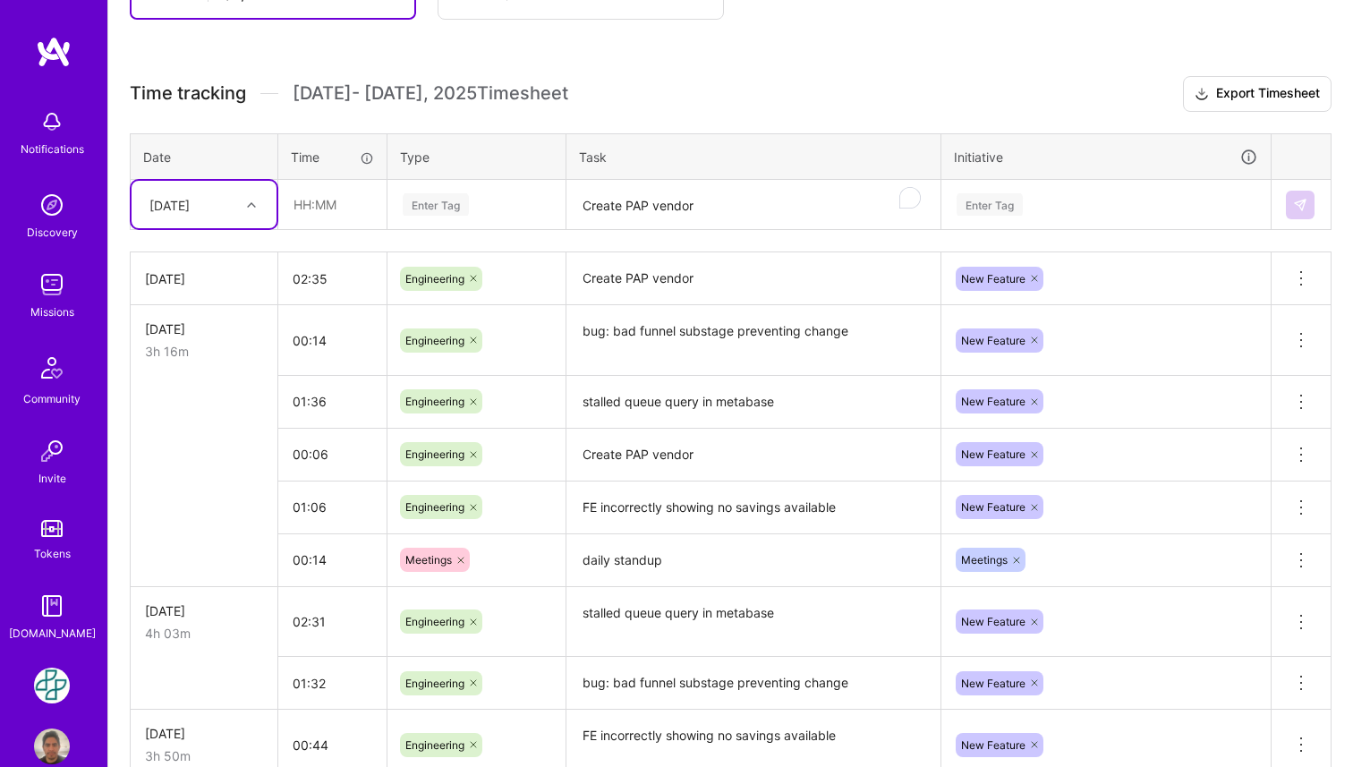
scroll to position [428, 0]
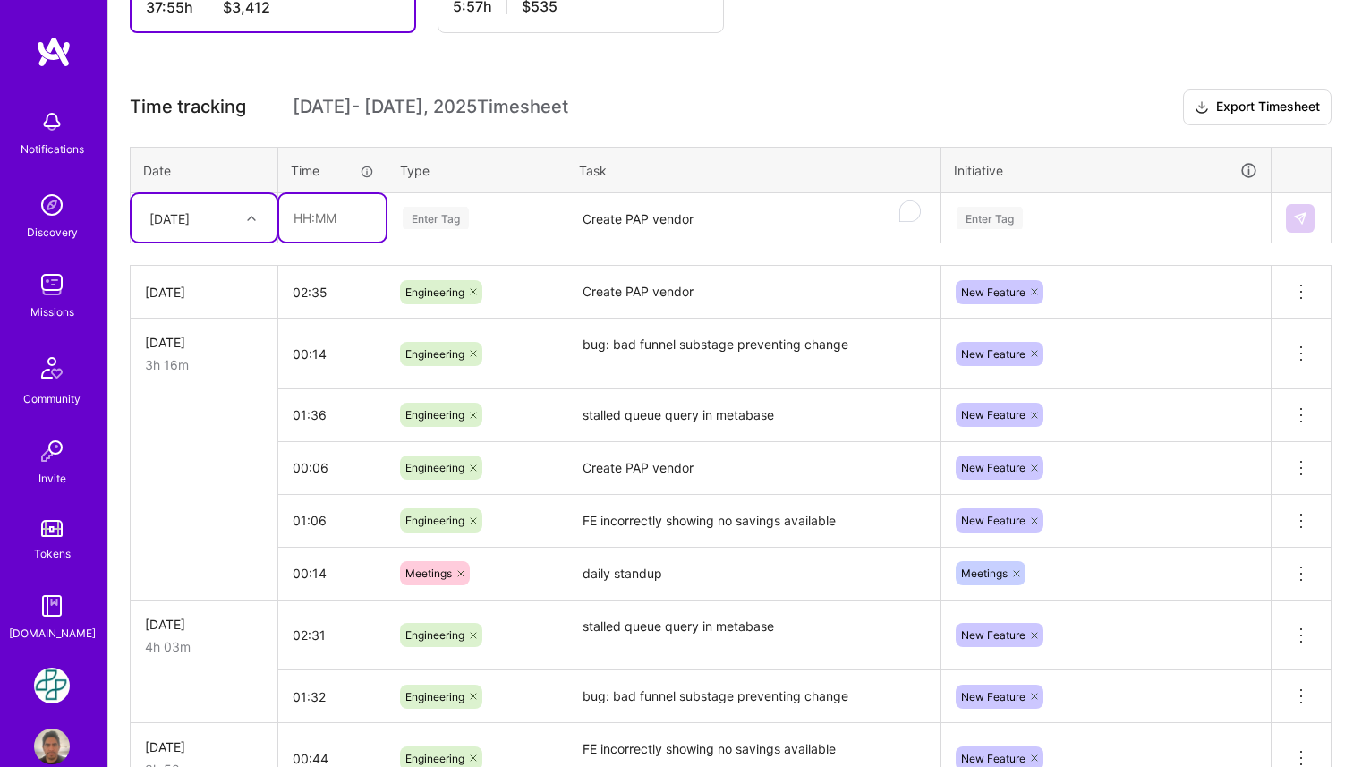
click at [303, 214] on input "text" at bounding box center [332, 217] width 106 height 47
type input "00:25"
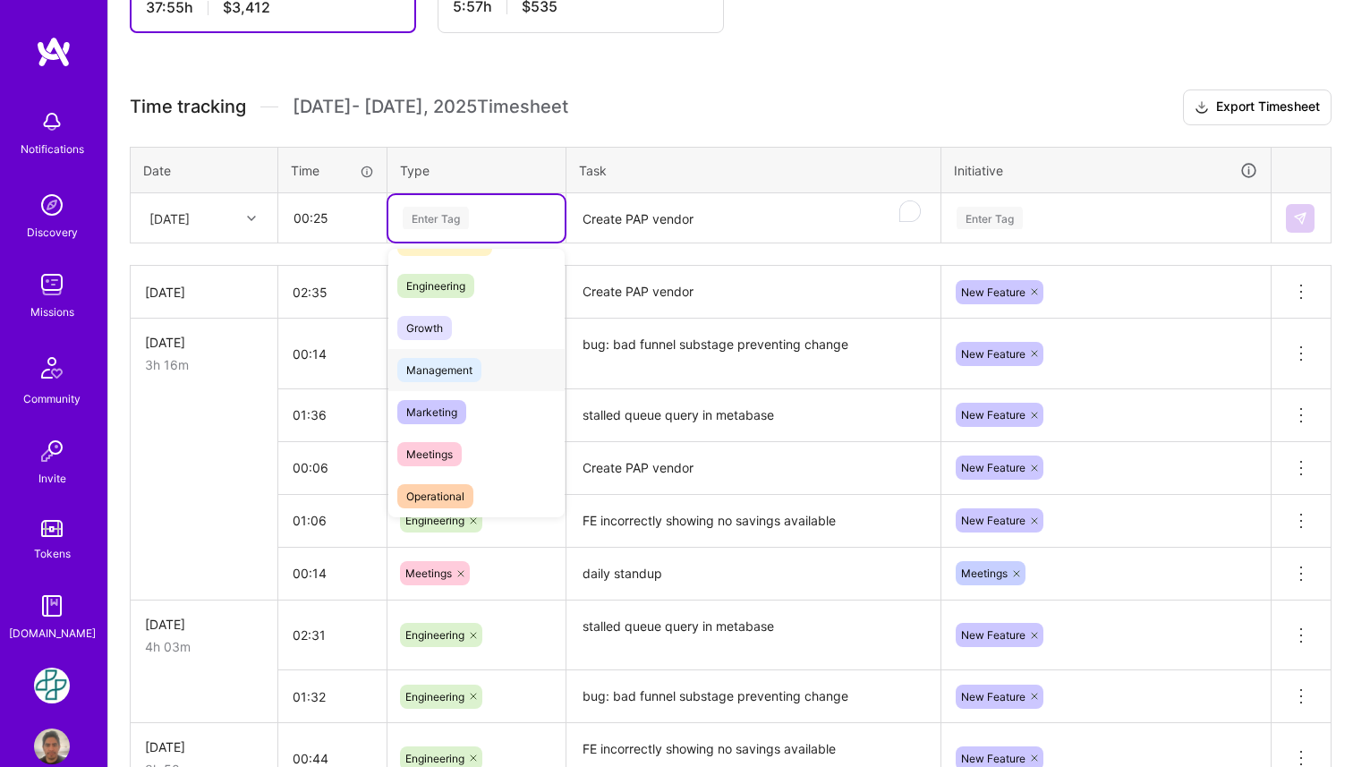
scroll to position [124, 0]
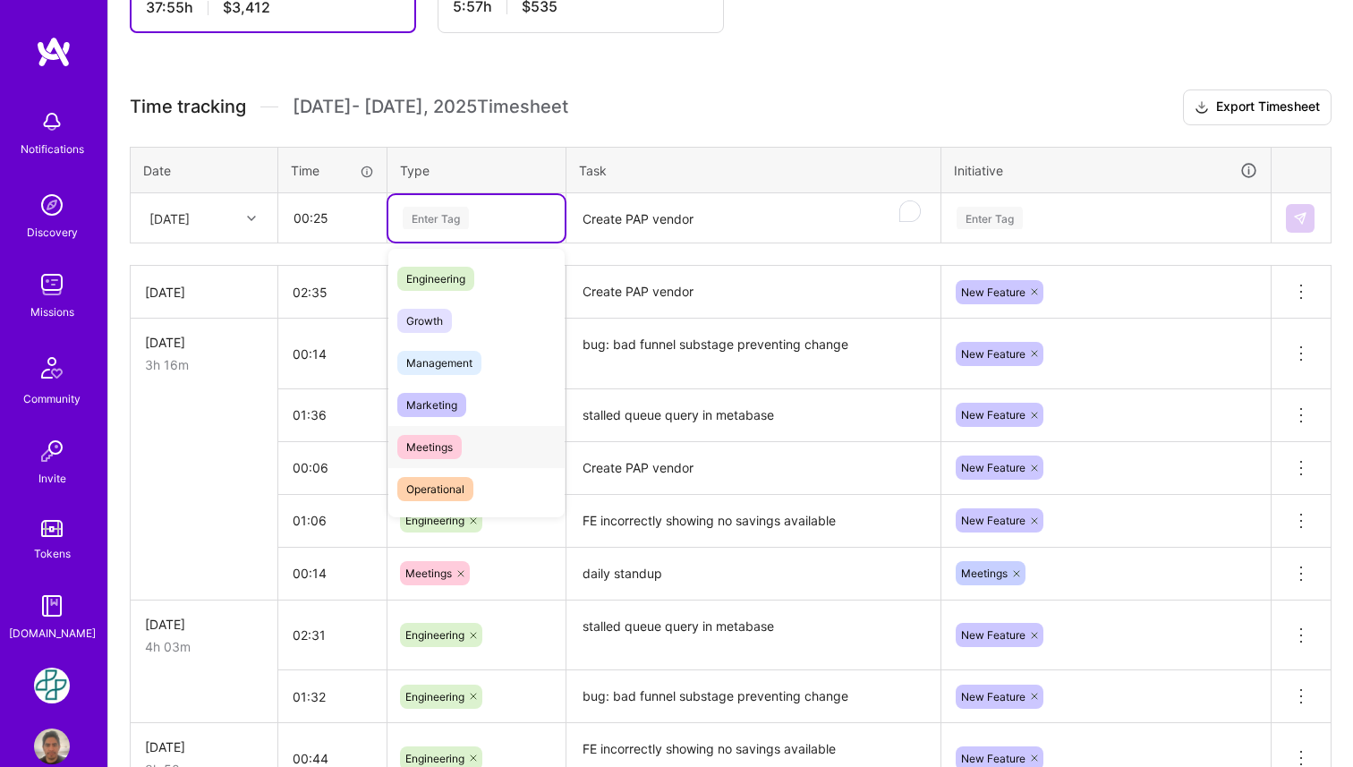
click at [482, 445] on div "Meetings" at bounding box center [476, 447] width 176 height 42
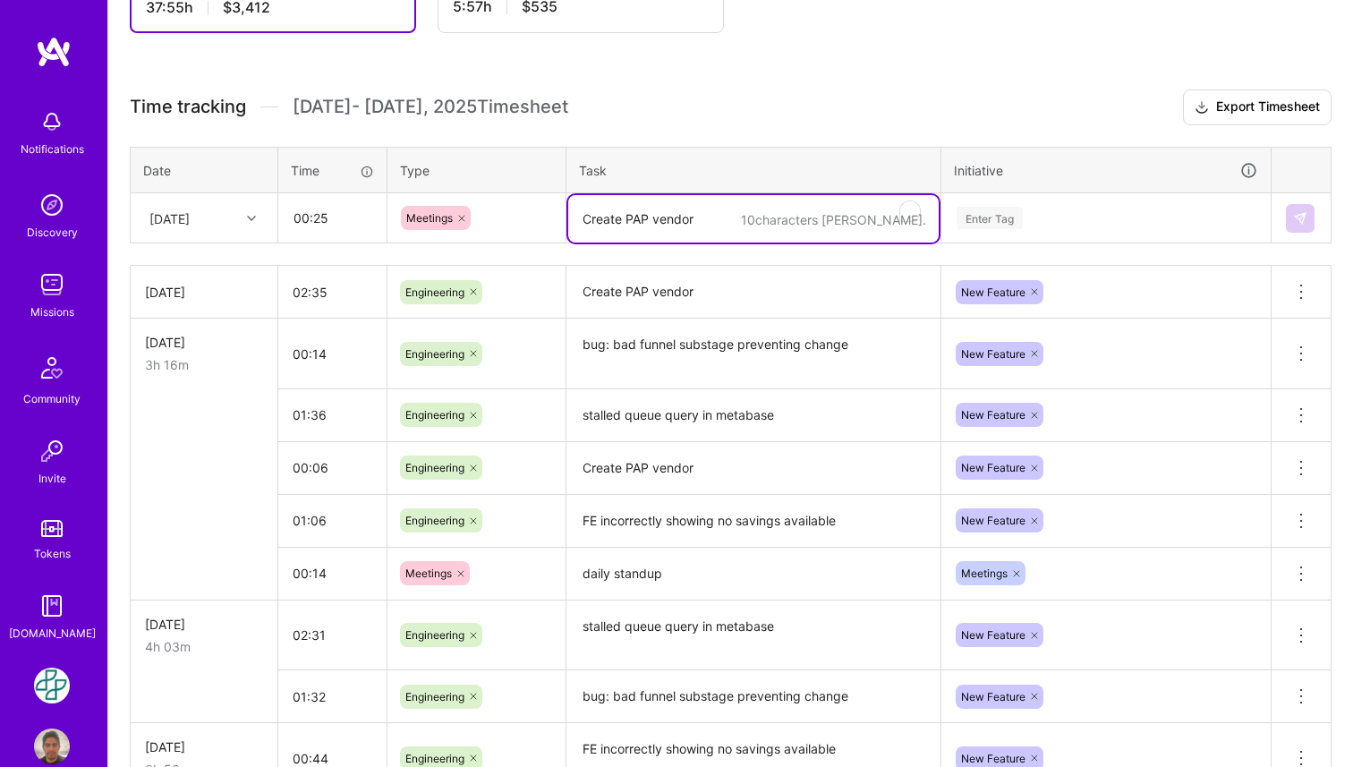
click at [615, 220] on textarea "Create PAP vendor" at bounding box center [753, 218] width 370 height 47
paste textarea "daily standup"
type textarea "daily standup"
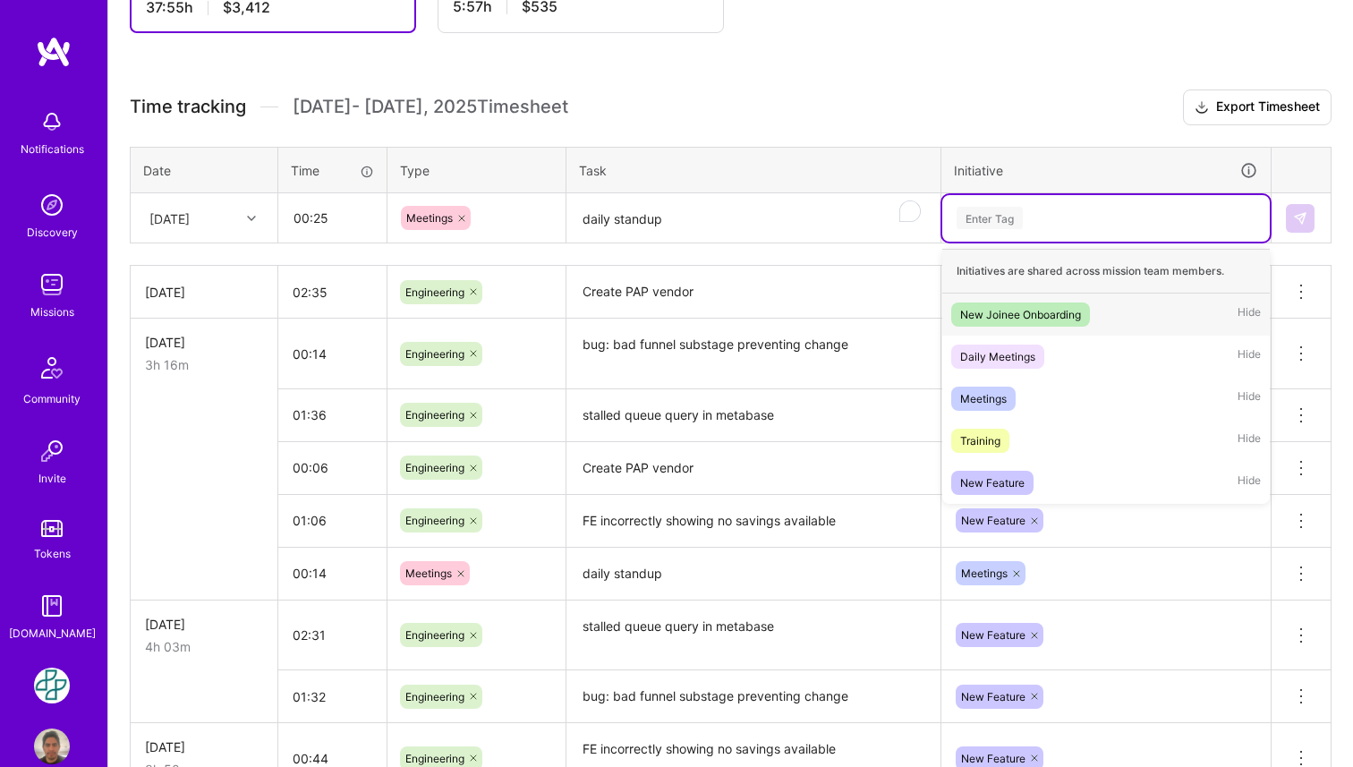
click at [999, 202] on div "Enter Tag" at bounding box center [1105, 218] width 327 height 47
click at [997, 398] on div "Meetings" at bounding box center [983, 398] width 47 height 19
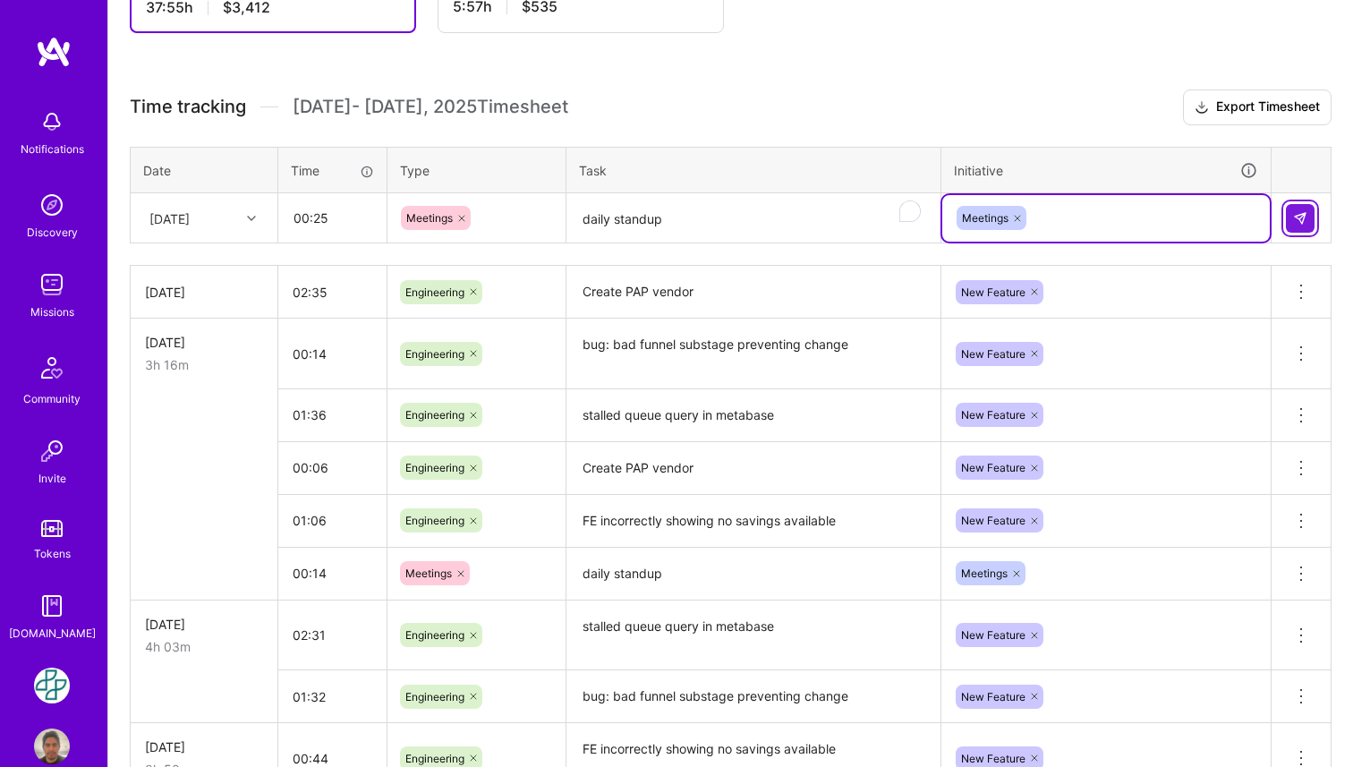
click at [1305, 217] on img at bounding box center [1300, 218] width 14 height 14
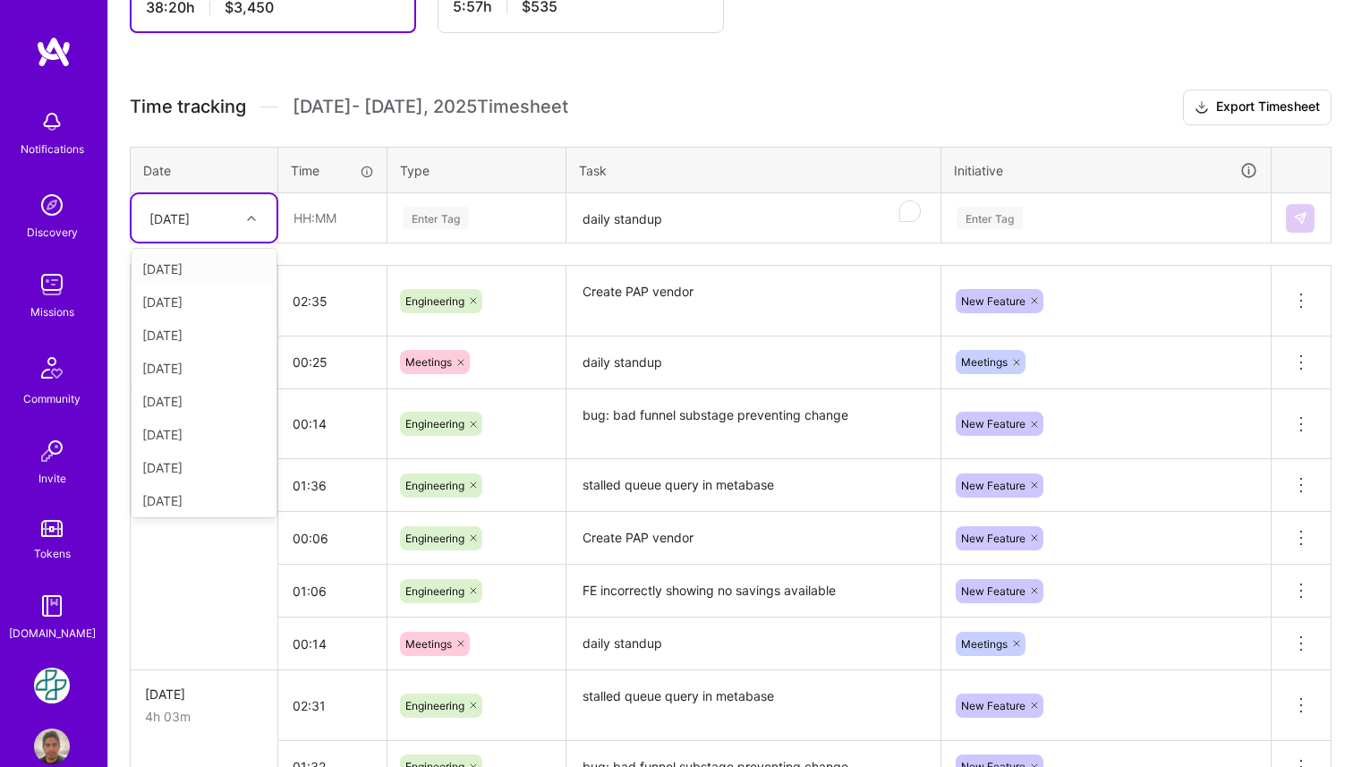
click at [235, 221] on div "[DATE]" at bounding box center [189, 218] width 99 height 30
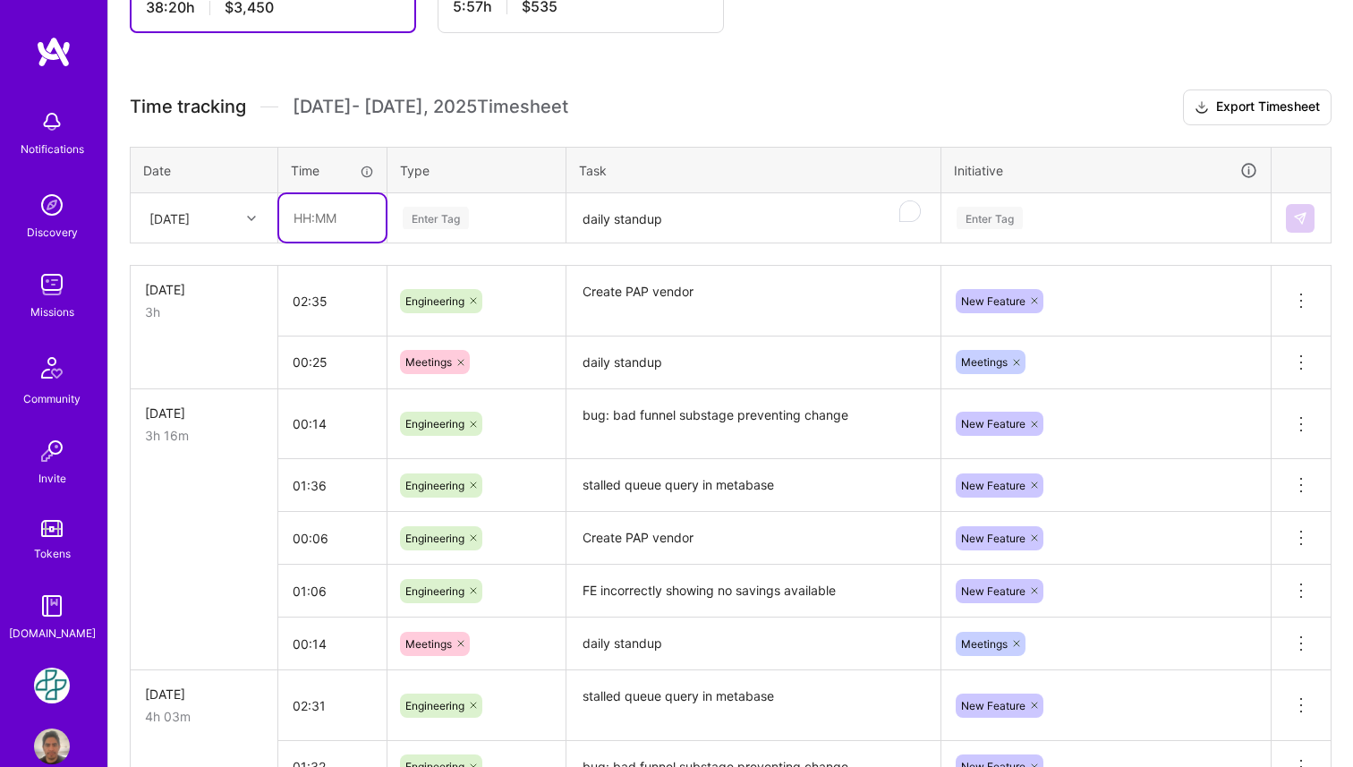
click at [322, 216] on input "text" at bounding box center [332, 217] width 106 height 47
type input "01:41"
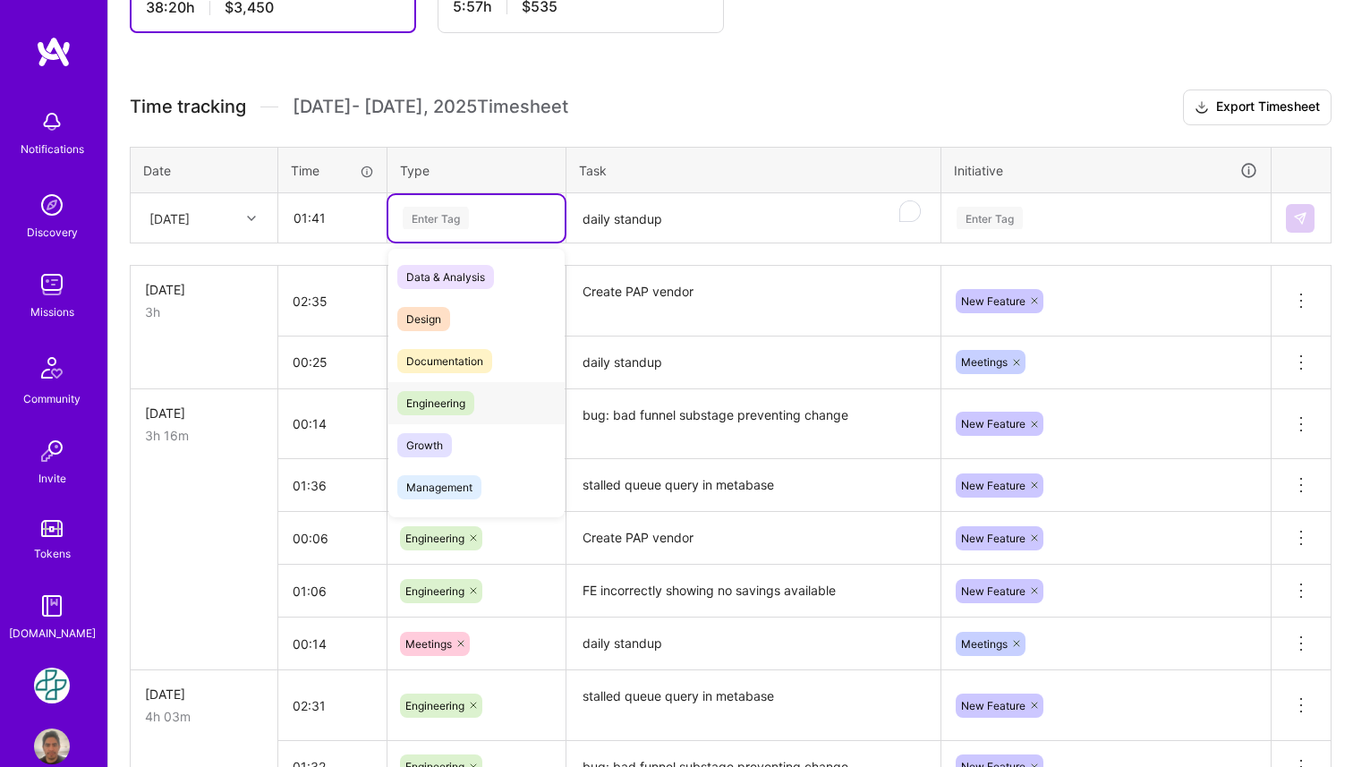
click at [417, 409] on span "Engineering" at bounding box center [435, 403] width 77 height 24
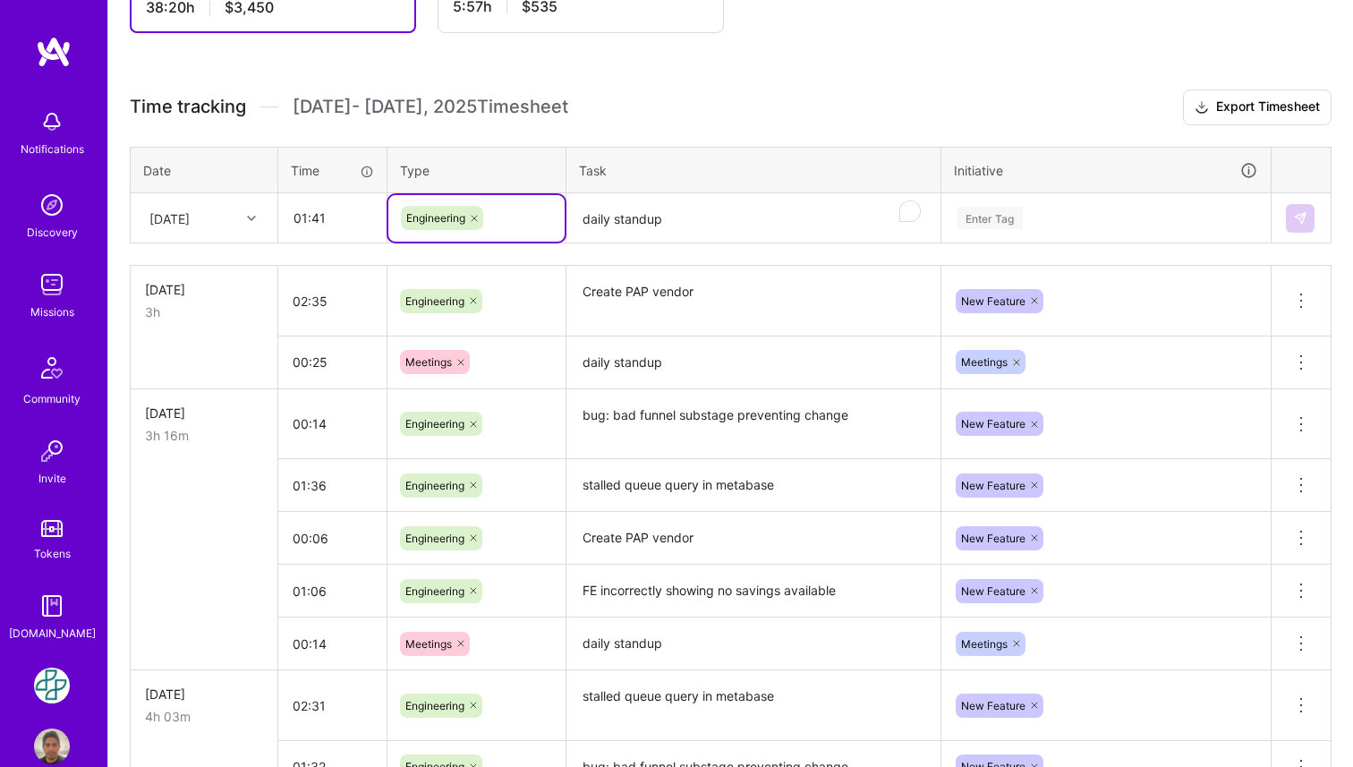
click at [626, 231] on textarea "daily standup" at bounding box center [753, 218] width 370 height 47
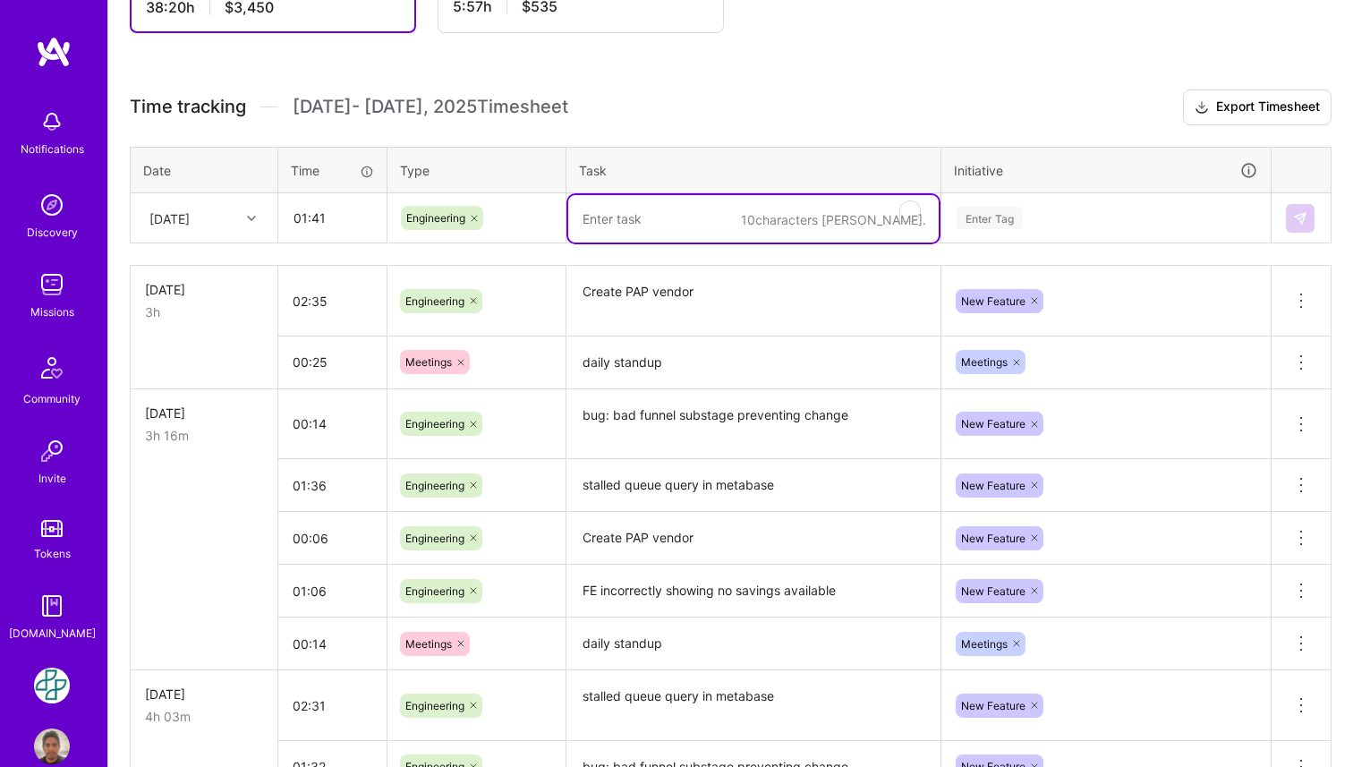
paste textarea "stalled queue query in metabase"
type textarea "stalled queue query in metabase"
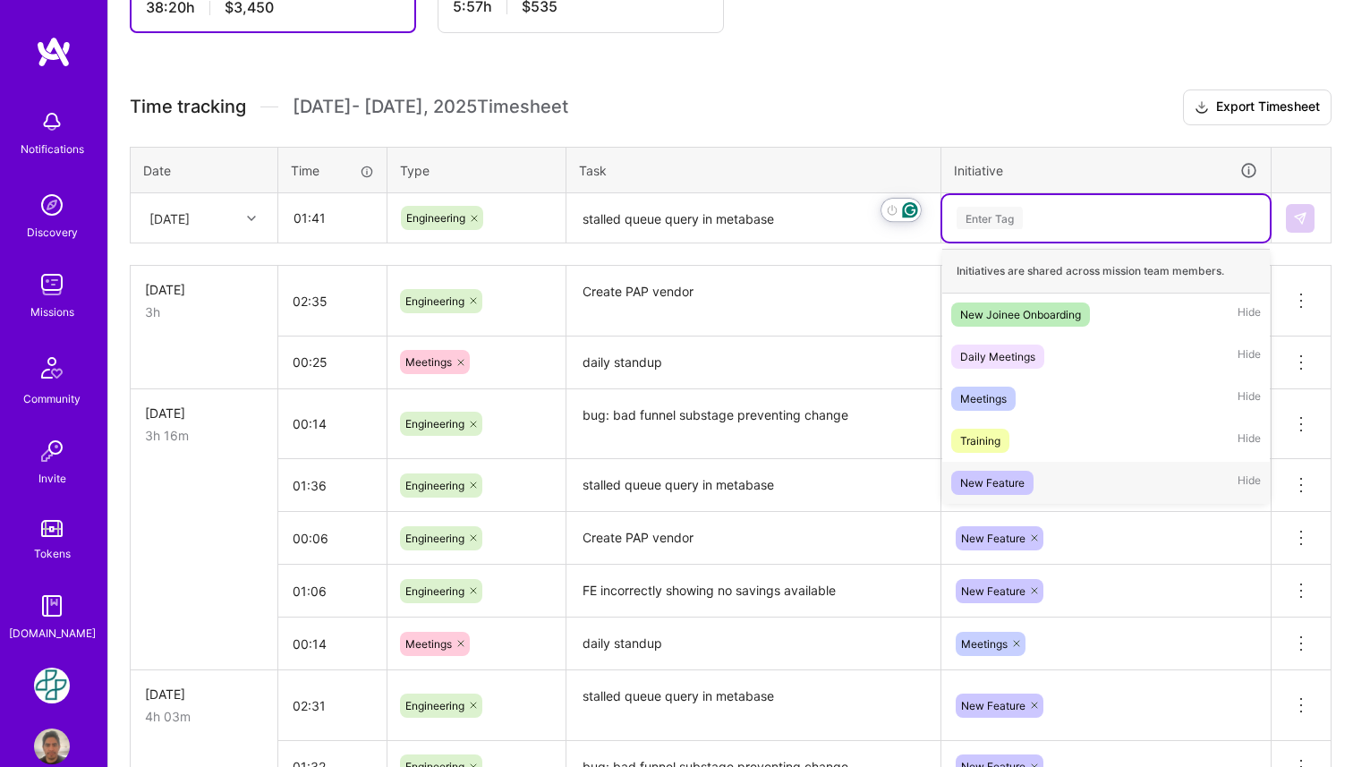
click at [989, 475] on div "New Feature" at bounding box center [992, 482] width 64 height 19
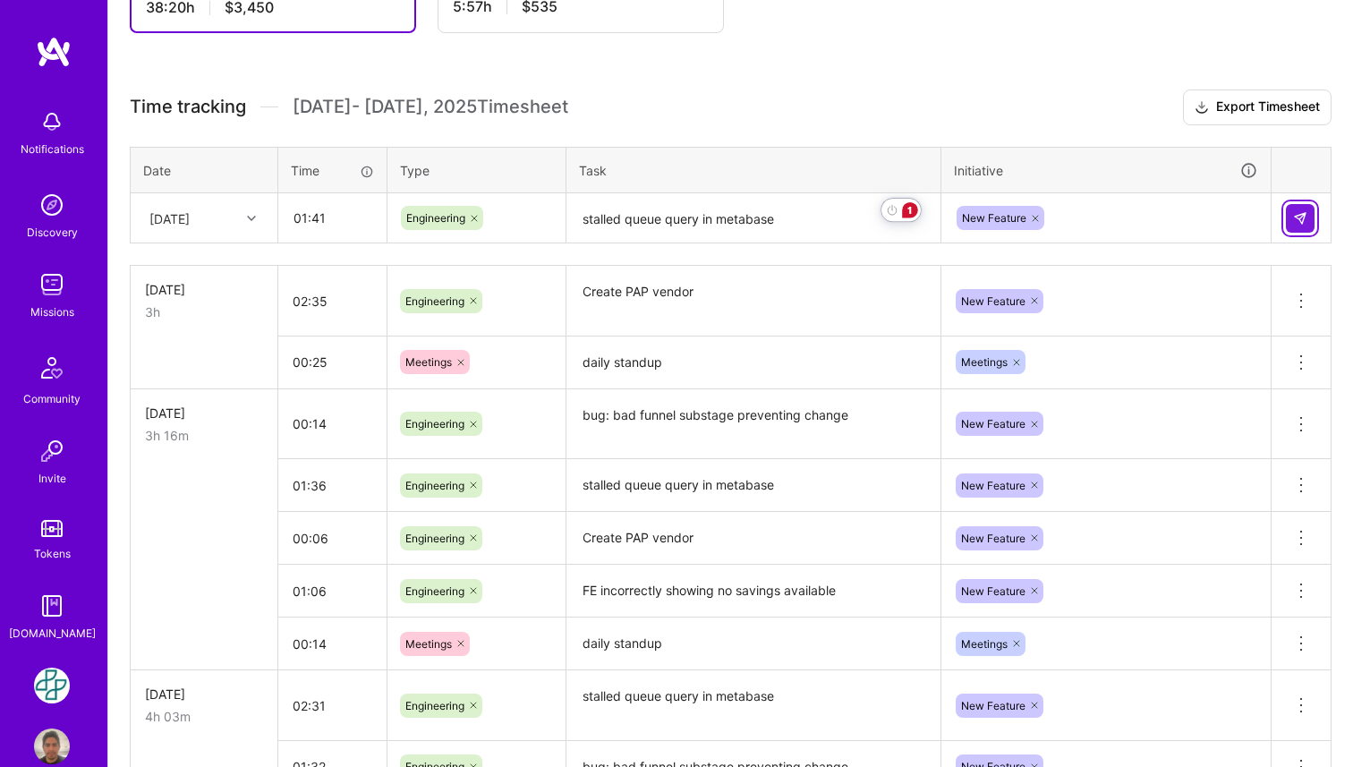
click at [1291, 219] on button at bounding box center [1300, 218] width 29 height 29
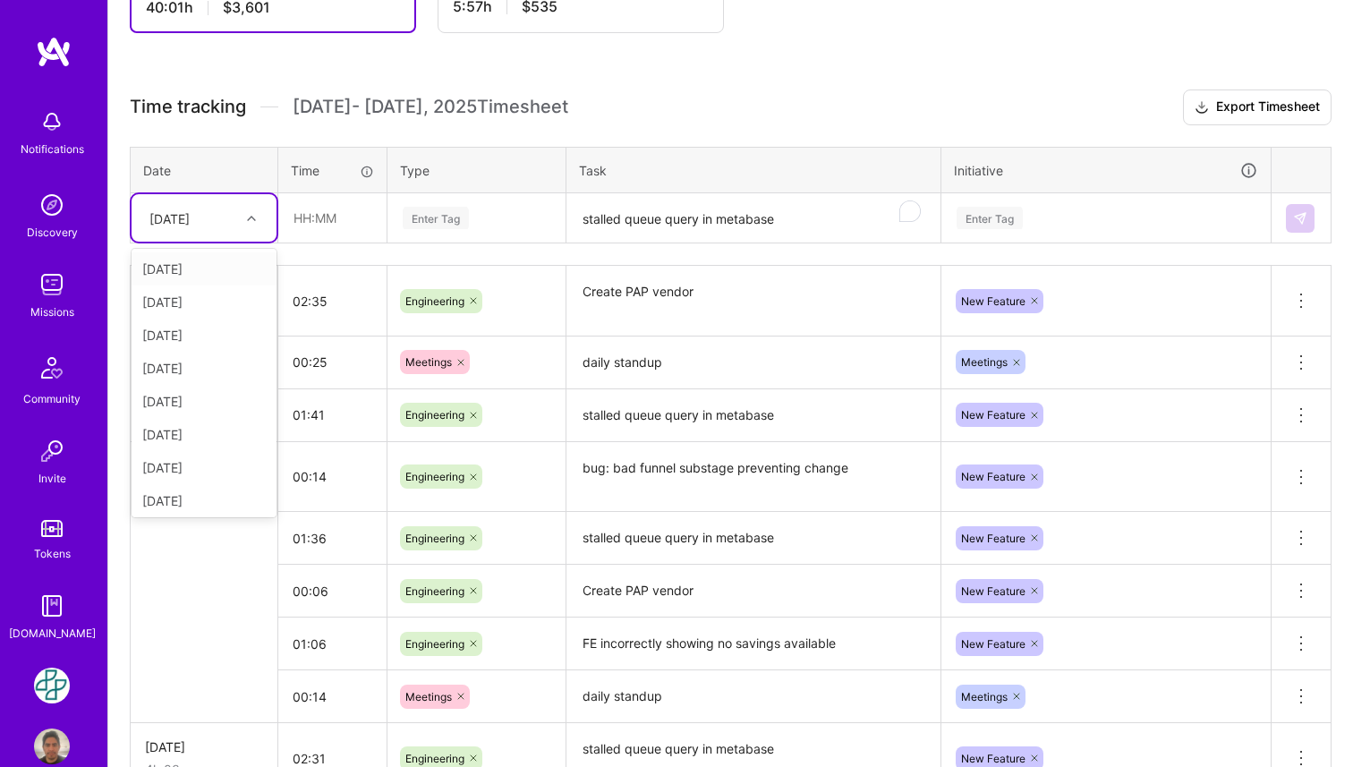
click at [253, 215] on icon at bounding box center [251, 218] width 9 height 9
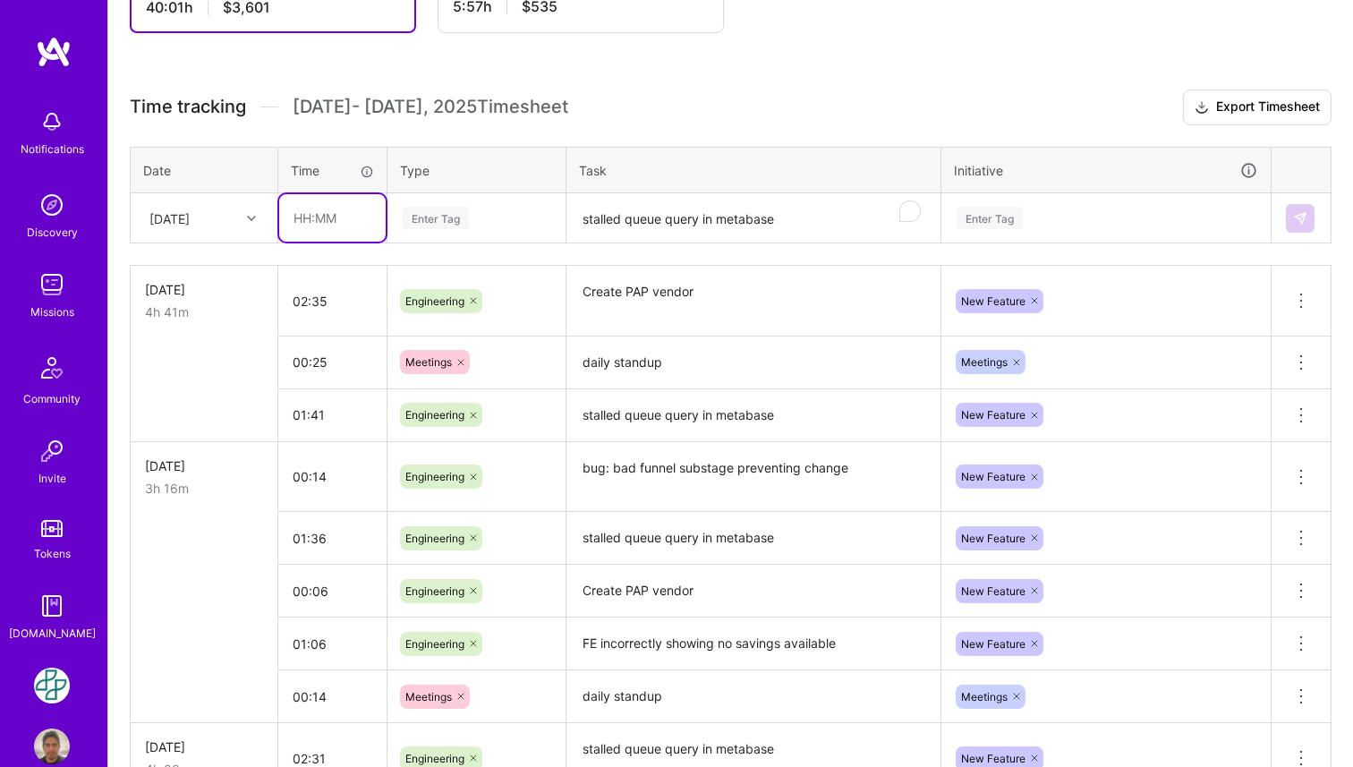
click at [305, 213] on input "text" at bounding box center [332, 217] width 106 height 47
type input ":"
type input "00:59"
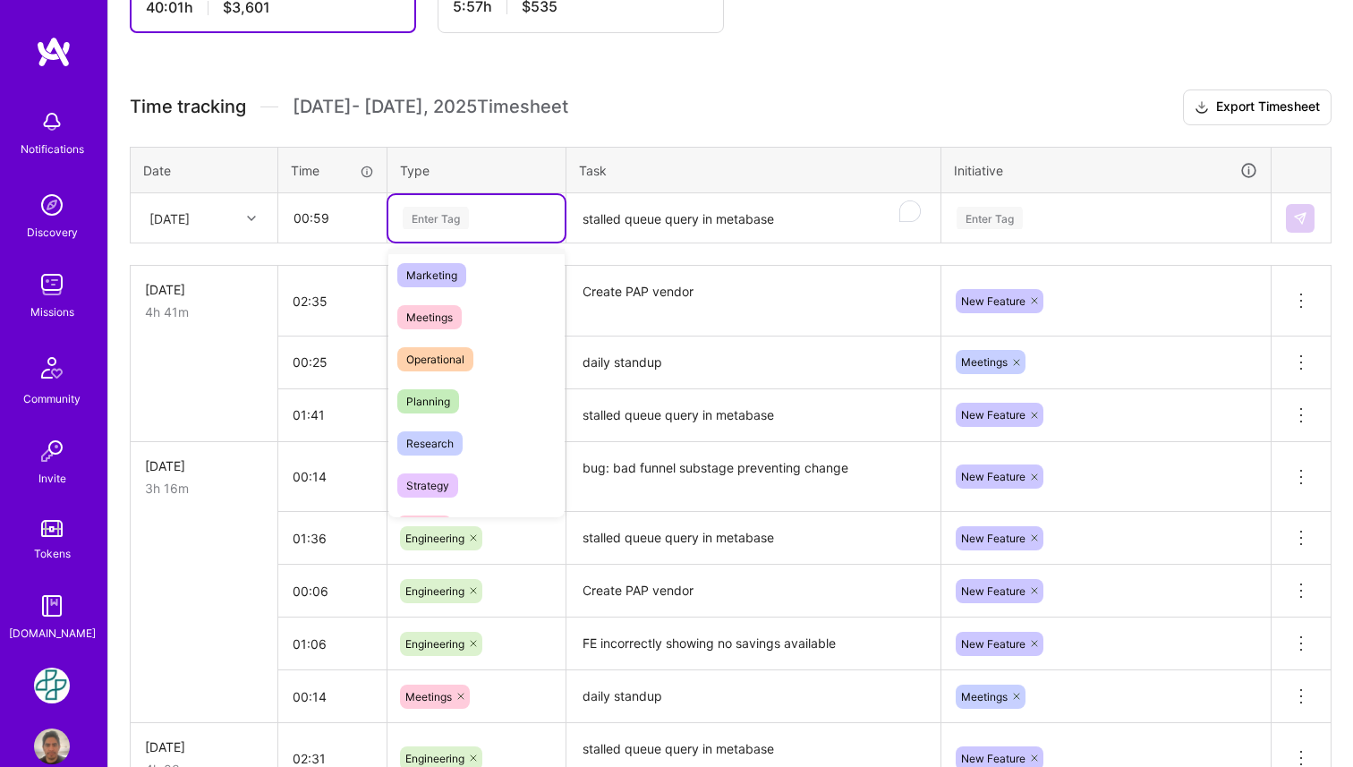
scroll to position [251, 0]
click at [481, 326] on div "Meetings" at bounding box center [476, 320] width 176 height 42
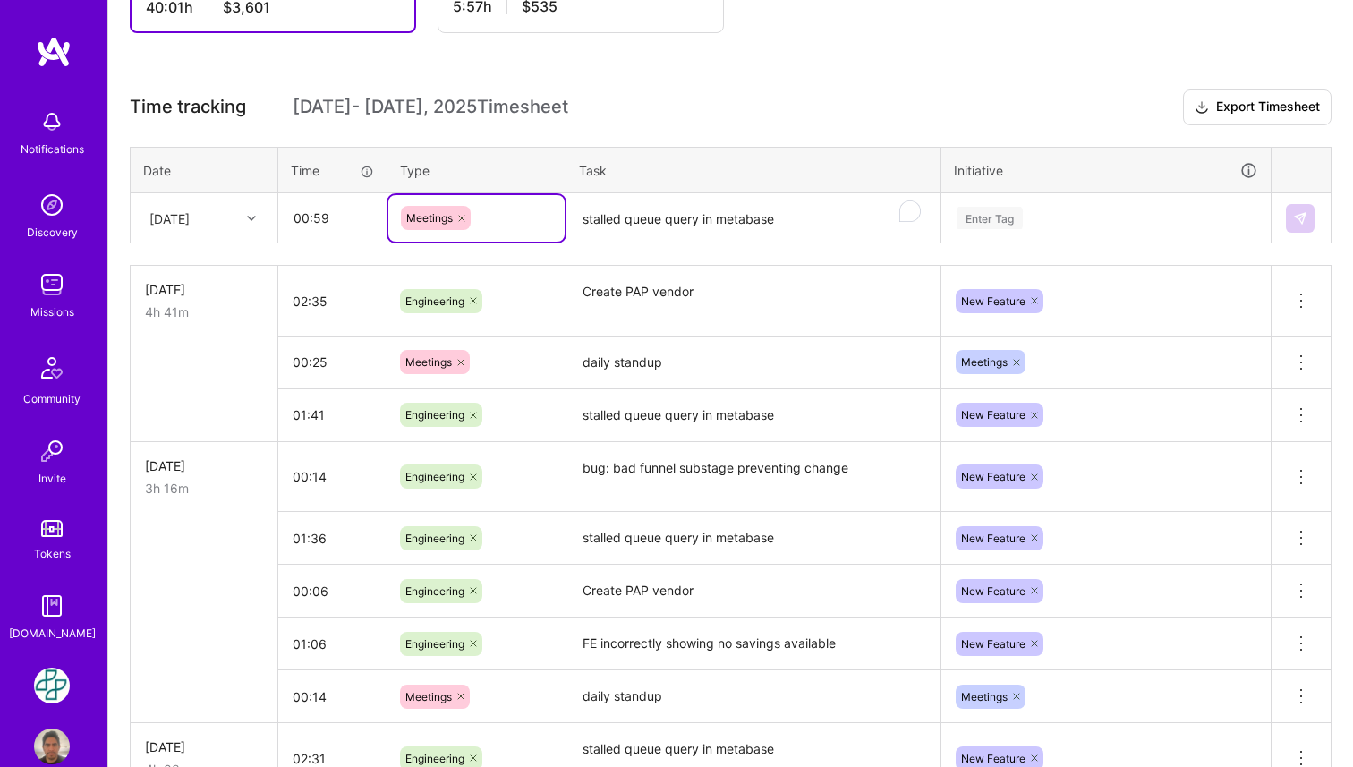
click at [638, 218] on textarea "stalled queue query in metabase" at bounding box center [753, 218] width 370 height 47
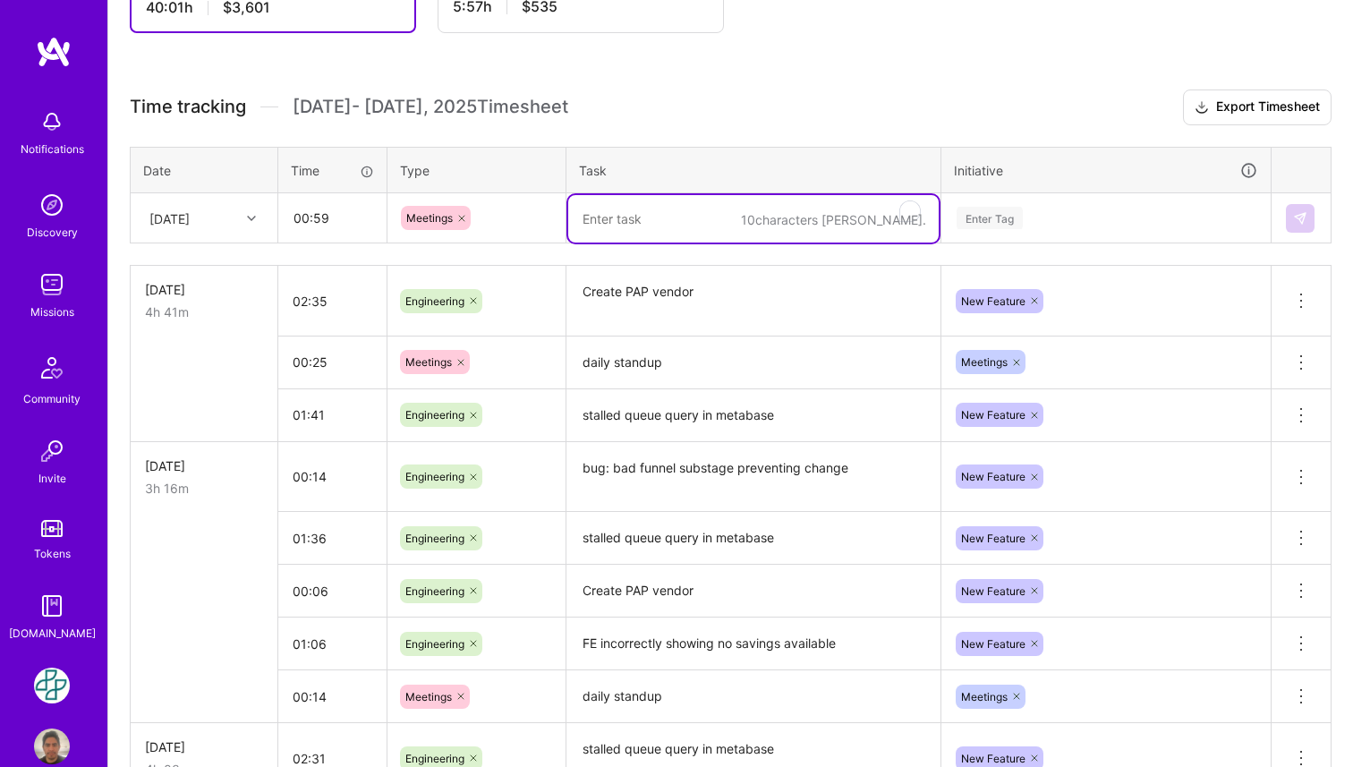
paste textarea "1-1 with Rabi"
type textarea "1-1 with Rabi"
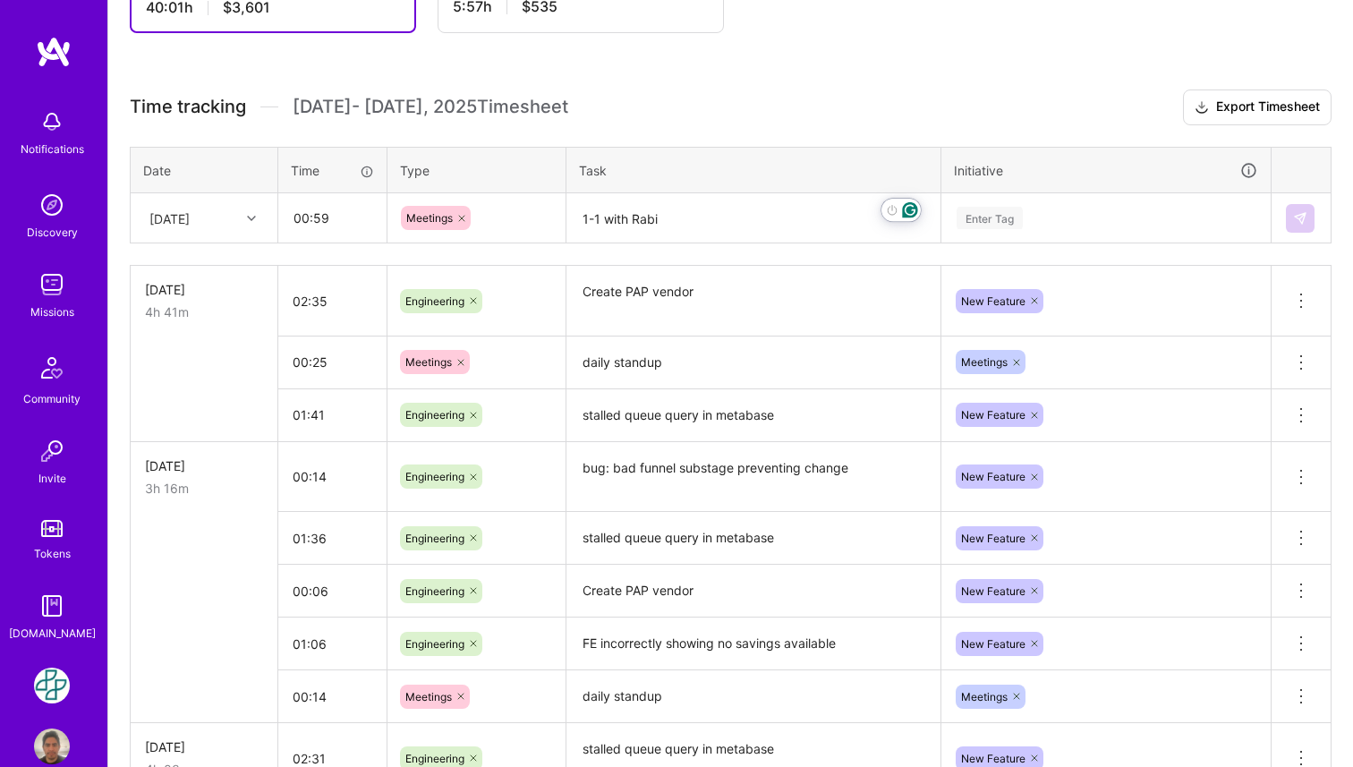
click at [1011, 224] on div "Enter Tag" at bounding box center [989, 218] width 66 height 28
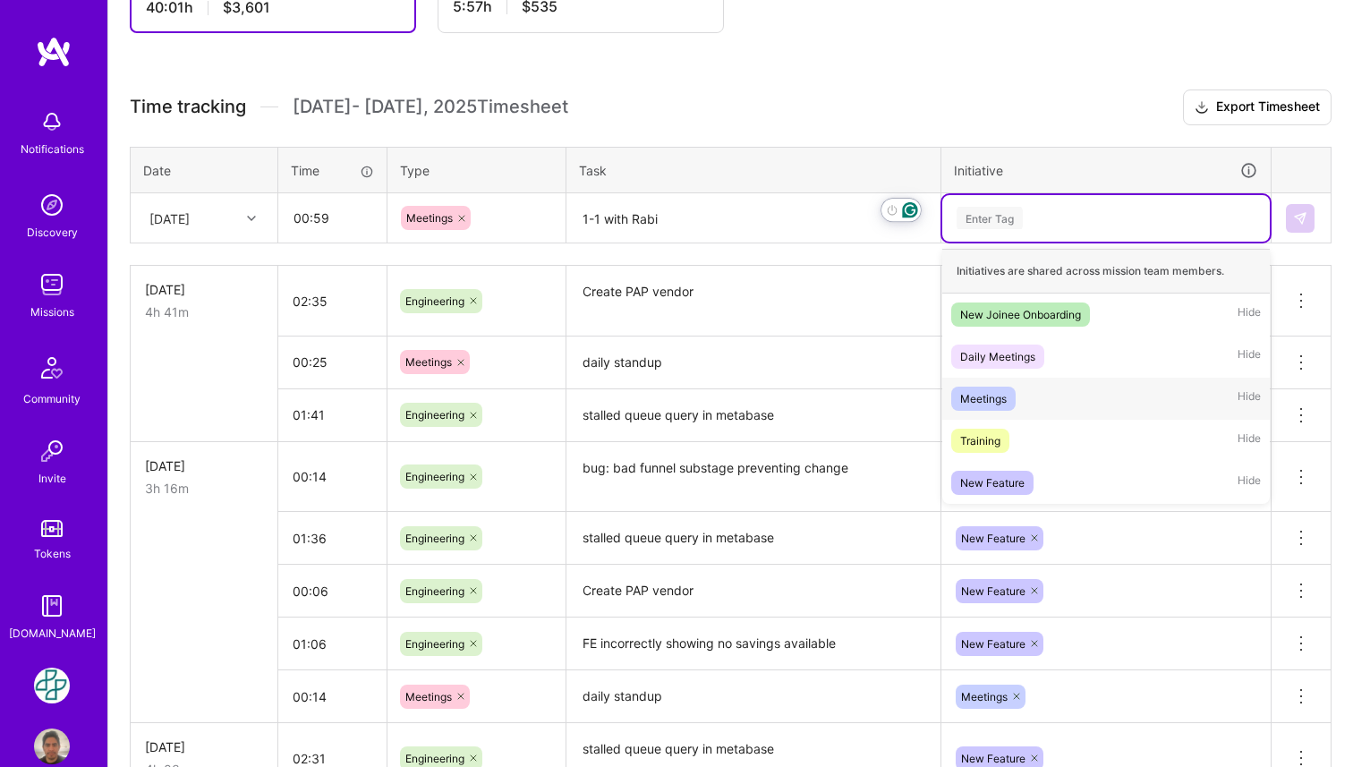
click at [998, 400] on div "Meetings" at bounding box center [983, 398] width 47 height 19
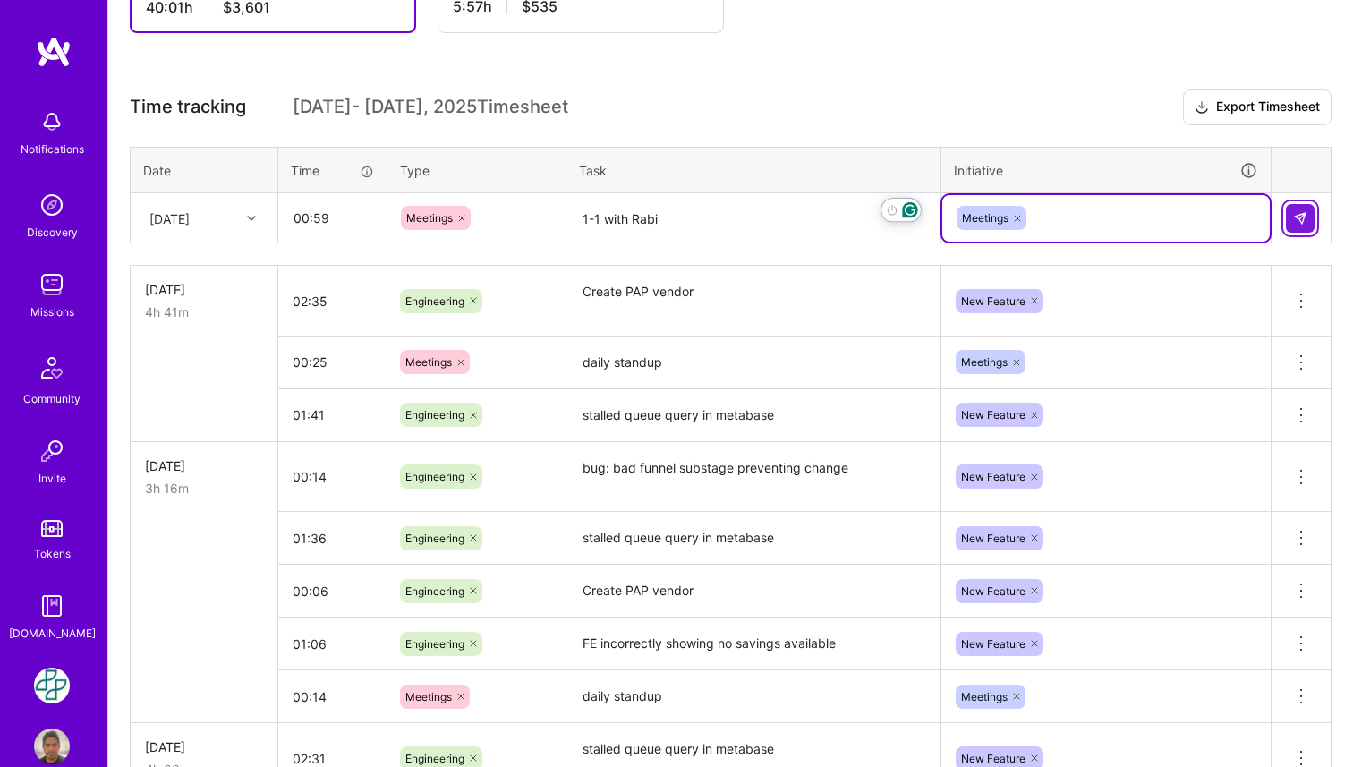
click at [1294, 219] on img at bounding box center [1300, 218] width 14 height 14
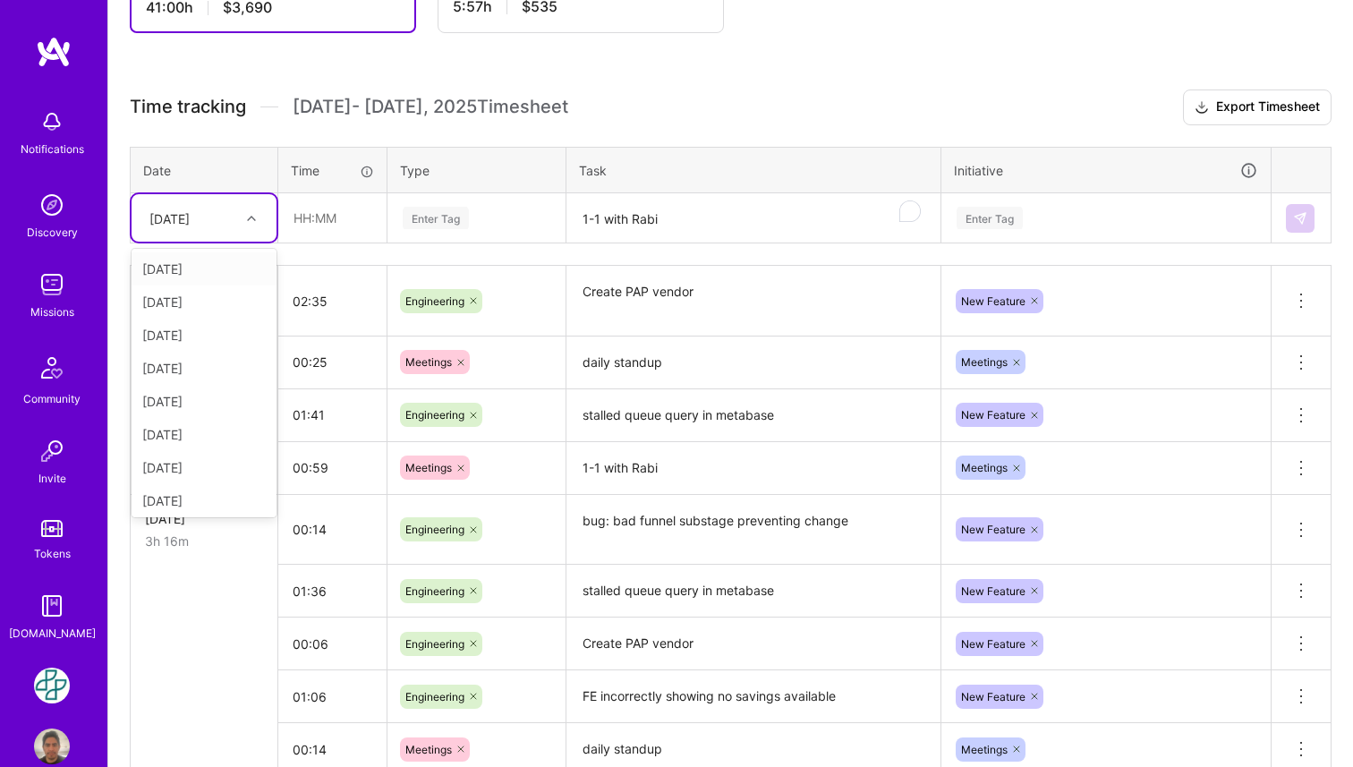
click at [253, 218] on icon at bounding box center [251, 218] width 9 height 9
click at [224, 497] on div "[DATE]" at bounding box center [204, 496] width 145 height 33
click at [327, 225] on input "text" at bounding box center [332, 217] width 106 height 47
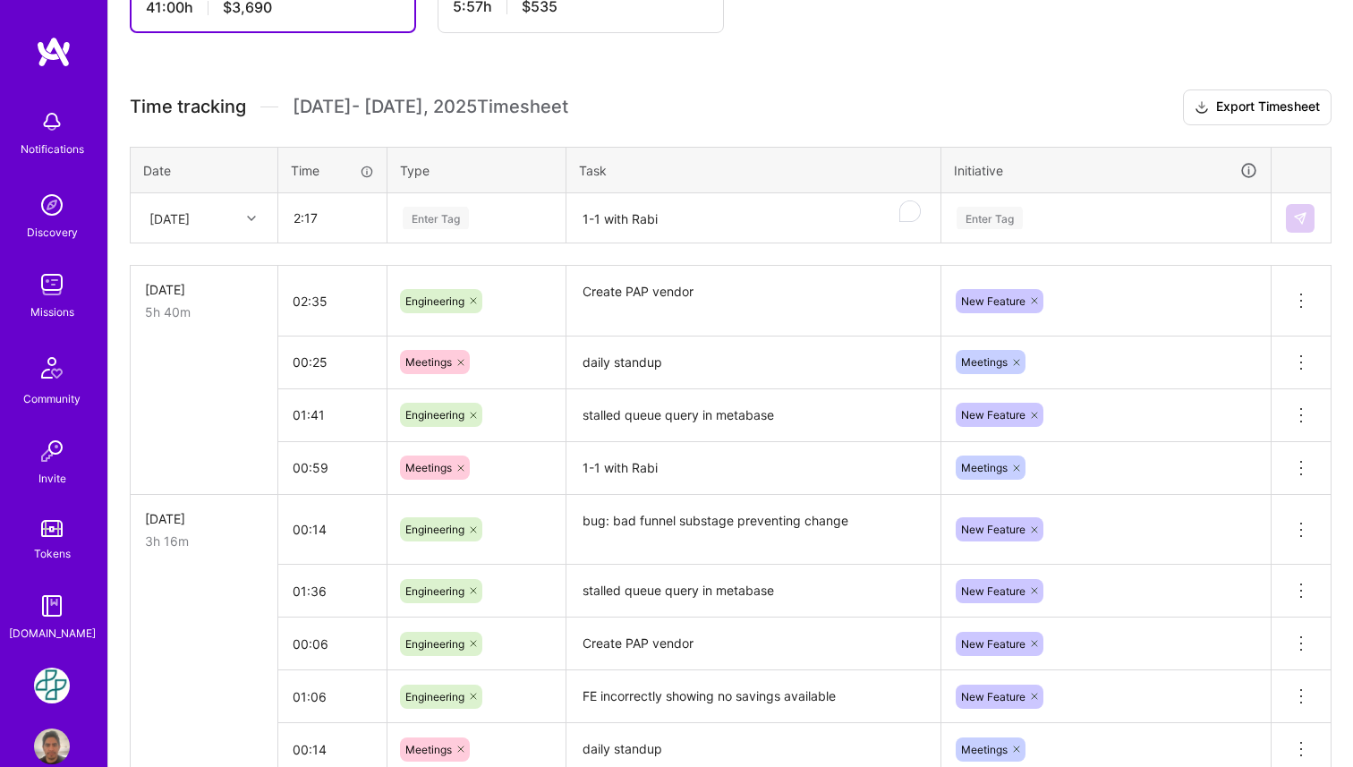
type input "02:17"
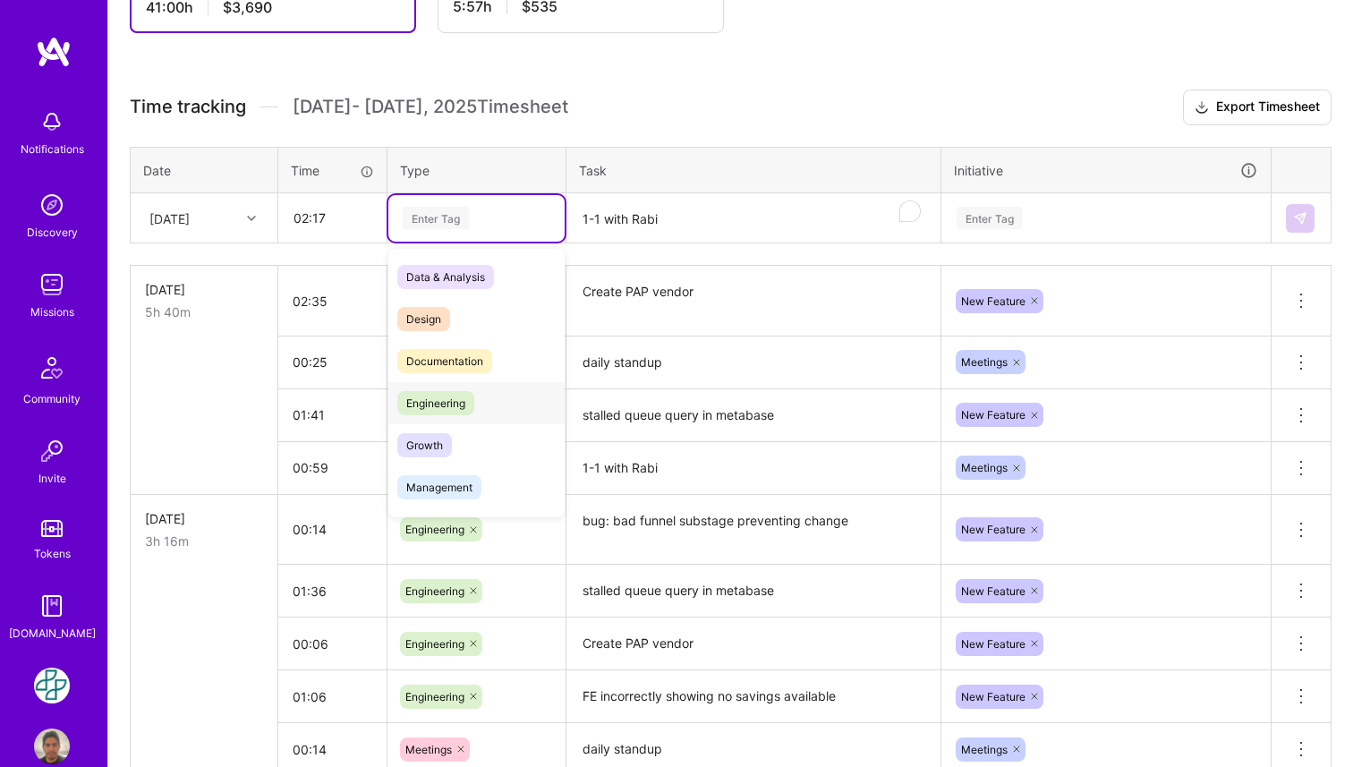
click at [464, 407] on span "Engineering" at bounding box center [435, 403] width 77 height 24
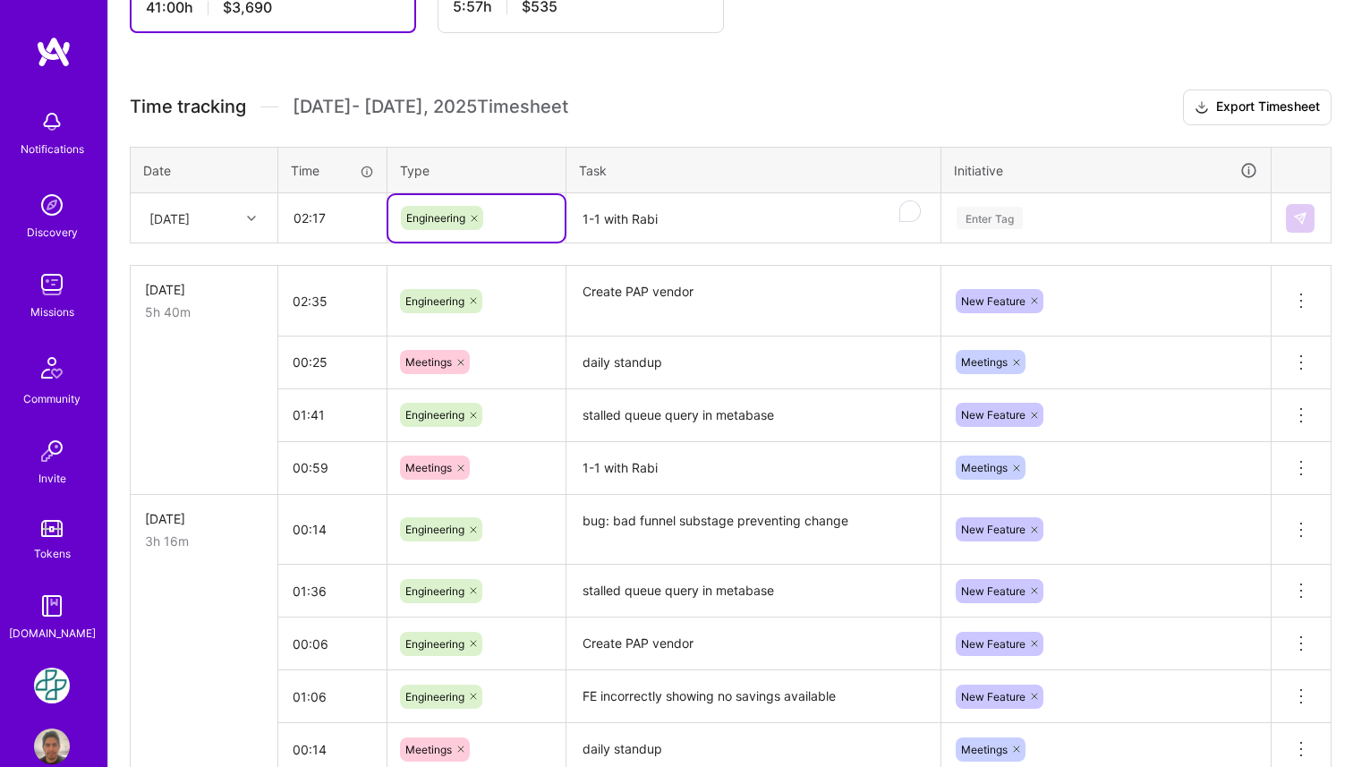
click at [635, 221] on textarea "1-1 with Rabi" at bounding box center [753, 218] width 370 height 47
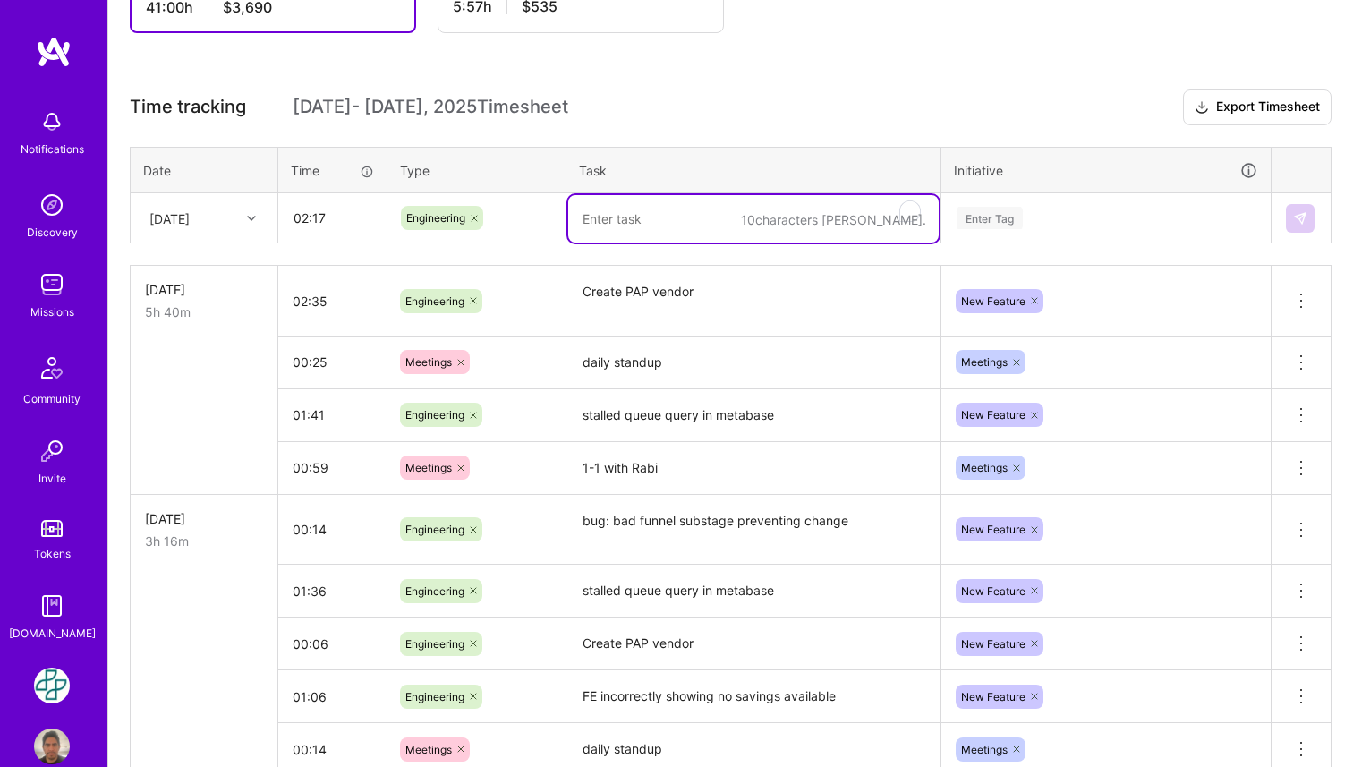
paste textarea "FE incorrectly showing no savings available"
type textarea "FE incorrectly showing no savings available"
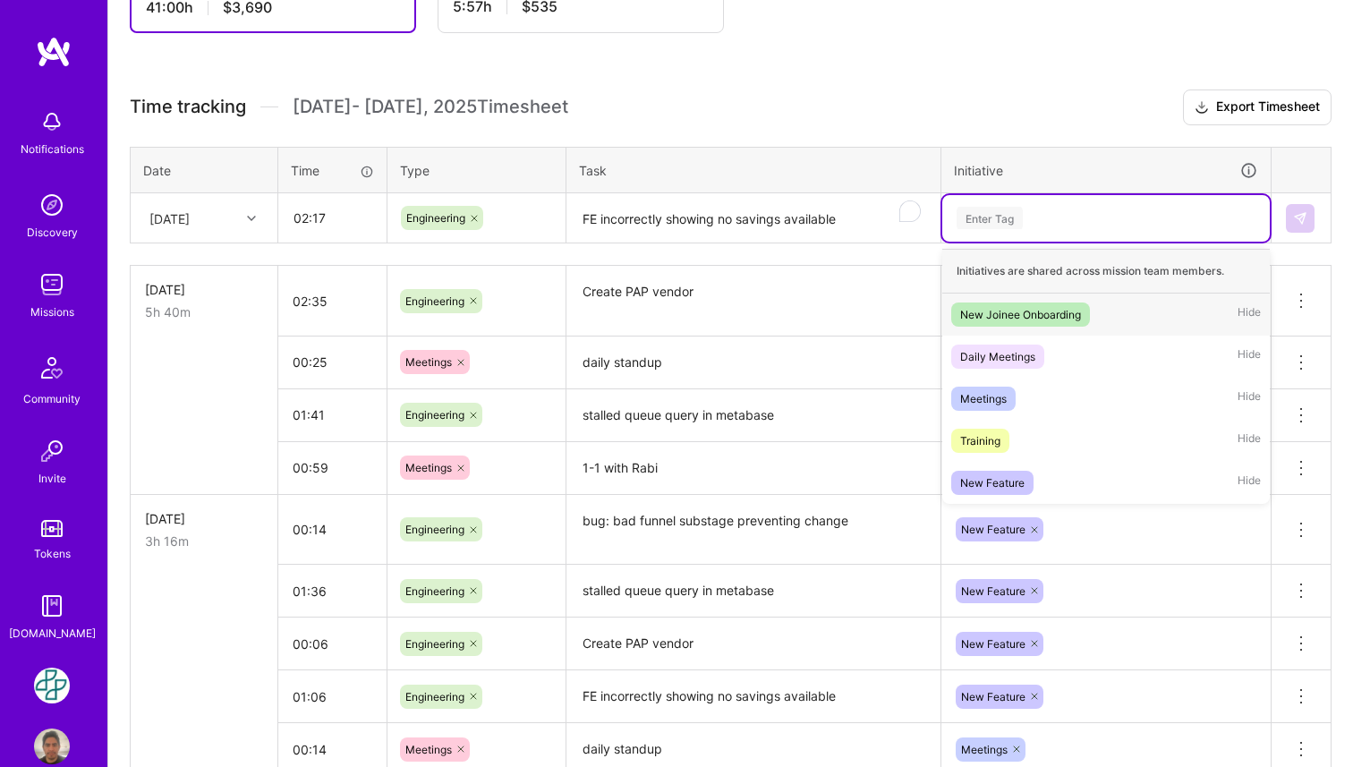
click at [1011, 214] on div "Enter Tag" at bounding box center [989, 218] width 66 height 28
click at [991, 476] on div "New Feature" at bounding box center [992, 482] width 64 height 19
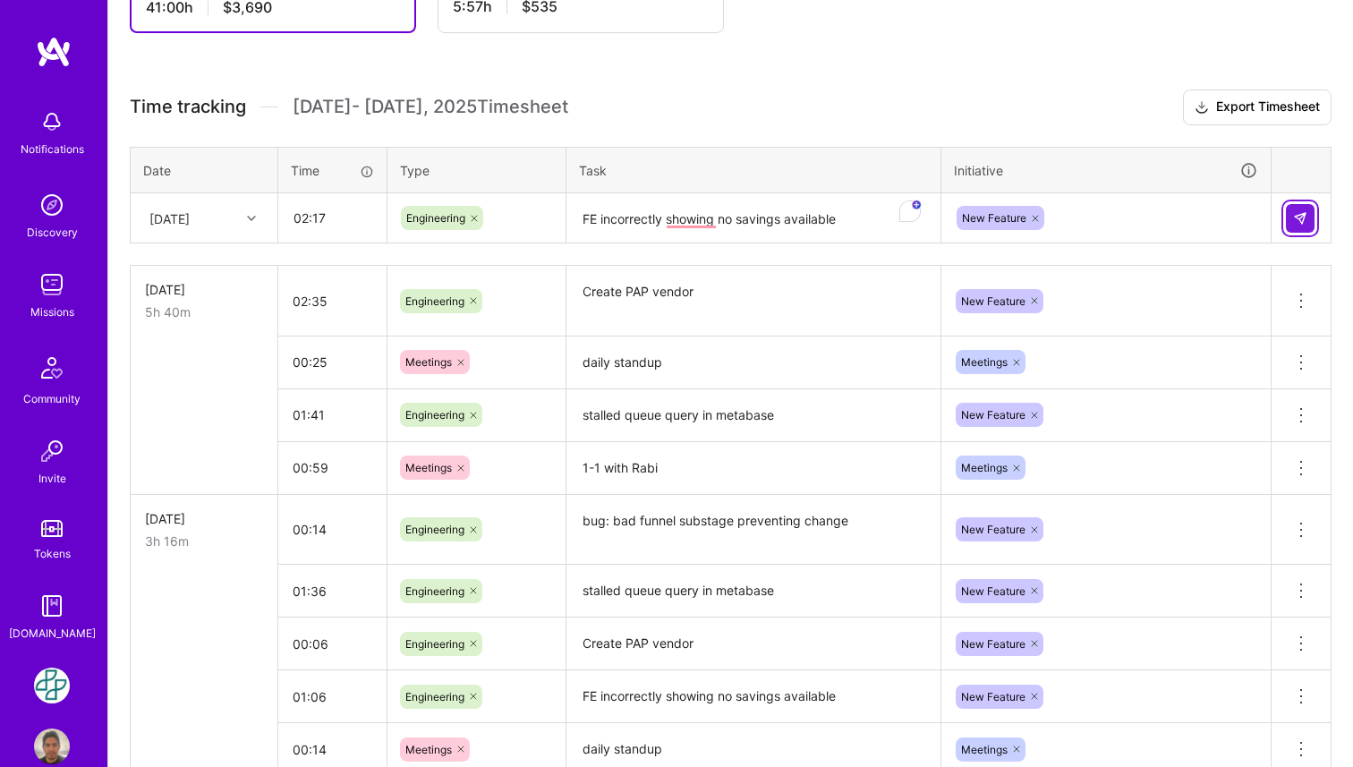
click at [1298, 225] on button at bounding box center [1300, 218] width 29 height 29
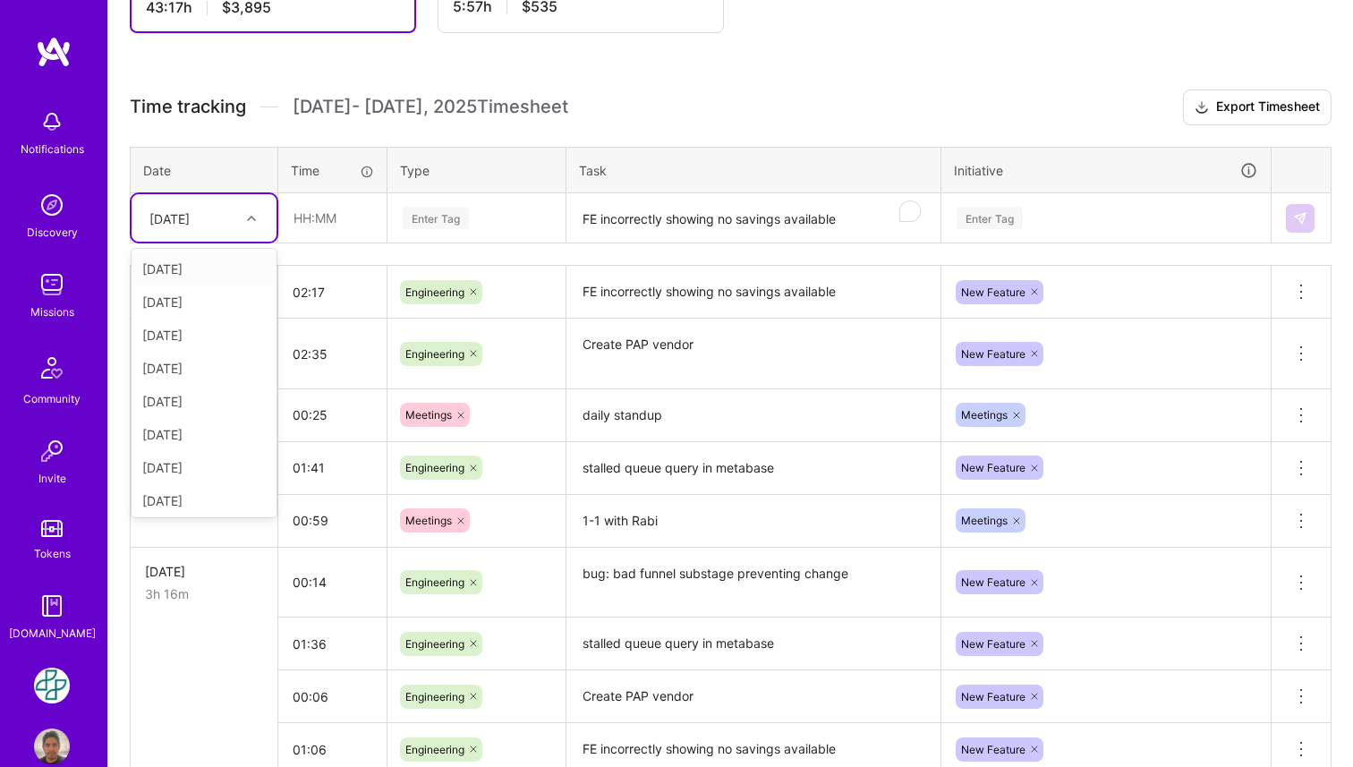
click at [221, 224] on div "[DATE]" at bounding box center [189, 218] width 99 height 30
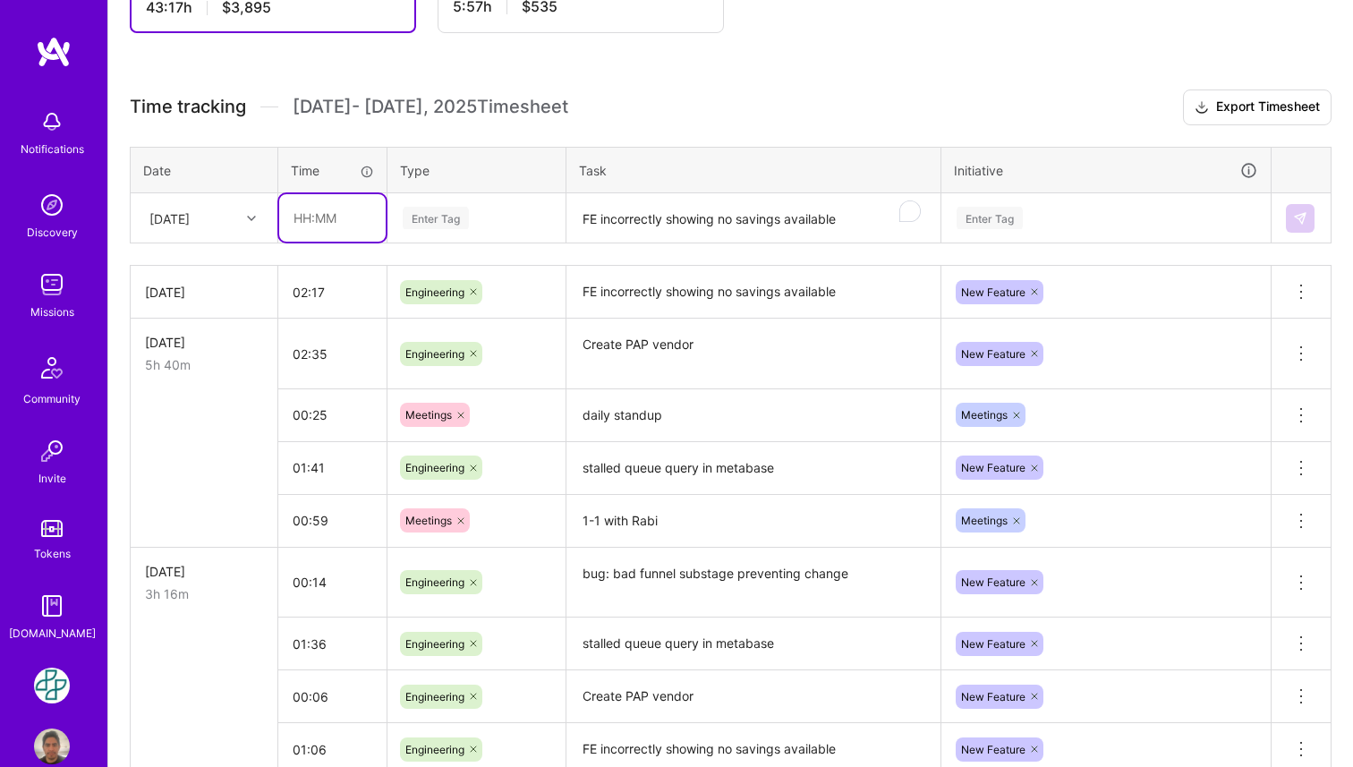
click at [337, 232] on input "text" at bounding box center [332, 217] width 106 height 47
type input "00:21"
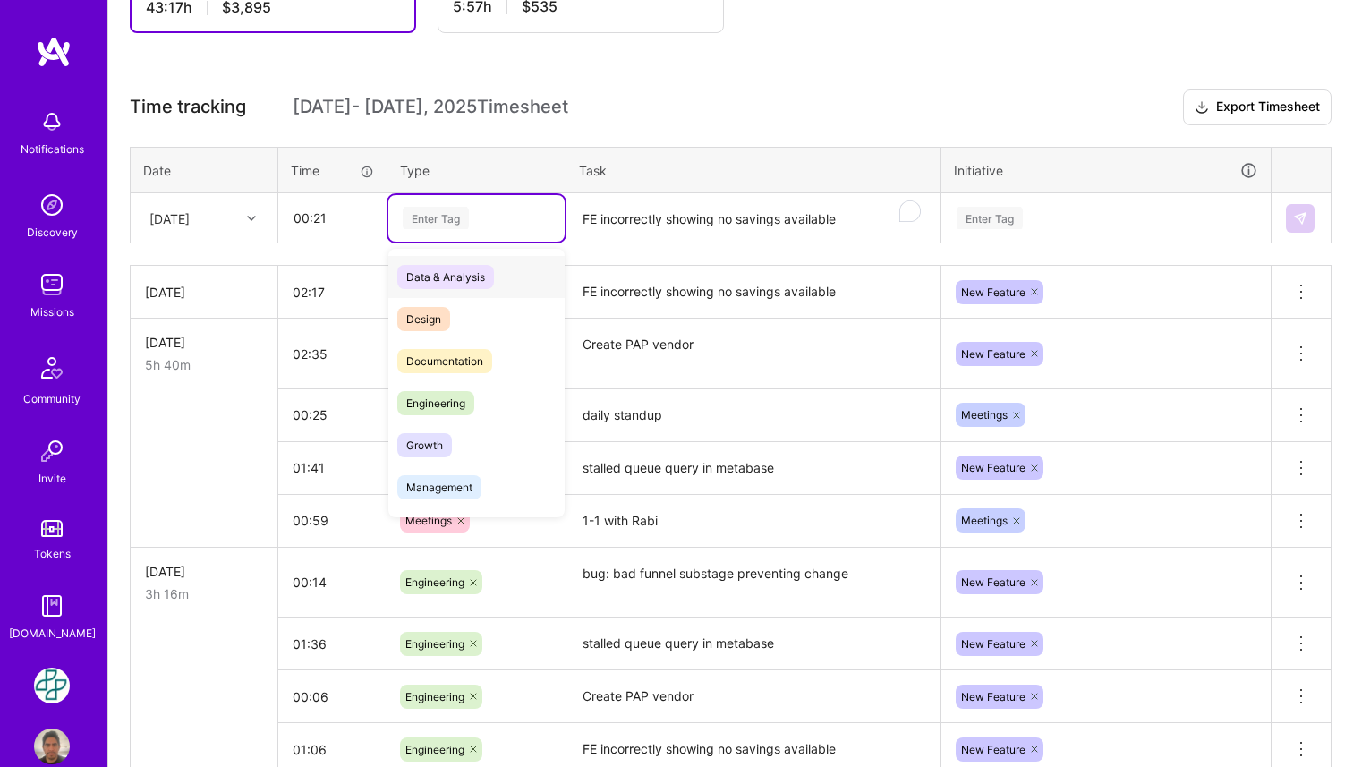
paste input "devops standup"
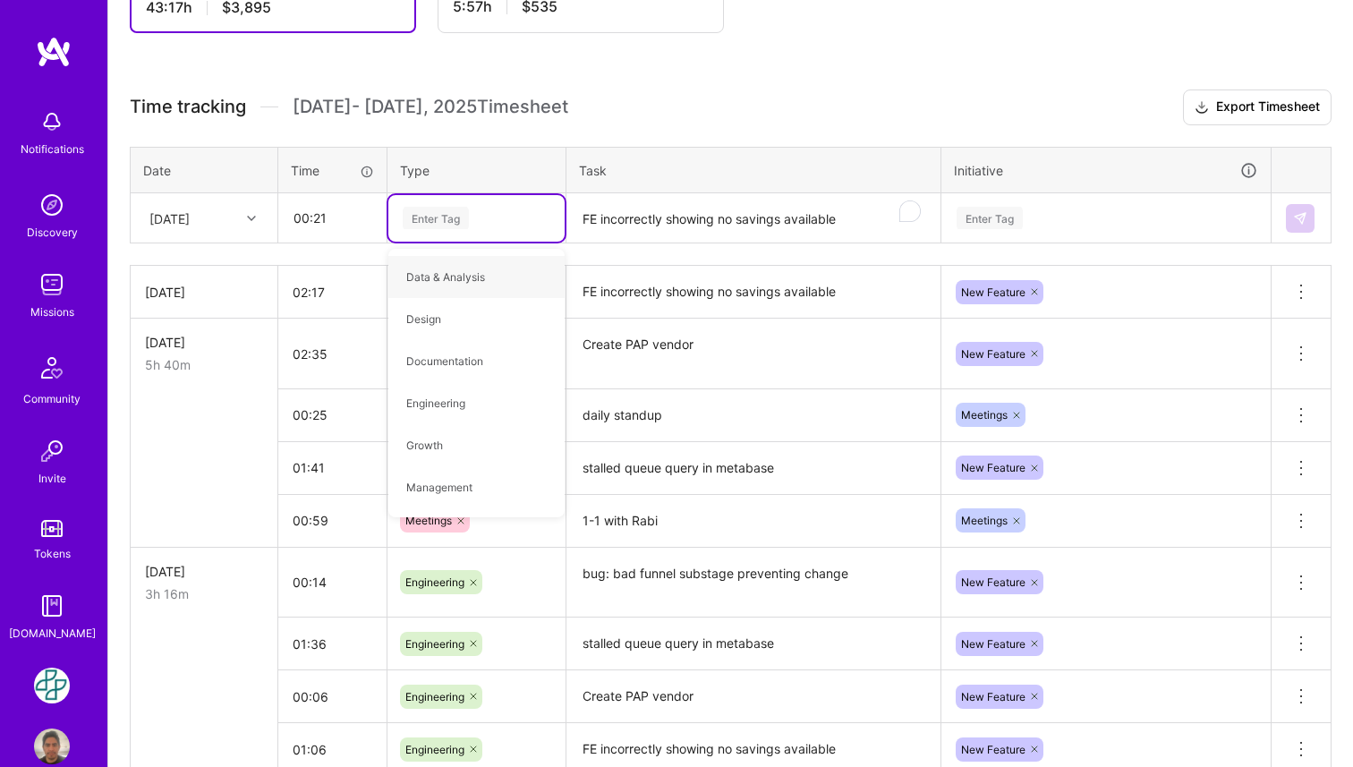
type input "devops standup"
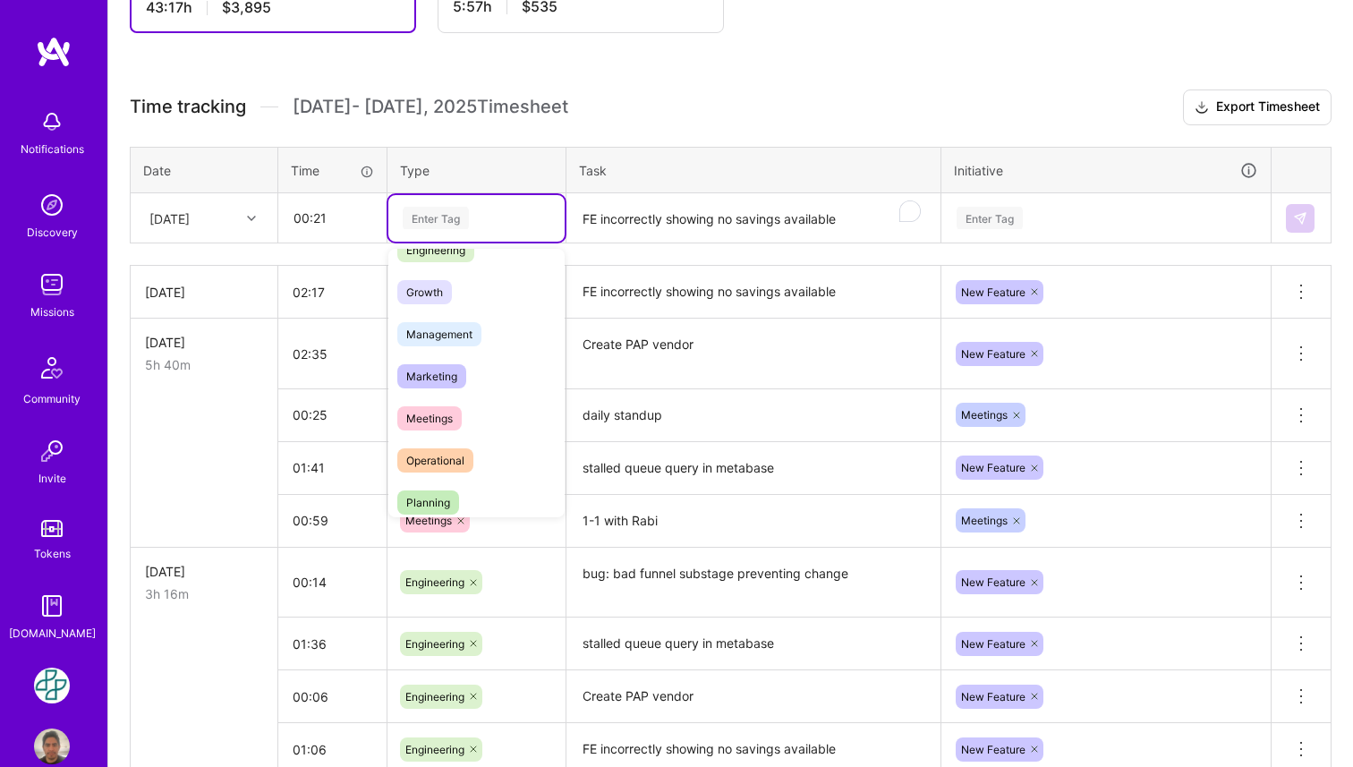
scroll to position [160, 0]
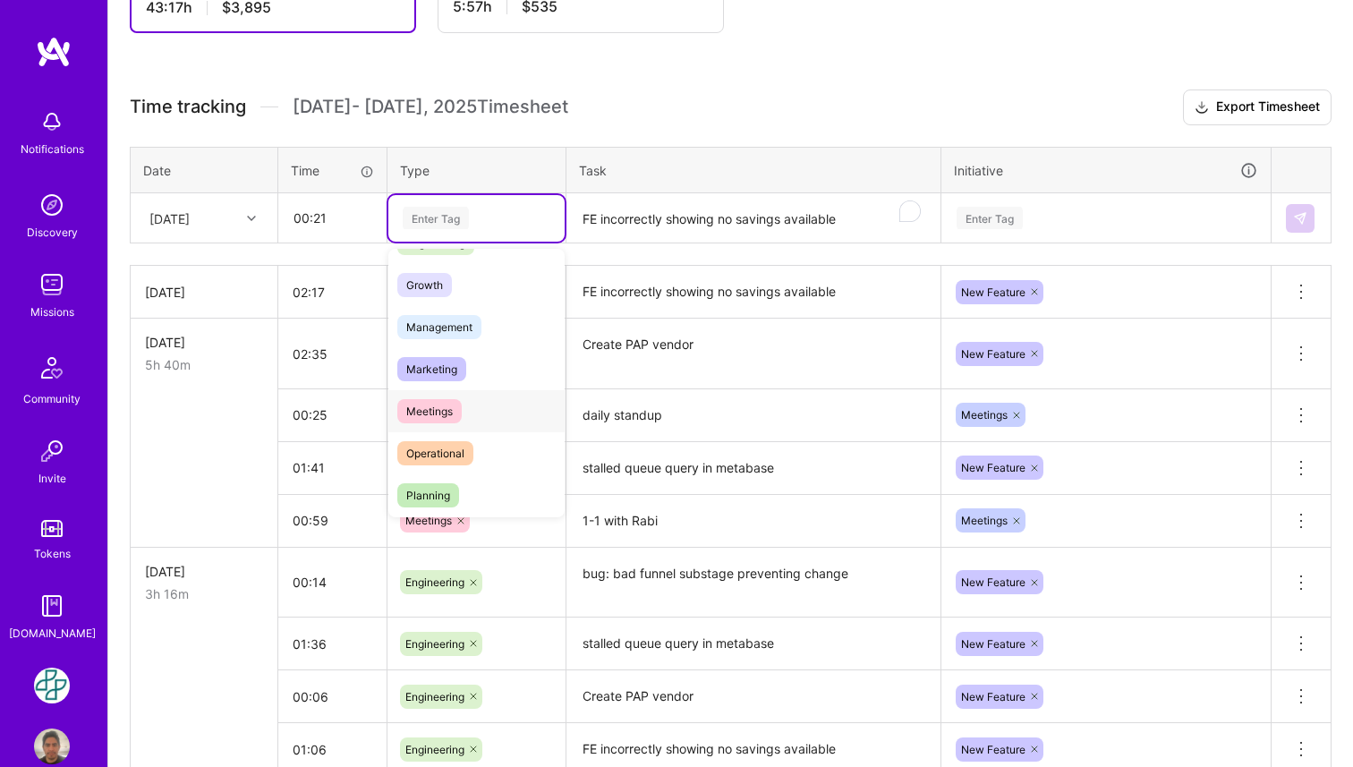
click at [462, 408] on div "Meetings" at bounding box center [476, 411] width 176 height 42
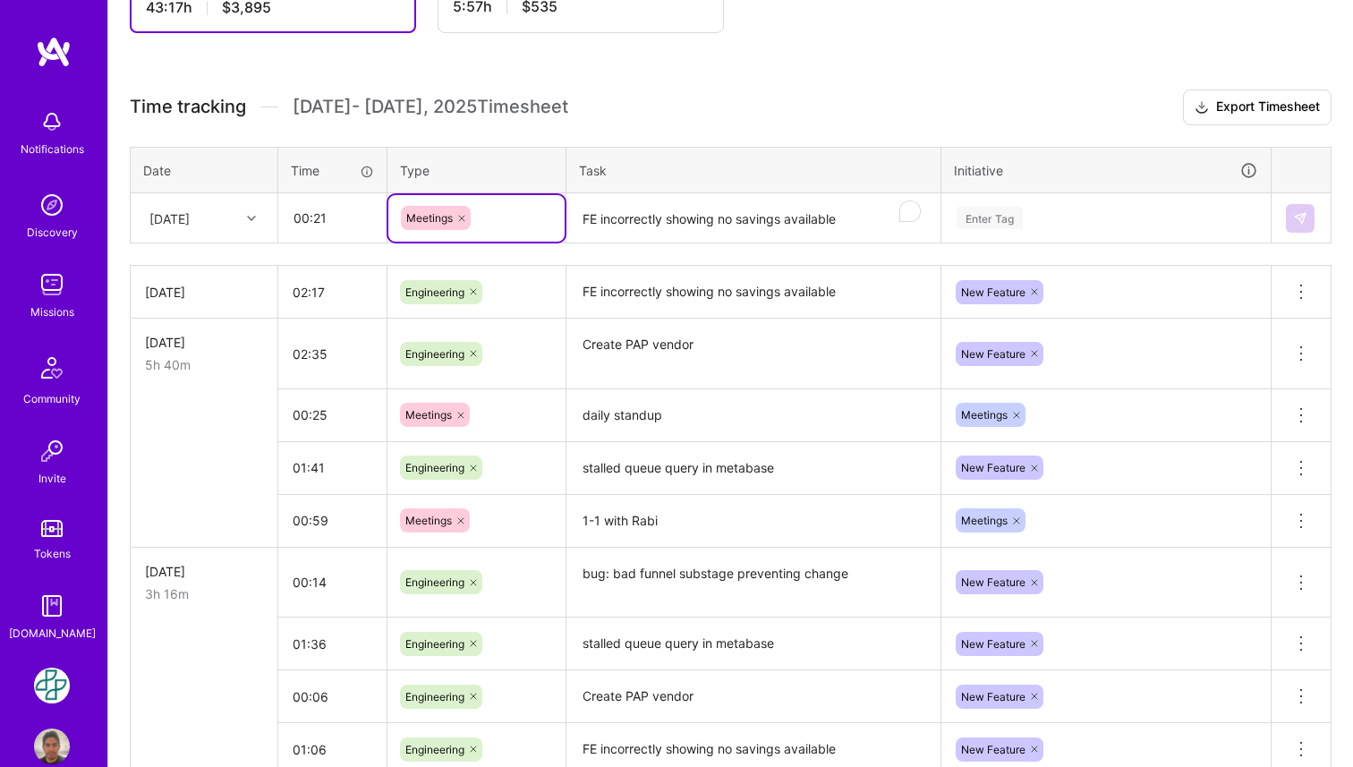
click at [649, 216] on textarea "FE incorrectly showing no savings available" at bounding box center [753, 218] width 370 height 47
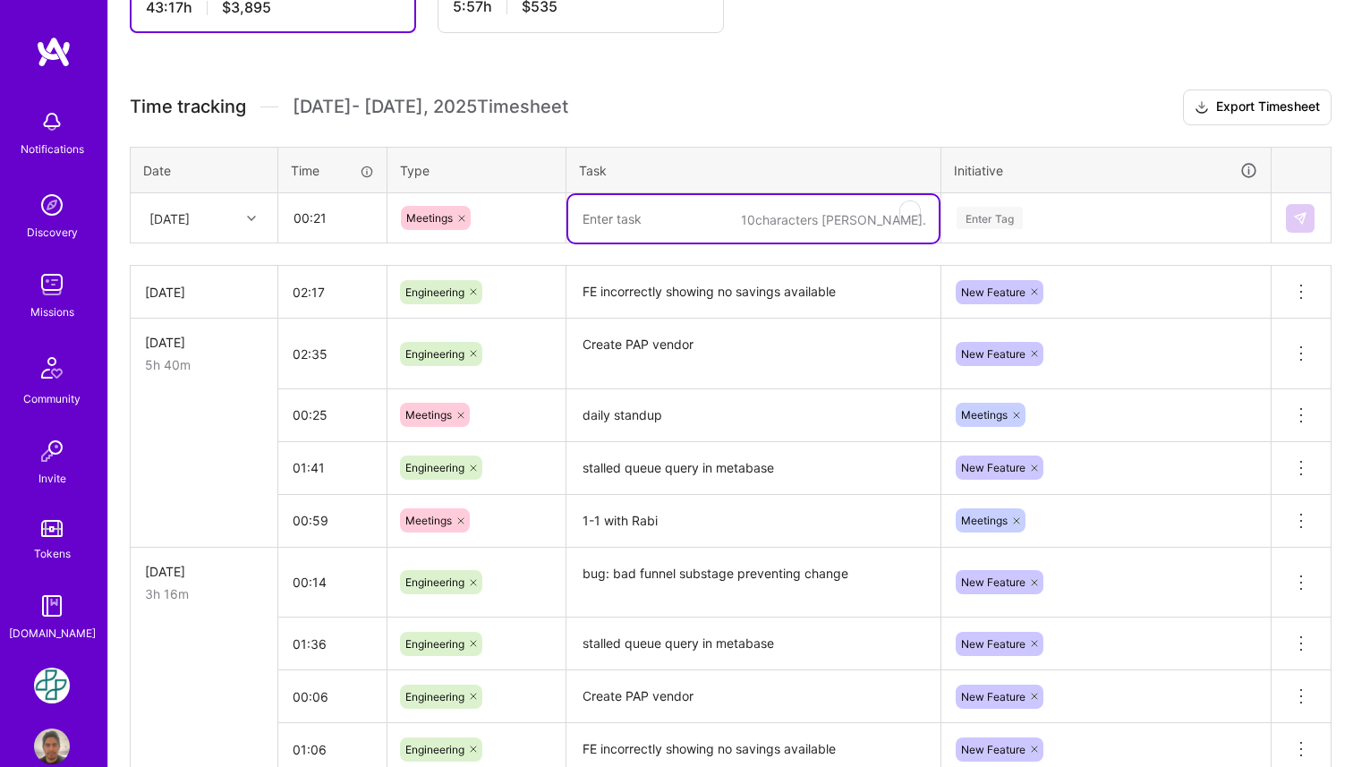
paste textarea "devops standup"
type textarea "devops standup"
click at [1008, 221] on div "Enter Tag" at bounding box center [989, 218] width 66 height 28
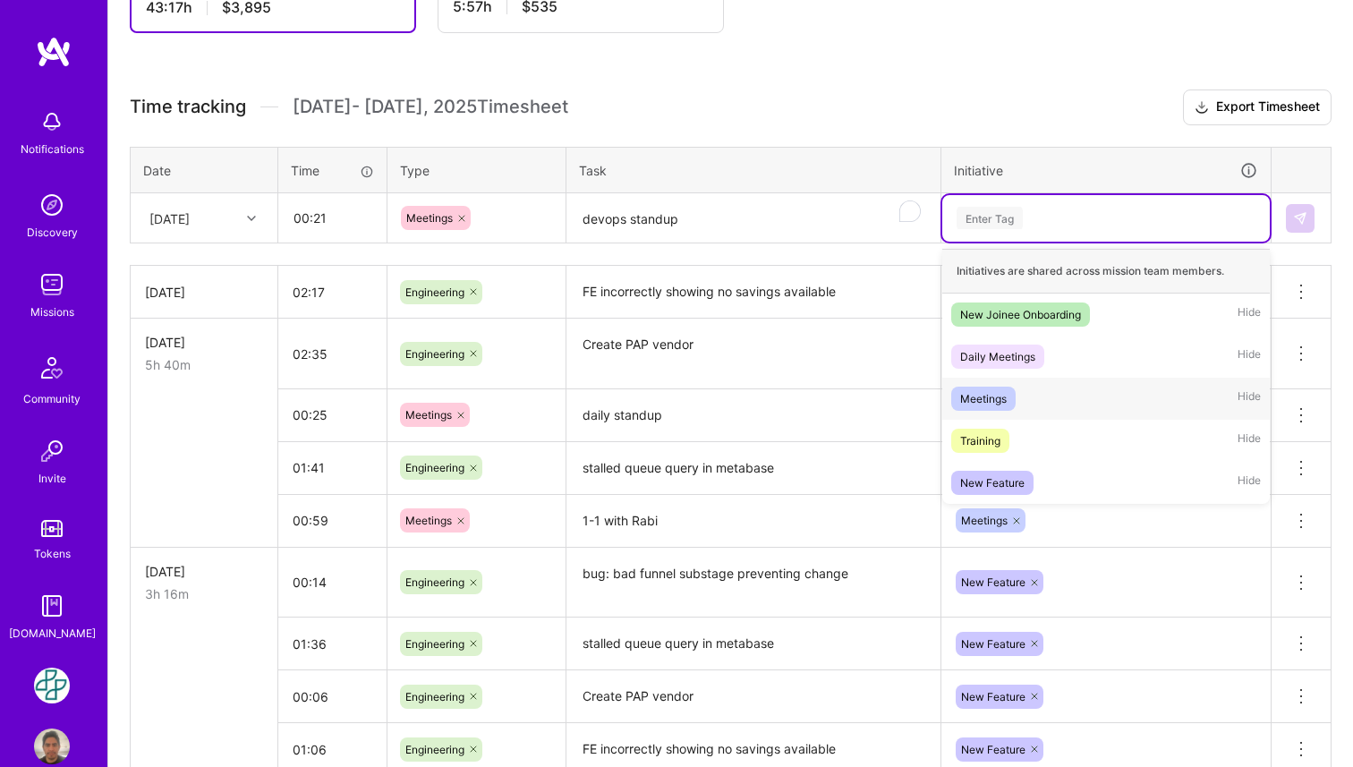
click at [1047, 403] on div "Meetings Hide" at bounding box center [1105, 399] width 327 height 42
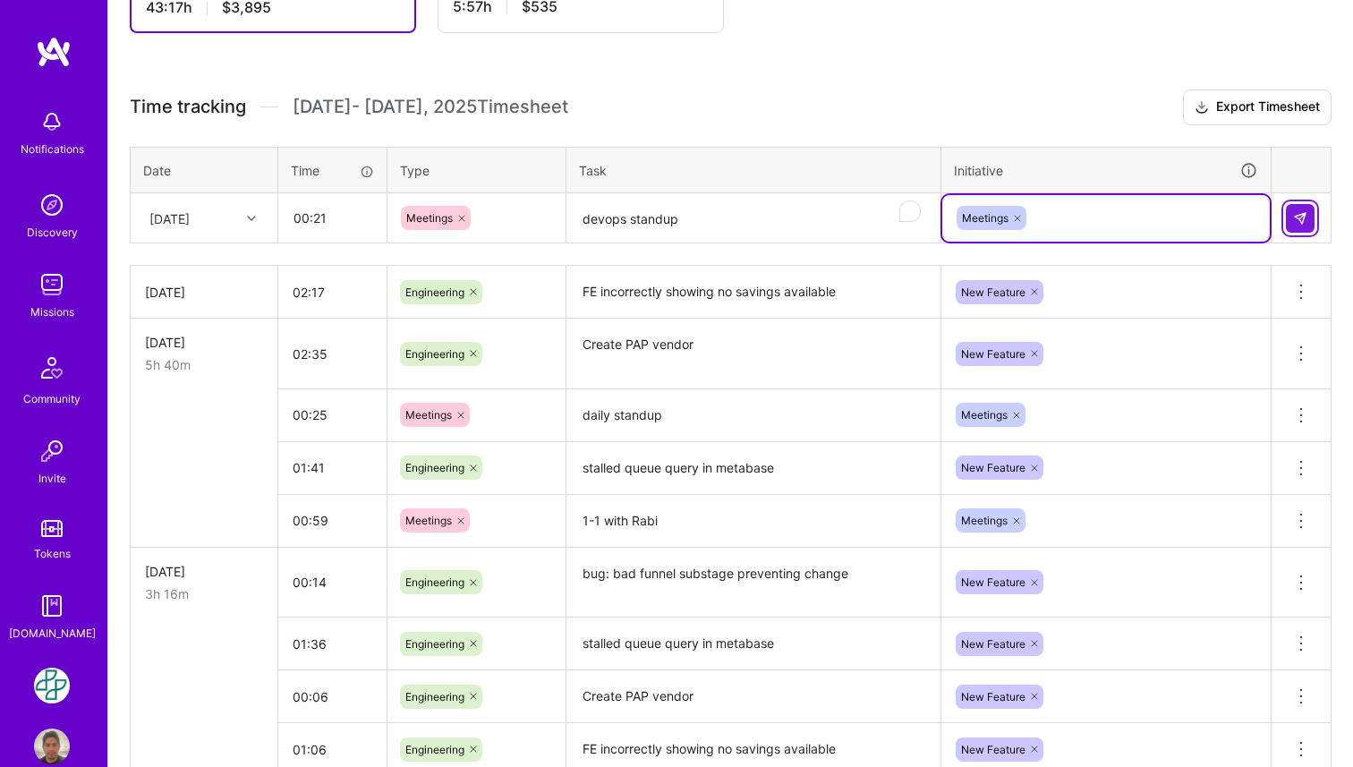
click at [1300, 216] on img at bounding box center [1300, 218] width 14 height 14
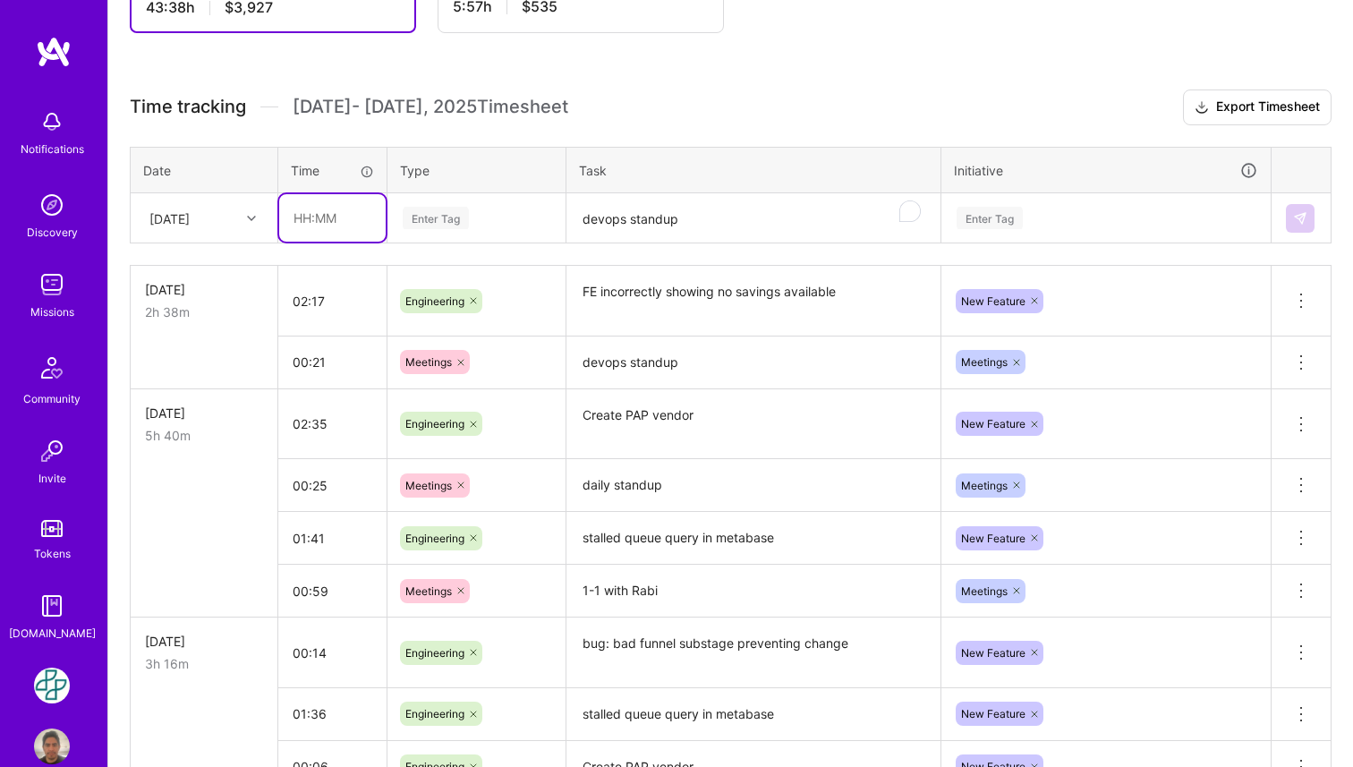
click at [313, 213] on input "text" at bounding box center [332, 217] width 106 height 47
type input "2"
type input "00:21"
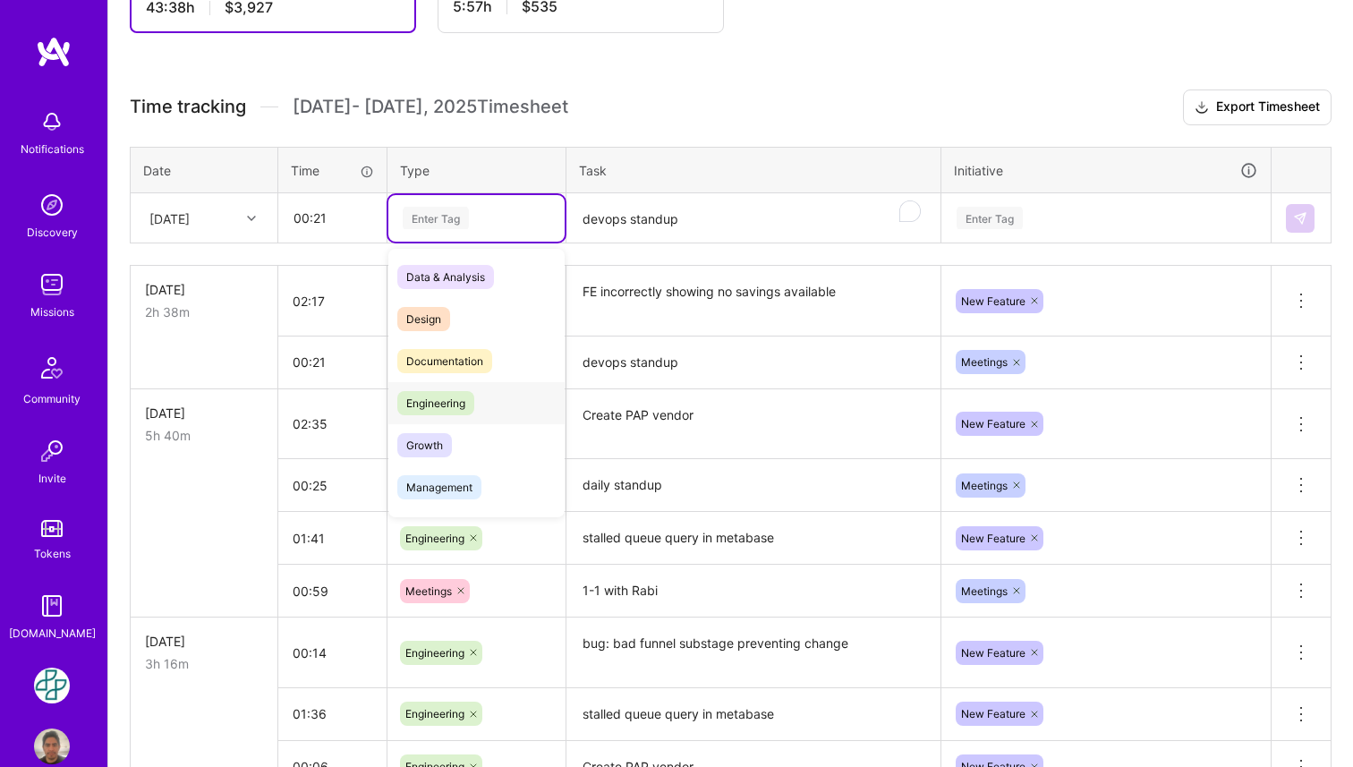
click at [420, 398] on span "Engineering" at bounding box center [435, 403] width 77 height 24
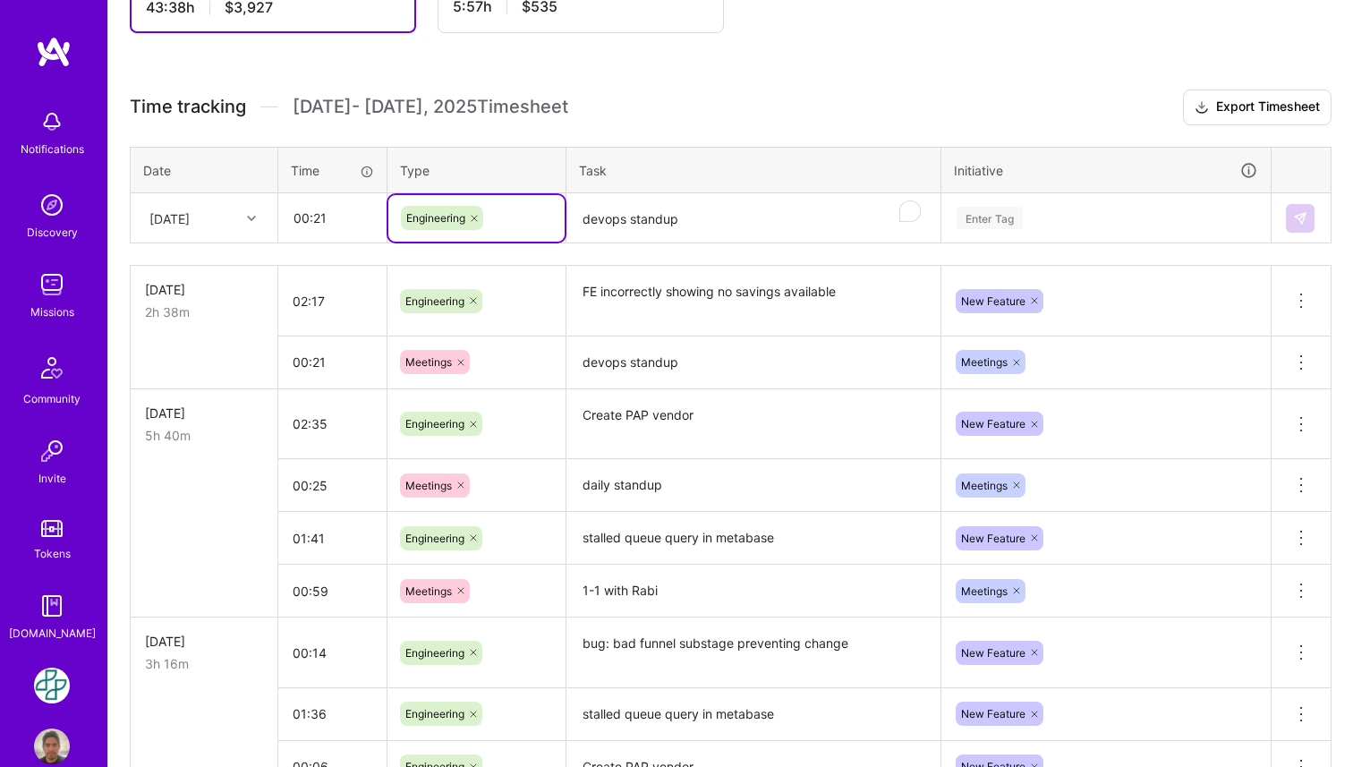
click at [654, 216] on textarea "devops standup" at bounding box center [753, 218] width 370 height 47
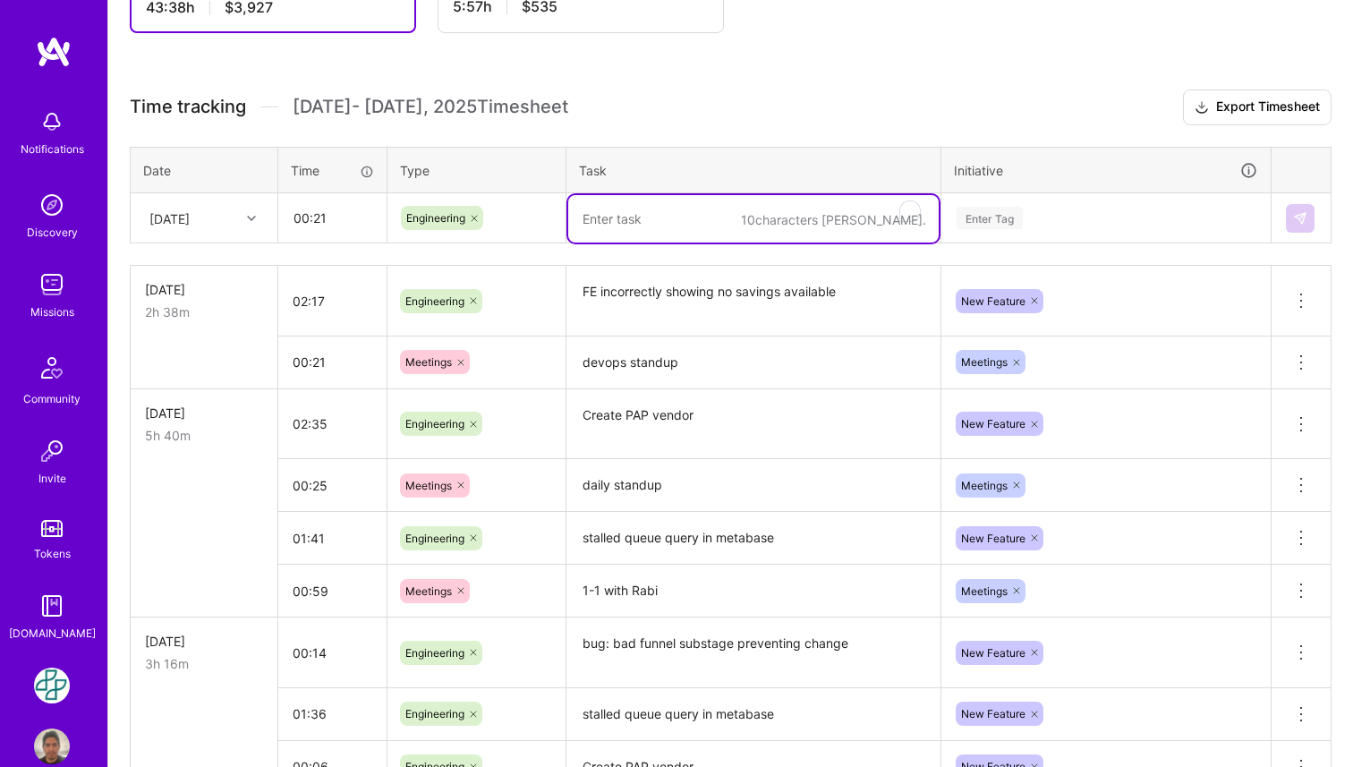
paste textarea "stalled queue query in metabase"
type textarea "stalled queue query in metabase"
click at [1045, 204] on div "Enter Tag" at bounding box center [1105, 218] width 327 height 47
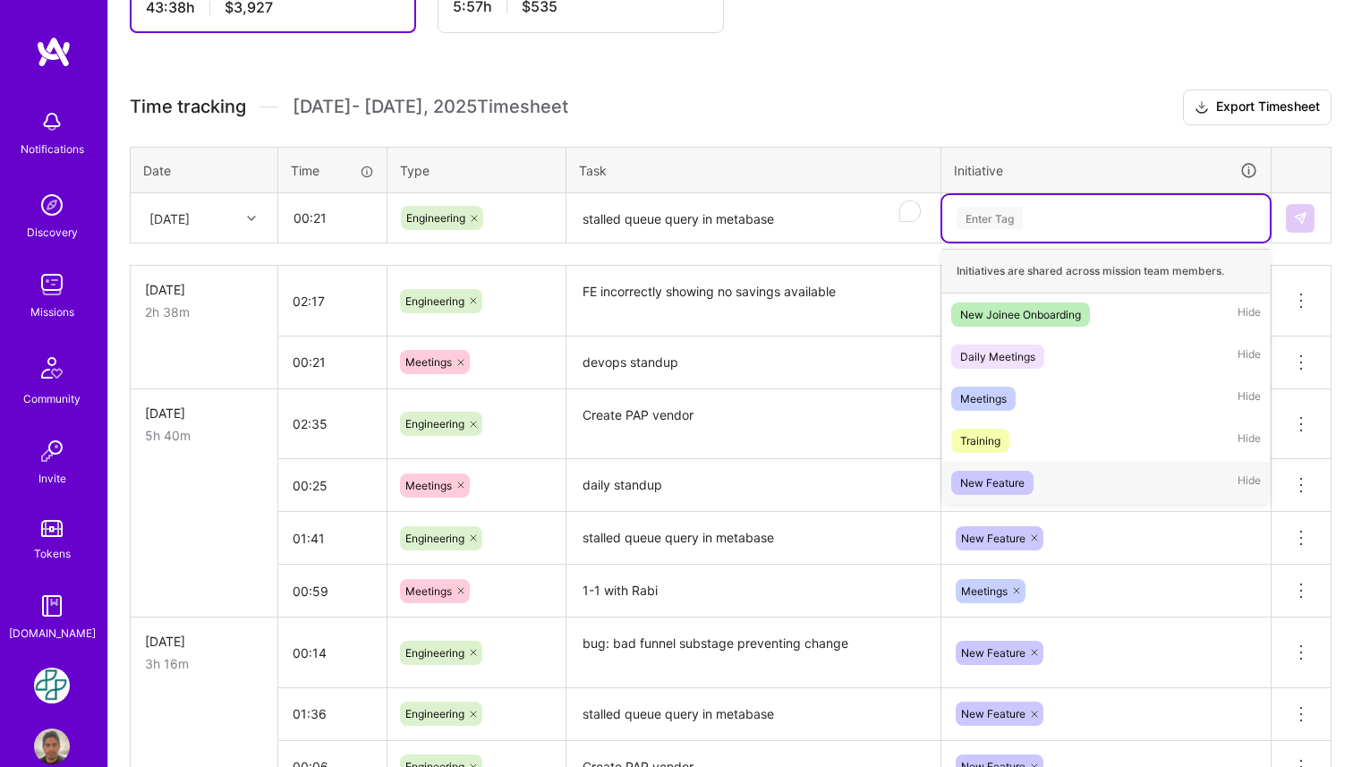
click at [1010, 487] on div "New Feature" at bounding box center [992, 482] width 64 height 19
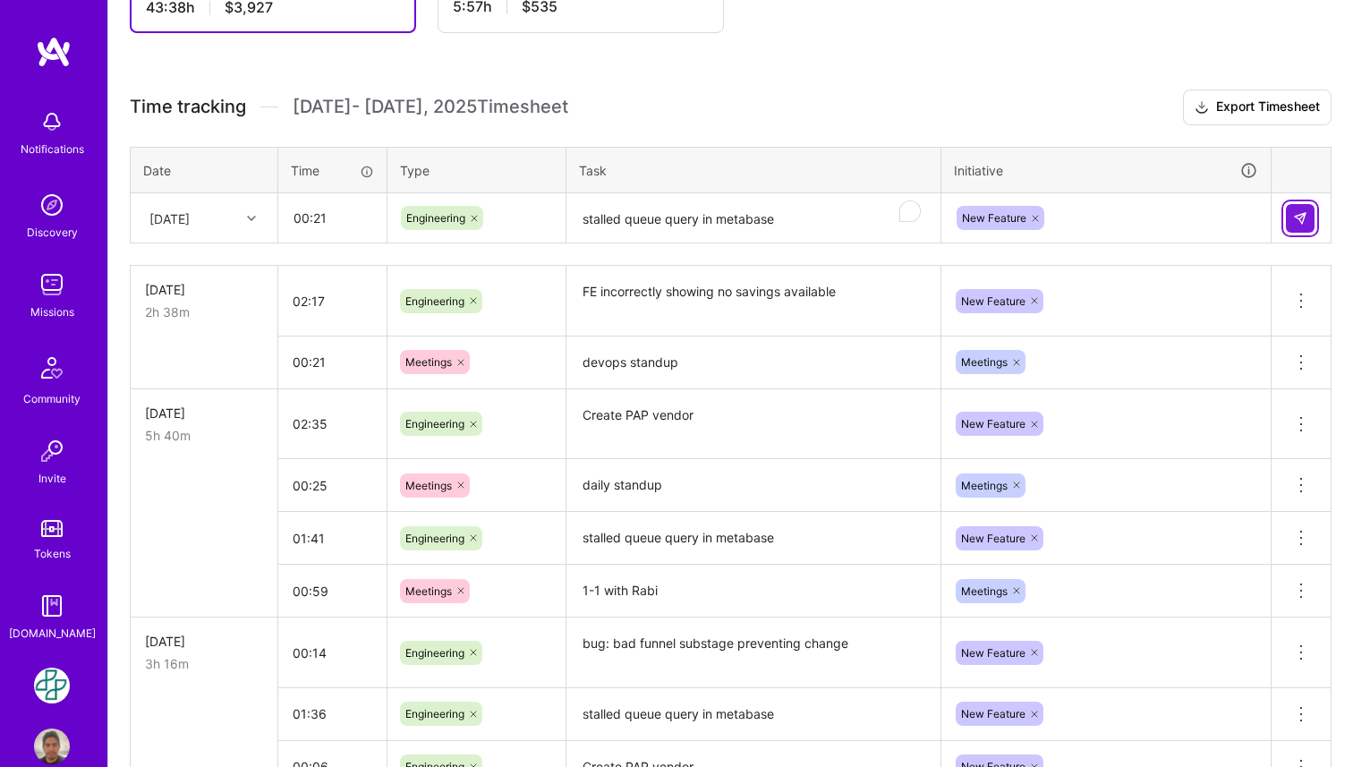
click at [1296, 223] on img at bounding box center [1300, 218] width 14 height 14
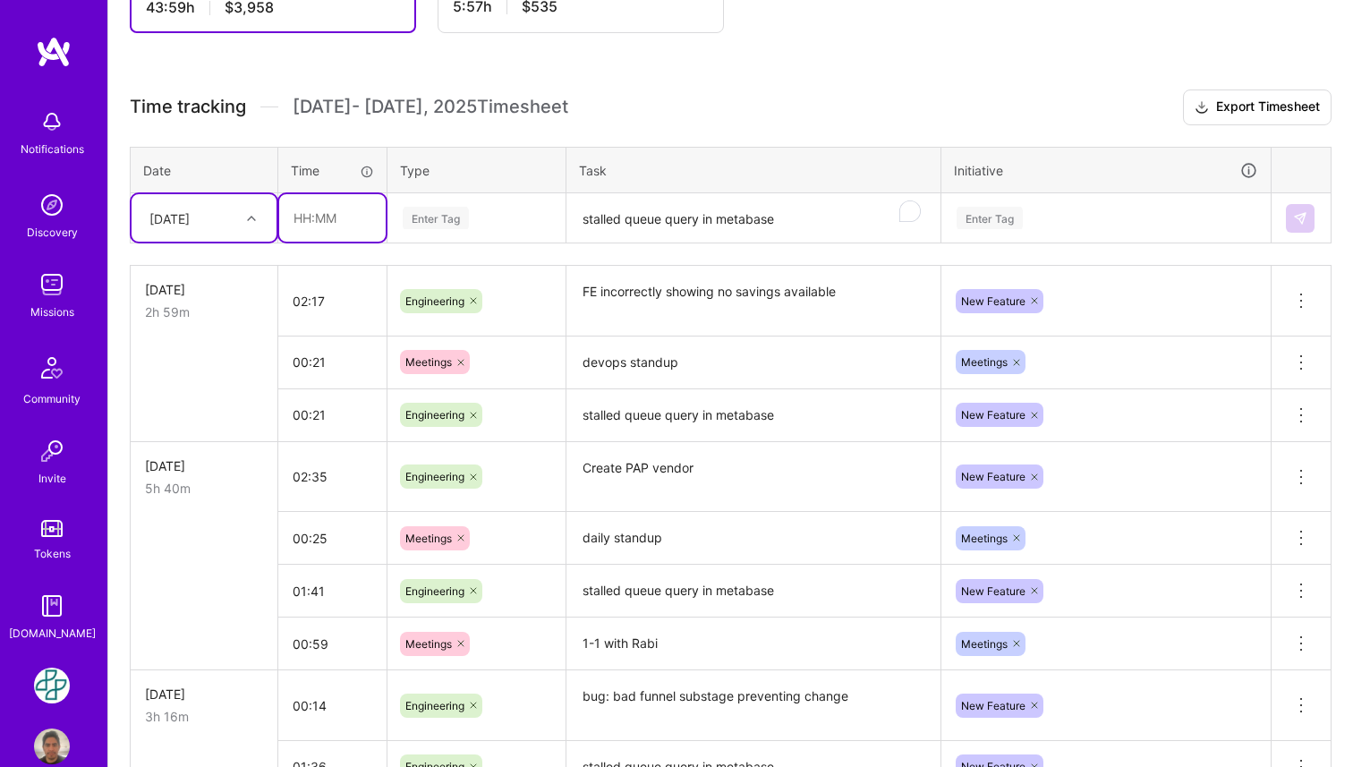
click at [332, 205] on input "text" at bounding box center [332, 217] width 106 height 47
type input "4"
type input "00:44"
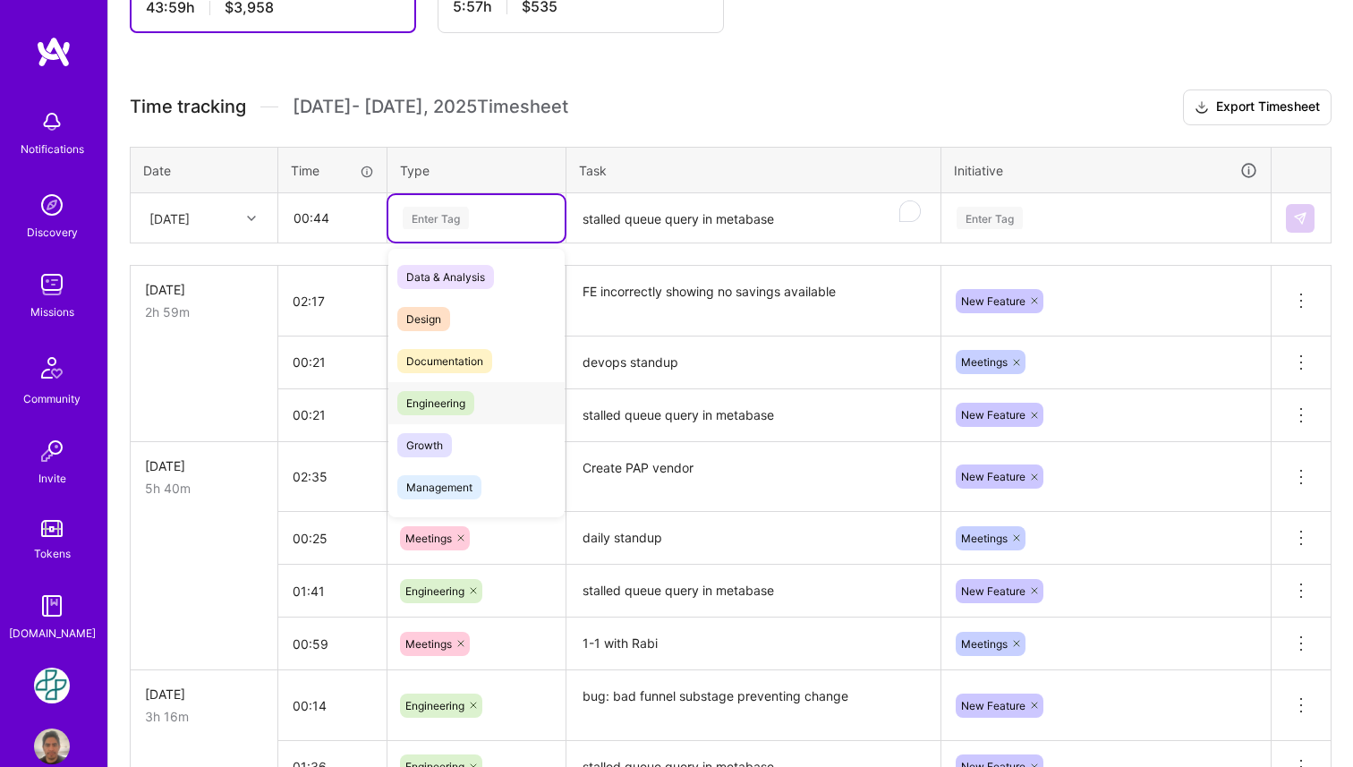
click at [448, 399] on span "Engineering" at bounding box center [435, 403] width 77 height 24
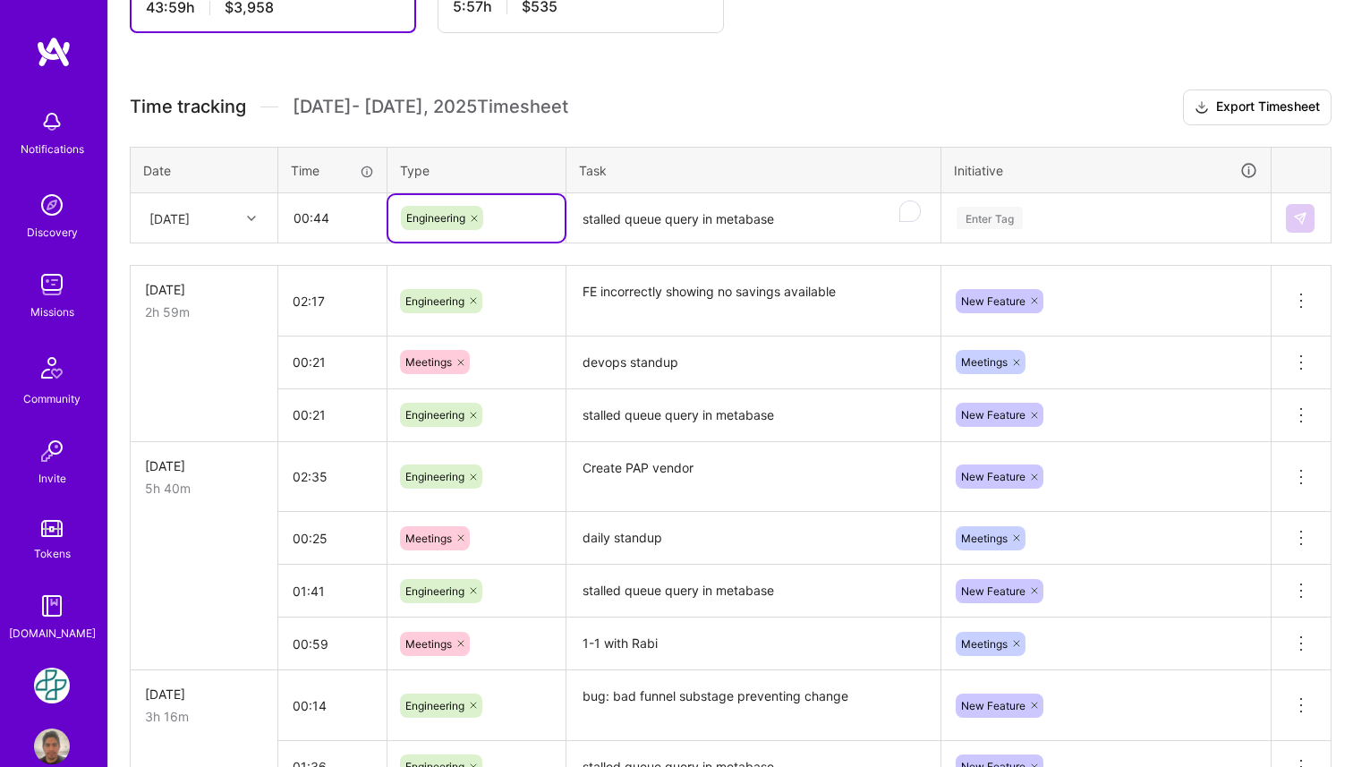
click at [635, 222] on textarea "stalled queue query in metabase" at bounding box center [753, 218] width 370 height 47
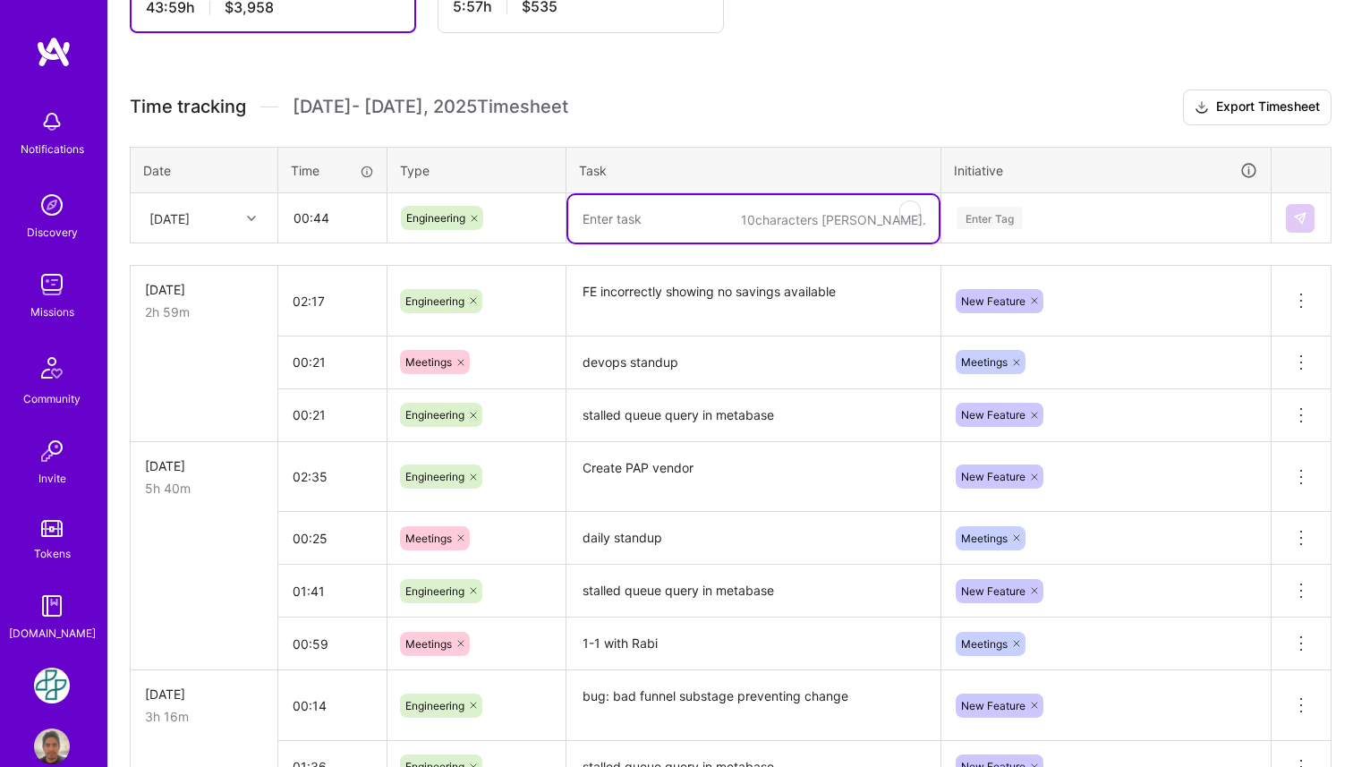
paste textarea "Create PAP Drug List"
type textarea "Create PAP Drug List"
click at [1068, 212] on div "Enter Tag" at bounding box center [1106, 218] width 302 height 22
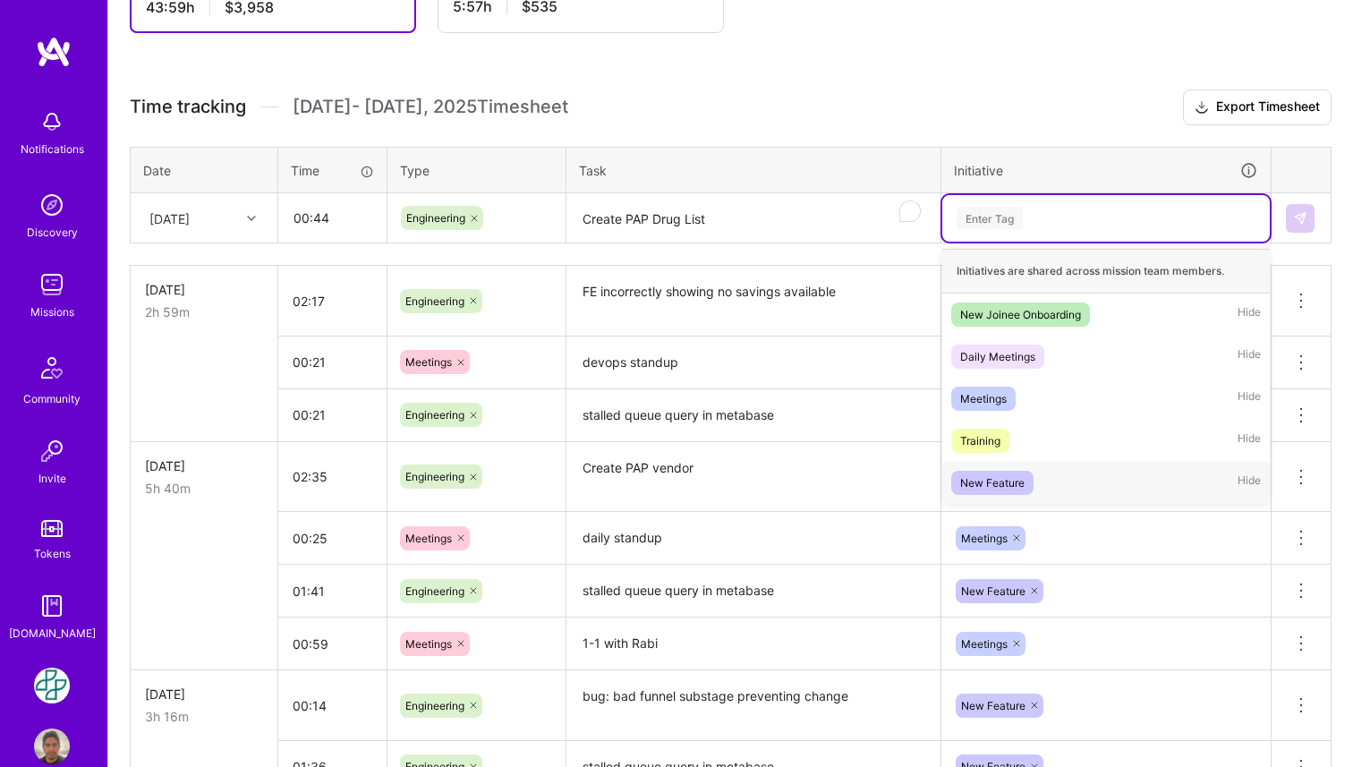
click at [1027, 485] on span "New Feature" at bounding box center [992, 483] width 82 height 24
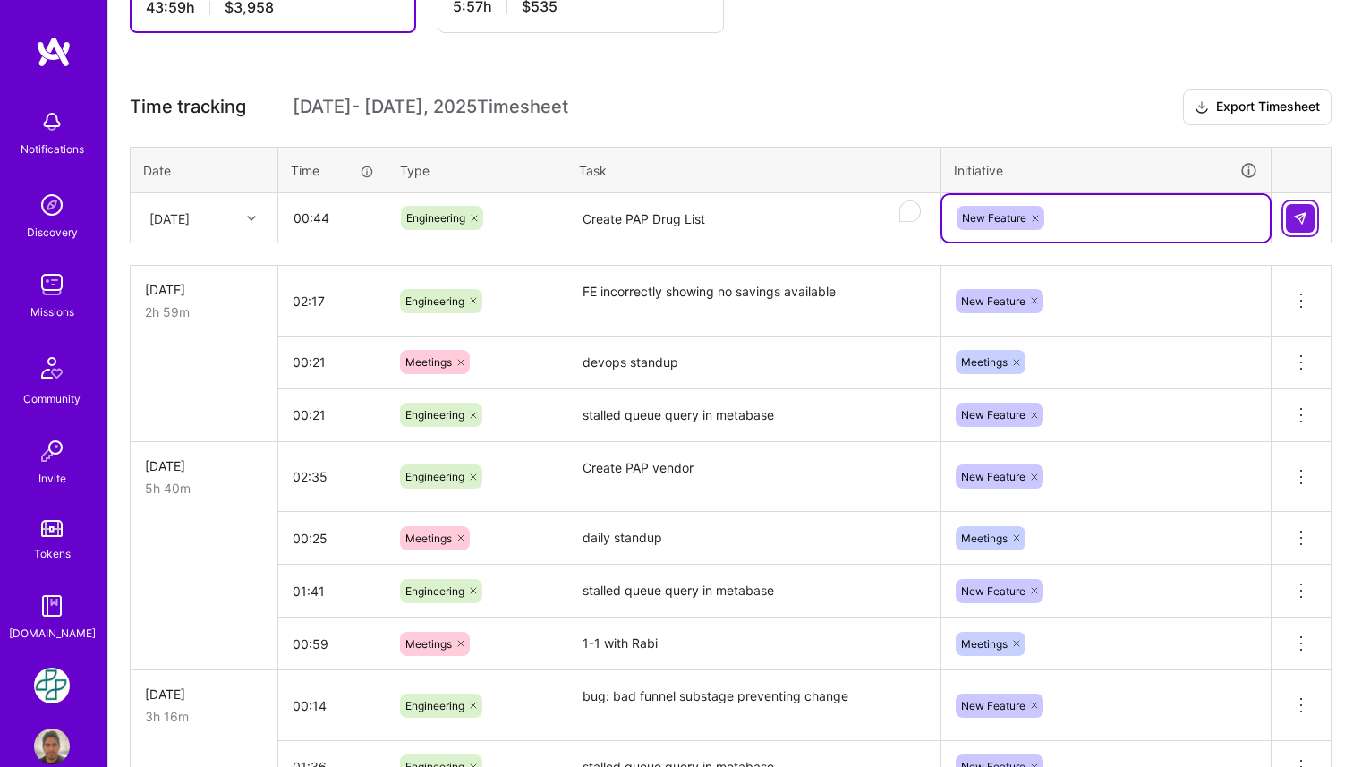
click at [1301, 219] on img at bounding box center [1300, 218] width 14 height 14
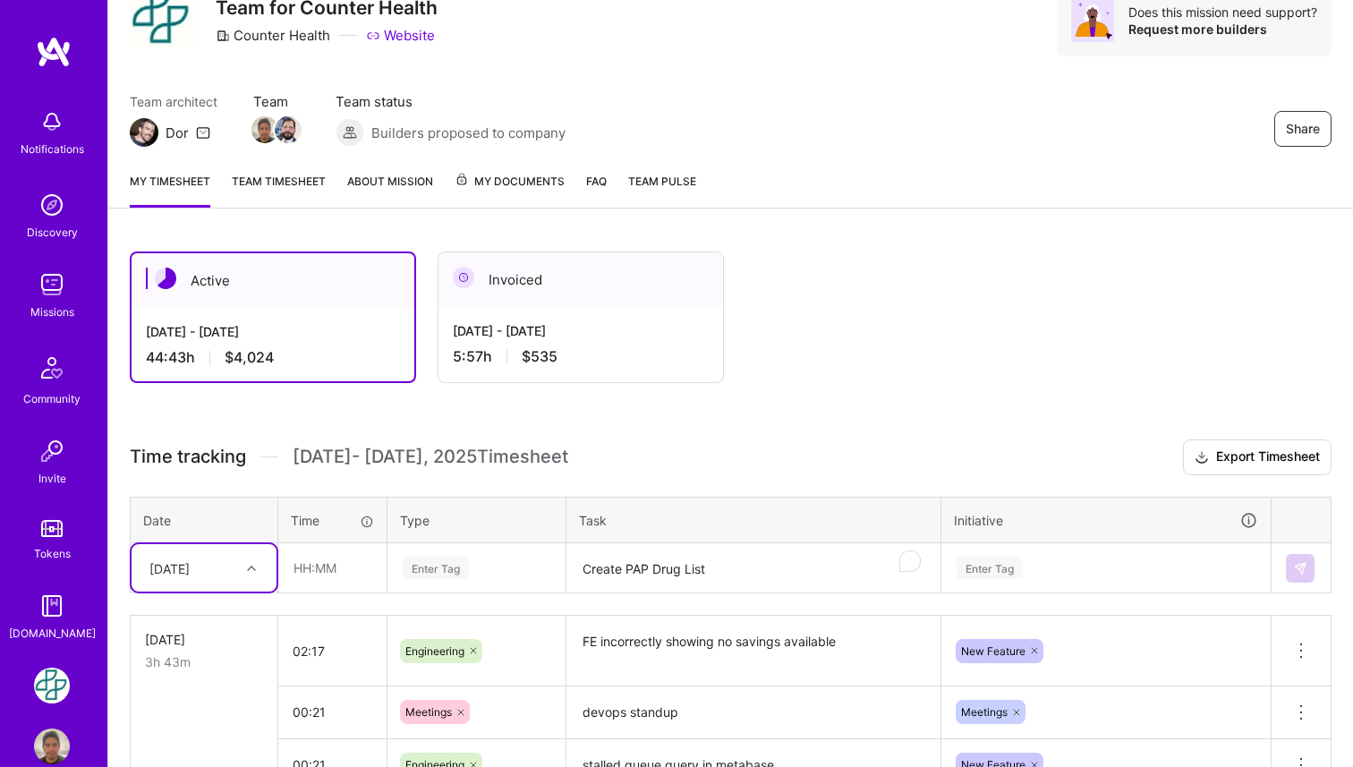
scroll to position [75, 0]
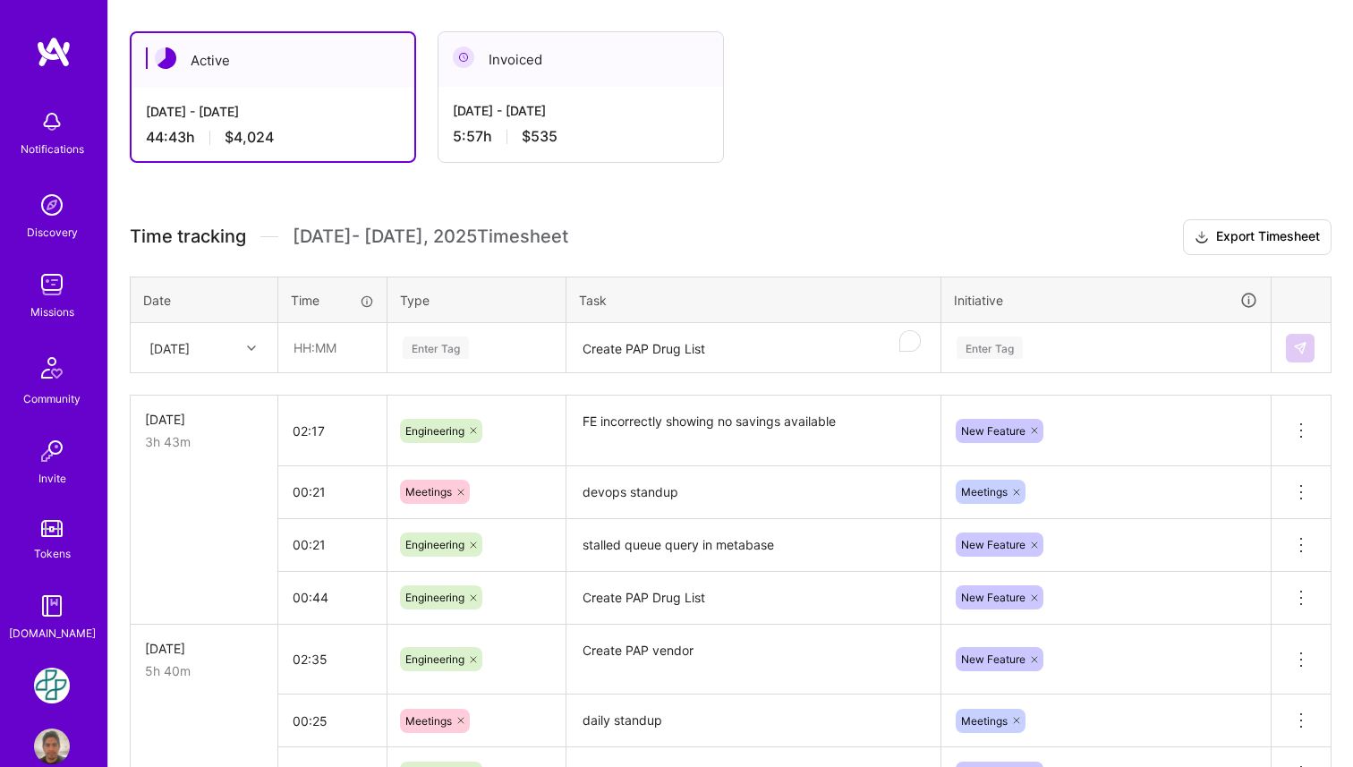
scroll to position [0, 0]
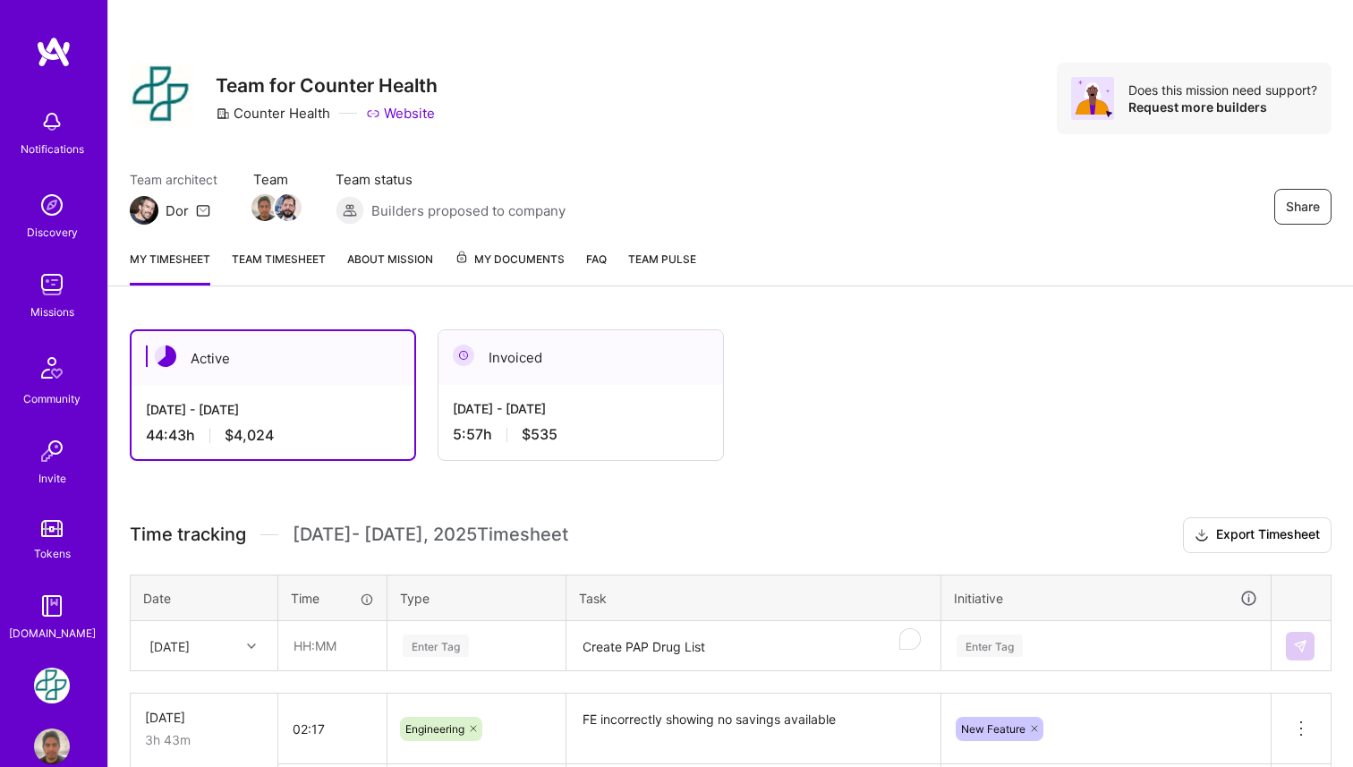
click at [774, 366] on div "Active [DATE] - [DATE] 44:43 h $4,024 Invoiced [DATE] - [DATE] 5:57 h $535" at bounding box center [705, 395] width 1150 height 132
